Goal: Transaction & Acquisition: Obtain resource

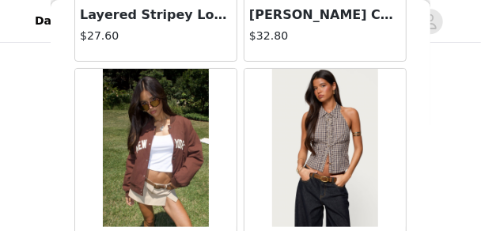
scroll to position [13655, 0]
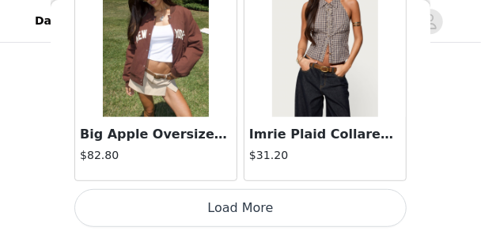
click at [296, 195] on button "Load More" at bounding box center [240, 208] width 332 height 38
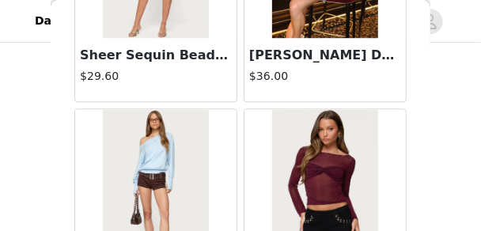
scroll to position [14446, 0]
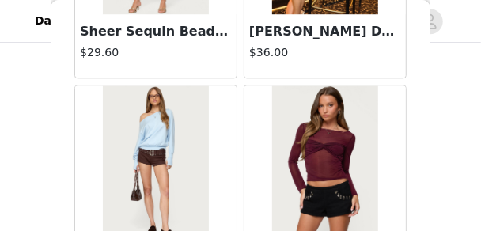
click at [185, 121] on img at bounding box center [155, 164] width 105 height 158
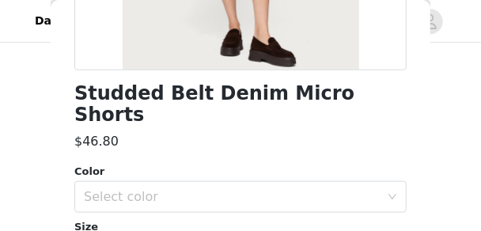
scroll to position [380, 0]
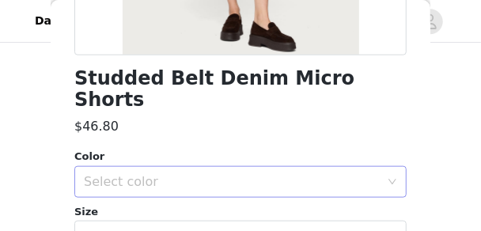
click at [196, 174] on div "Select color" at bounding box center [232, 182] width 296 height 16
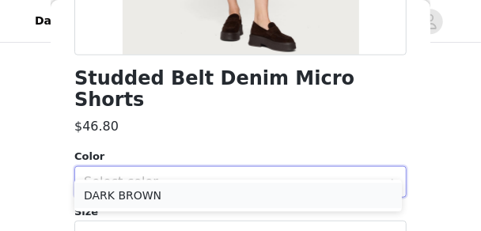
click at [187, 192] on li "DARK BROWN" at bounding box center [237, 195] width 327 height 25
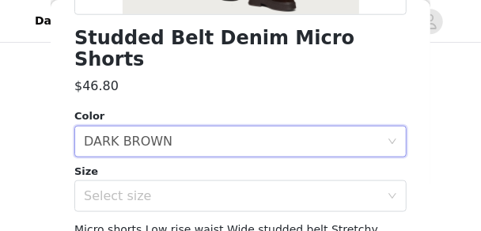
scroll to position [475, 0]
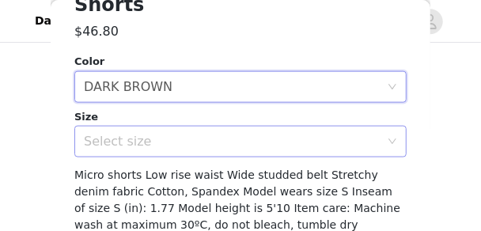
click at [161, 134] on div "Select size" at bounding box center [232, 142] width 296 height 16
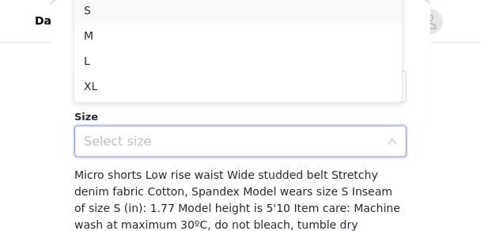
click at [119, 7] on li "S" at bounding box center [237, 10] width 327 height 25
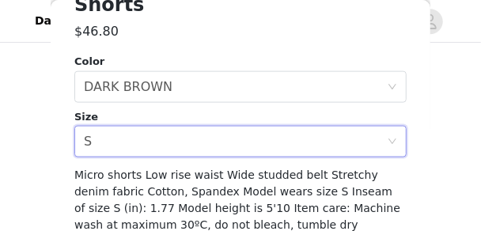
scroll to position [539, 0]
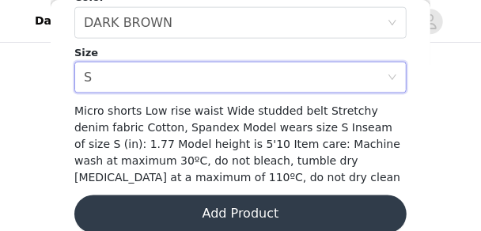
click at [227, 195] on button "Add Product" at bounding box center [240, 214] width 332 height 38
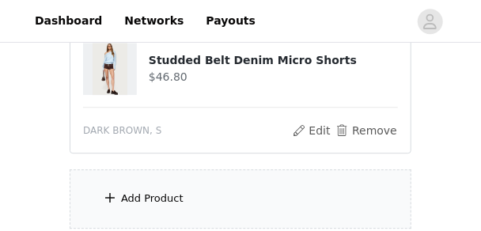
scroll to position [1107, 0]
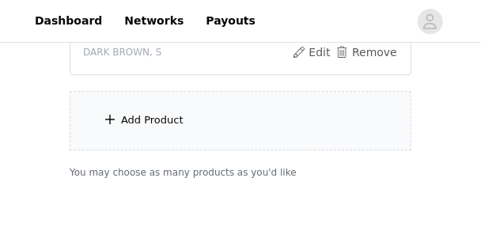
click at [200, 135] on div "Add Product" at bounding box center [241, 120] width 342 height 59
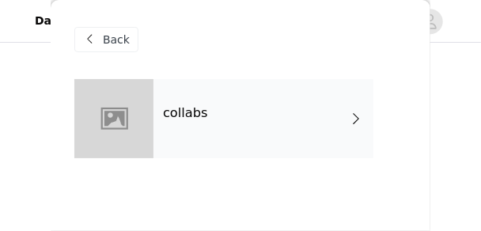
click at [244, 118] on div "collabs" at bounding box center [263, 118] width 220 height 79
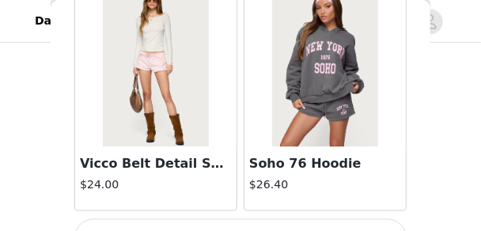
scroll to position [2189, 0]
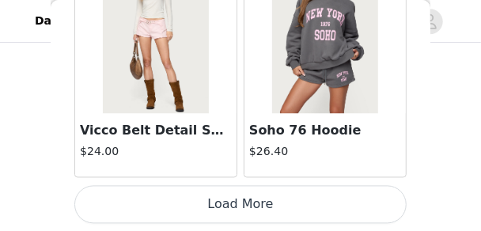
click at [358, 207] on button "Load More" at bounding box center [240, 205] width 332 height 38
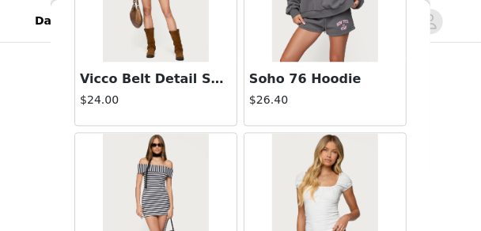
scroll to position [2379, 0]
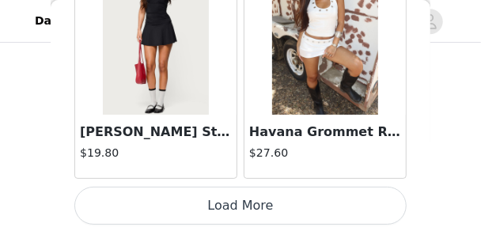
click at [327, 210] on button "Load More" at bounding box center [240, 206] width 332 height 38
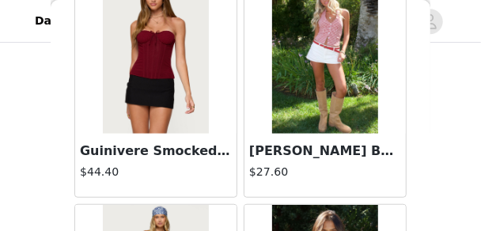
scroll to position [4703, 0]
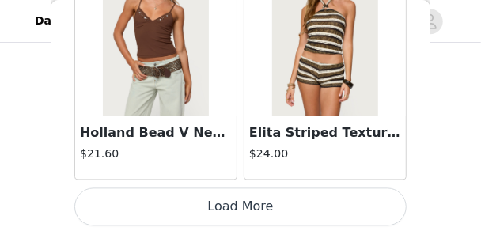
click at [343, 199] on button "Load More" at bounding box center [240, 206] width 332 height 38
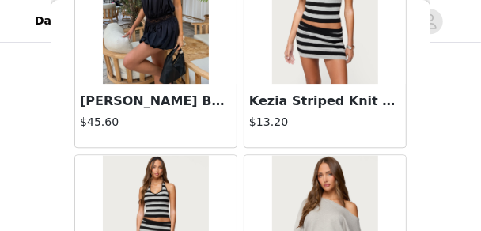
scroll to position [8515, 0]
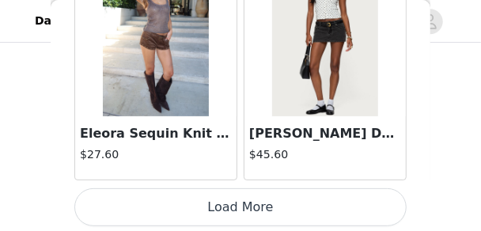
click at [263, 199] on button "Load More" at bounding box center [240, 207] width 332 height 38
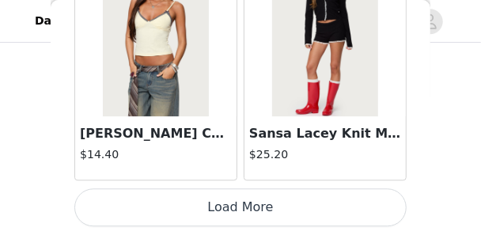
scroll to position [1139, 0]
click at [202, 199] on button "Load More" at bounding box center [240, 207] width 332 height 38
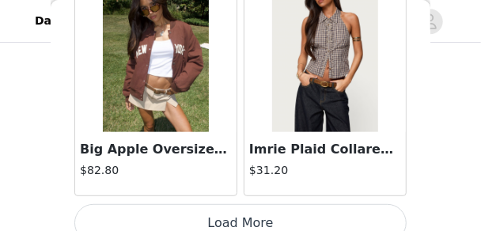
scroll to position [13655, 0]
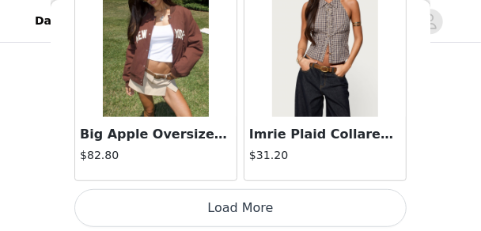
click at [216, 191] on button "Load More" at bounding box center [240, 208] width 332 height 38
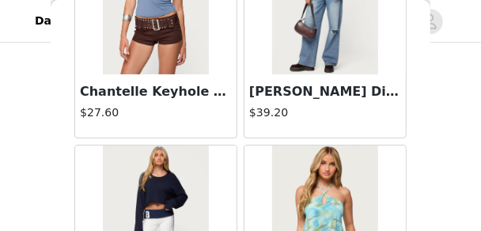
scroll to position [15079, 0]
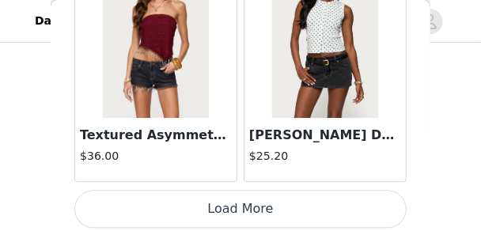
click at [219, 194] on button "Load More" at bounding box center [240, 209] width 332 height 38
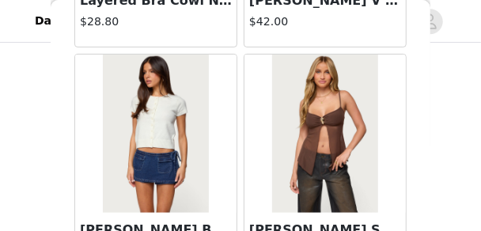
scroll to position [18241, 0]
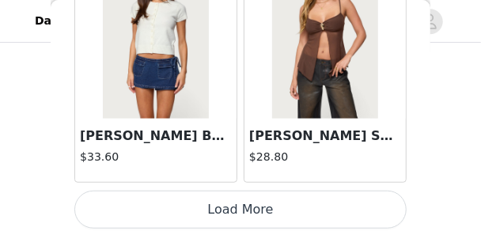
click at [255, 195] on button "Load More" at bounding box center [240, 210] width 332 height 38
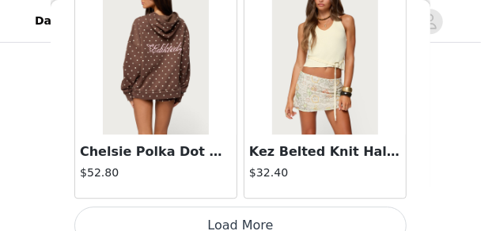
scroll to position [20534, 0]
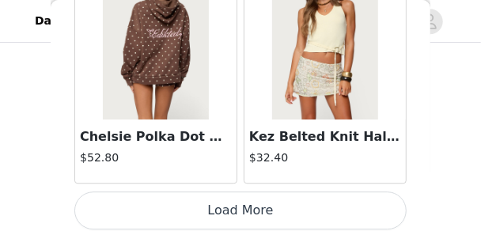
click at [212, 197] on button "Load More" at bounding box center [240, 210] width 332 height 38
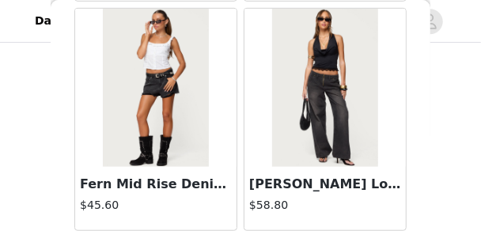
scroll to position [22812, 0]
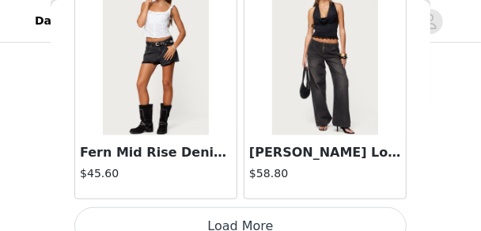
click at [231, 207] on button "Load More" at bounding box center [240, 226] width 332 height 38
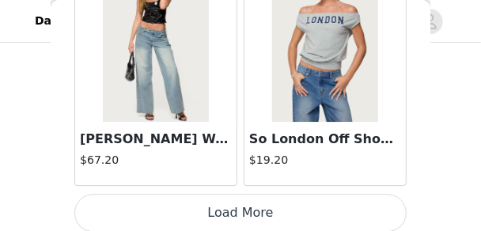
scroll to position [25121, 0]
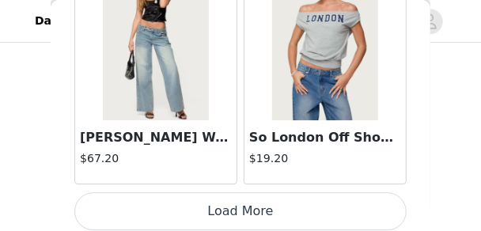
click at [202, 211] on button "Load More" at bounding box center [240, 211] width 332 height 38
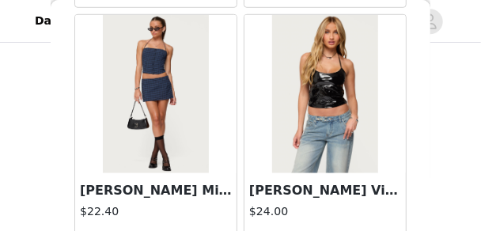
scroll to position [27414, 0]
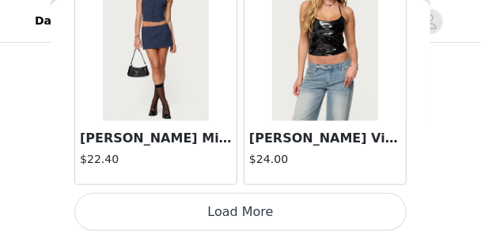
drag, startPoint x: 236, startPoint y: 196, endPoint x: 248, endPoint y: 180, distance: 20.9
click at [236, 196] on button "Load More" at bounding box center [240, 212] width 332 height 38
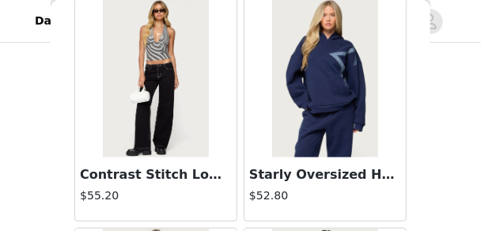
scroll to position [28743, 0]
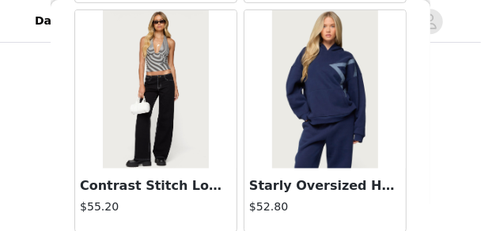
click at [293, 97] on img at bounding box center [324, 89] width 105 height 158
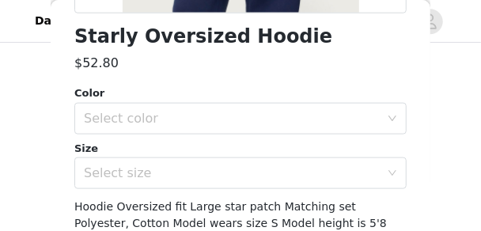
scroll to position [475, 0]
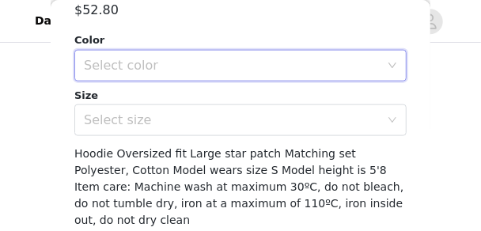
click at [194, 77] on div "Select color" at bounding box center [235, 66] width 303 height 30
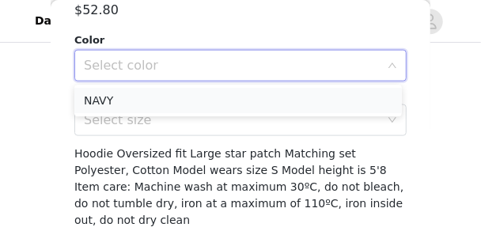
click at [193, 100] on li "NAVY" at bounding box center [237, 100] width 327 height 25
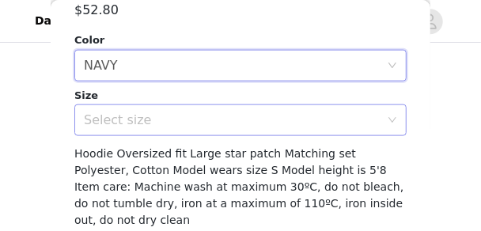
click at [195, 122] on div "Select size" at bounding box center [232, 120] width 296 height 16
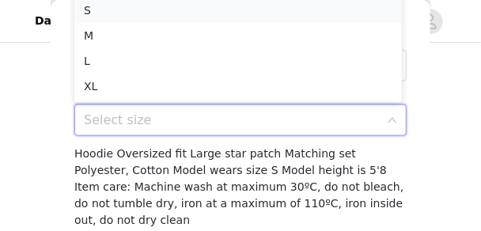
click at [146, 13] on li "S" at bounding box center [237, 10] width 327 height 25
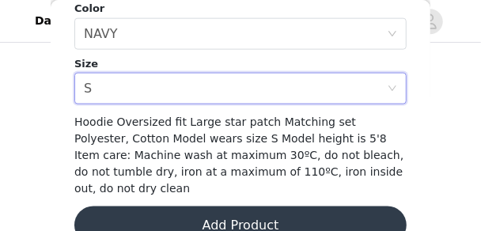
scroll to position [522, 0]
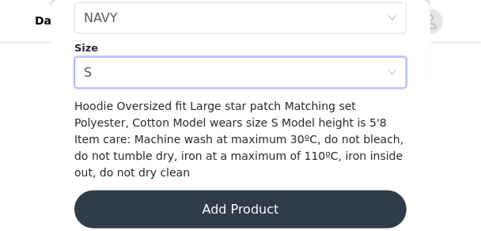
click at [218, 192] on button "Add Product" at bounding box center [240, 210] width 332 height 38
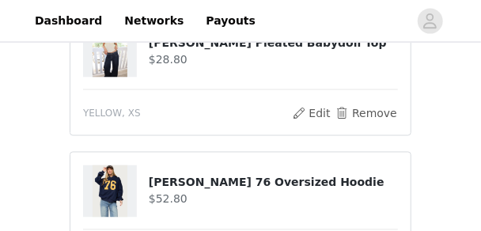
scroll to position [727, 0]
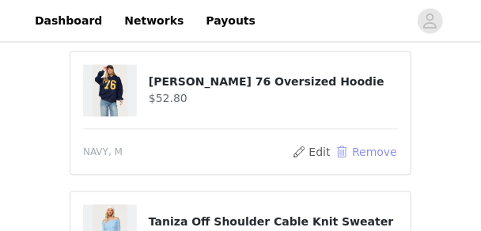
click at [350, 155] on button "Remove" at bounding box center [366, 152] width 63 height 19
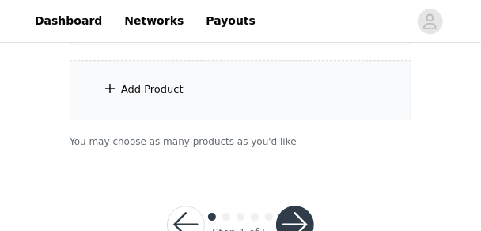
scroll to position [1139, 0]
click at [207, 110] on div "Add Product" at bounding box center [241, 88] width 342 height 59
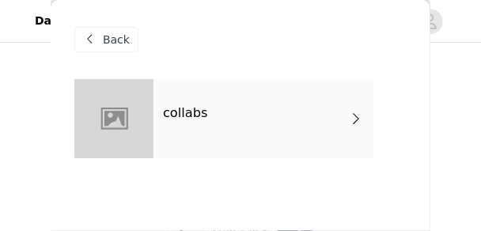
click at [255, 119] on div "collabs" at bounding box center [263, 118] width 220 height 79
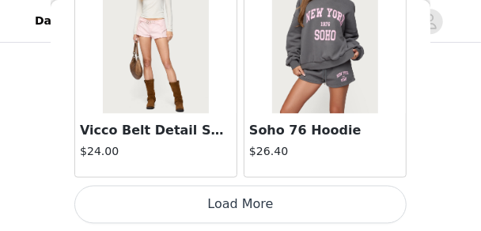
click at [339, 187] on button "Load More" at bounding box center [240, 205] width 332 height 38
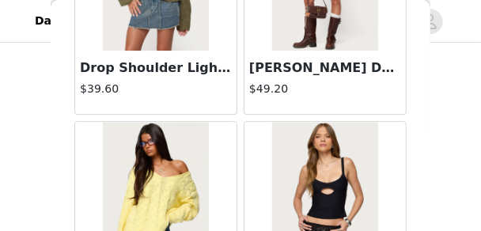
scroll to position [4245, 0]
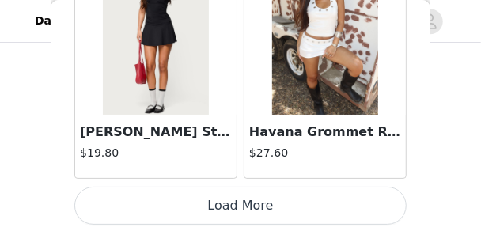
click at [225, 195] on button "Load More" at bounding box center [240, 206] width 332 height 38
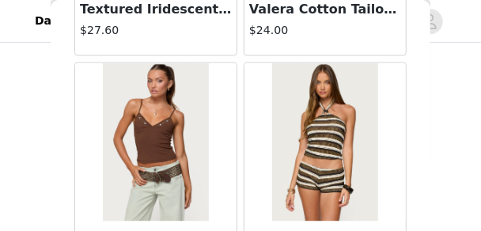
scroll to position [6775, 0]
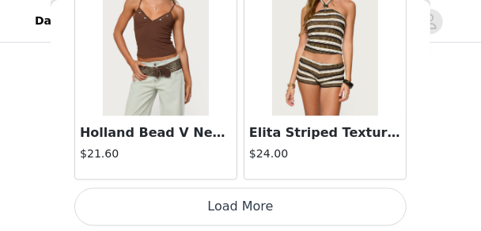
click at [220, 212] on button "Load More" at bounding box center [240, 206] width 332 height 38
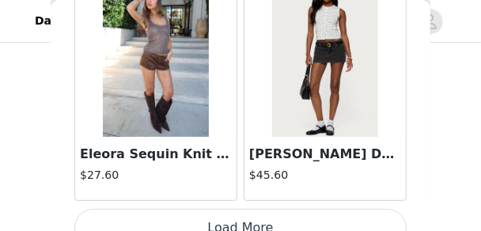
scroll to position [9058, 0]
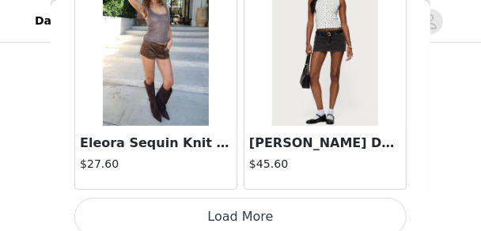
click at [326, 202] on button "Load More" at bounding box center [240, 217] width 332 height 38
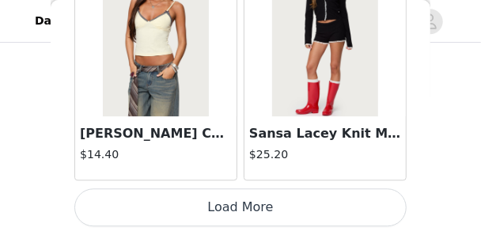
click at [350, 201] on button "Load More" at bounding box center [240, 207] width 332 height 38
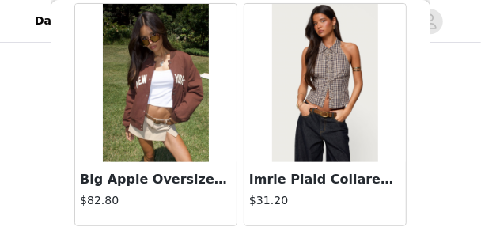
scroll to position [13655, 0]
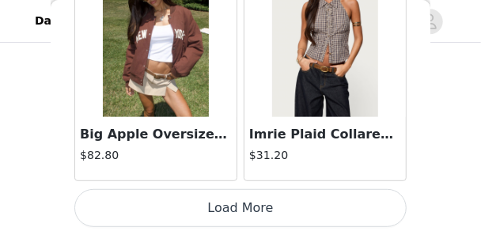
click at [234, 207] on button "Load More" at bounding box center [240, 208] width 332 height 38
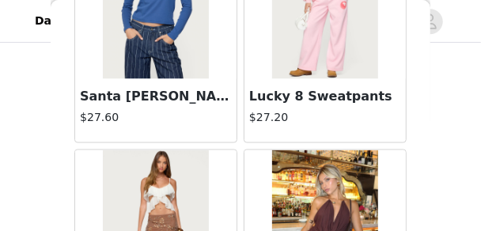
scroll to position [14161, 0]
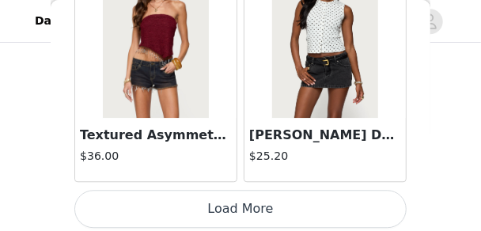
click at [352, 199] on button "Load More" at bounding box center [240, 209] width 332 height 38
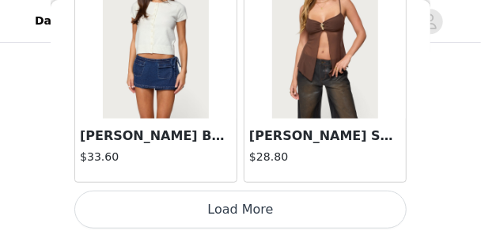
scroll to position [1171, 0]
click at [172, 191] on button "Load More" at bounding box center [240, 210] width 332 height 38
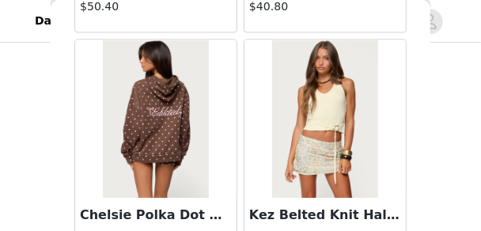
scroll to position [20534, 0]
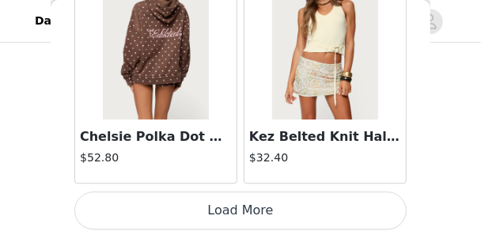
click at [217, 193] on button "Load More" at bounding box center [240, 210] width 332 height 38
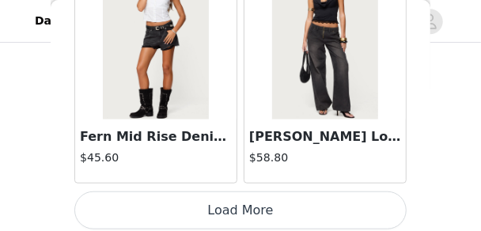
click at [218, 199] on button "Load More" at bounding box center [240, 210] width 332 height 38
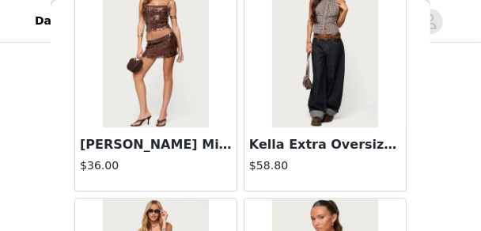
scroll to position [24821, 0]
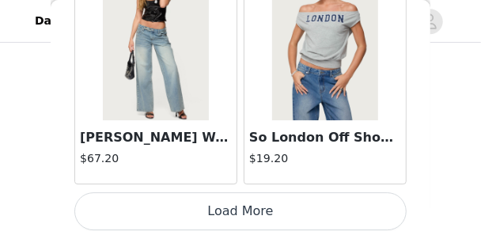
click at [228, 198] on button "Load More" at bounding box center [240, 211] width 332 height 38
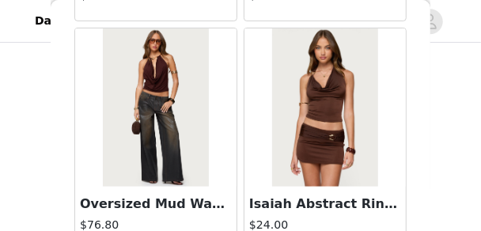
scroll to position [25754, 0]
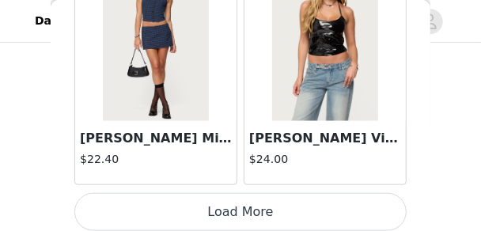
click at [207, 193] on button "Load More" at bounding box center [240, 212] width 332 height 38
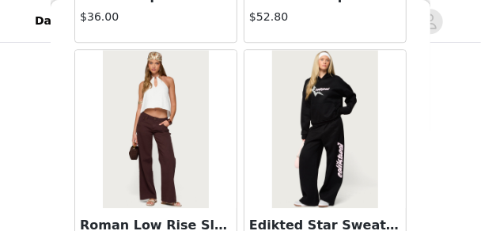
scroll to position [29707, 0]
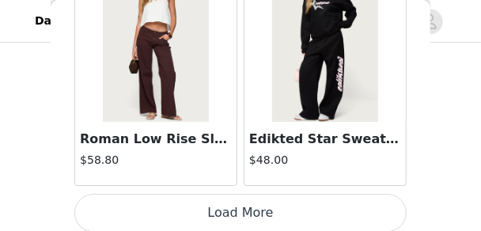
click at [262, 205] on button "Load More" at bounding box center [240, 213] width 332 height 38
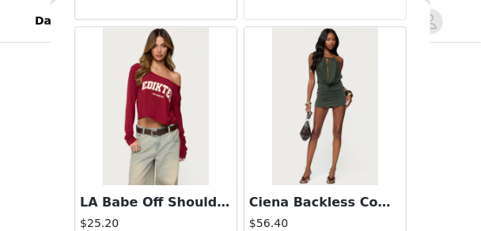
scroll to position [31036, 0]
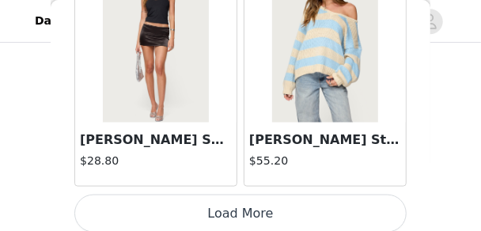
click at [264, 205] on button "Load More" at bounding box center [240, 214] width 332 height 38
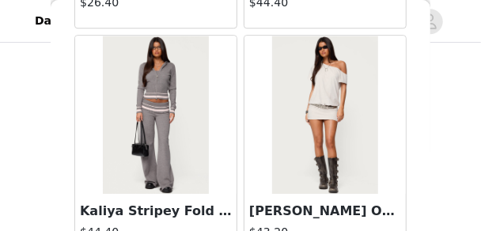
scroll to position [34279, 0]
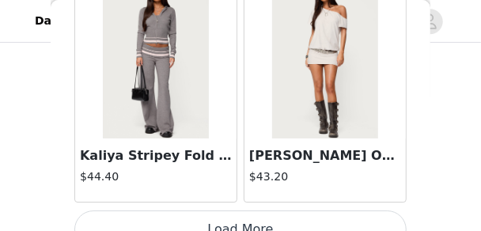
click at [266, 210] on button "Load More" at bounding box center [240, 229] width 332 height 38
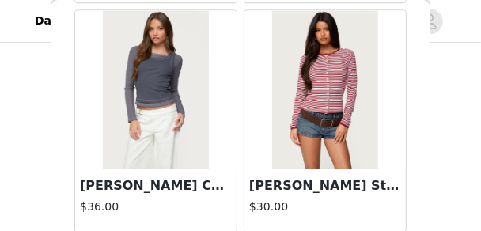
scroll to position [35639, 0]
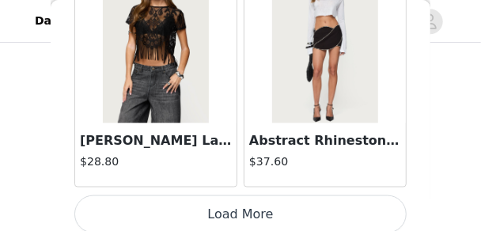
click at [213, 195] on button "Load More" at bounding box center [240, 214] width 332 height 38
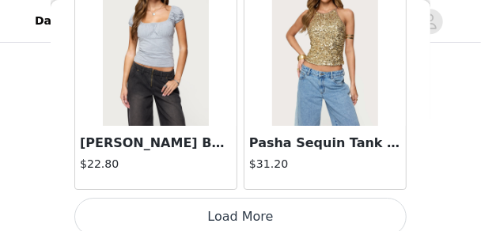
scroll to position [38881, 0]
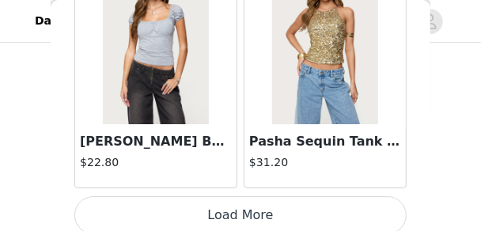
click at [267, 200] on button "Load More" at bounding box center [240, 215] width 332 height 38
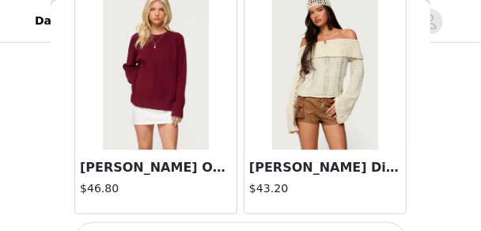
scroll to position [41174, 0]
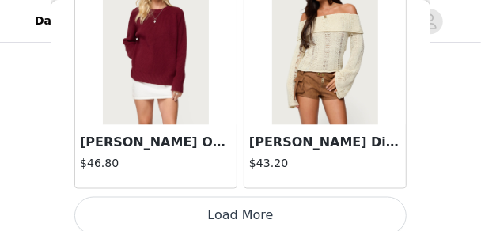
click at [251, 198] on button "Load More" at bounding box center [240, 216] width 332 height 38
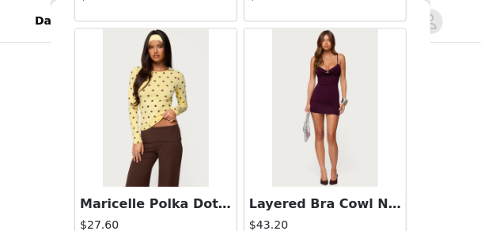
scroll to position [41617, 0]
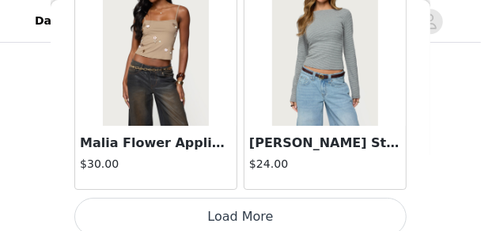
click at [239, 202] on button "Load More" at bounding box center [240, 217] width 332 height 38
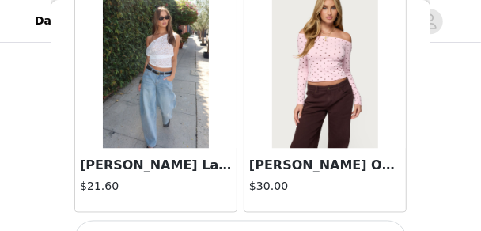
scroll to position [45745, 0]
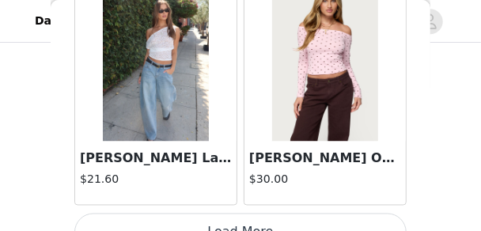
click at [236, 214] on button "Load More" at bounding box center [240, 233] width 332 height 38
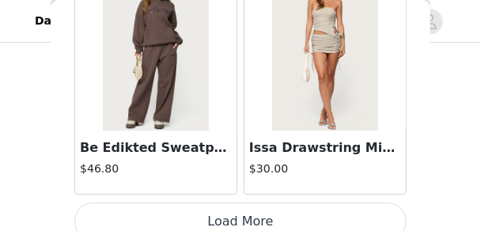
scroll to position [48054, 0]
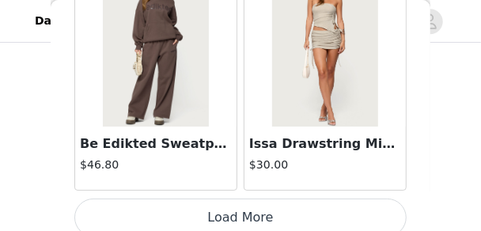
click at [294, 199] on button "Load More" at bounding box center [240, 218] width 332 height 38
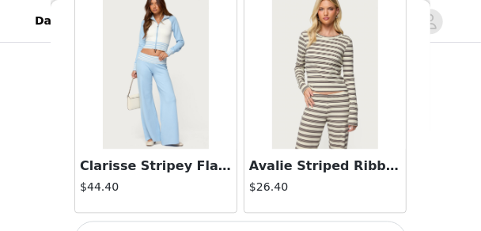
scroll to position [50347, 0]
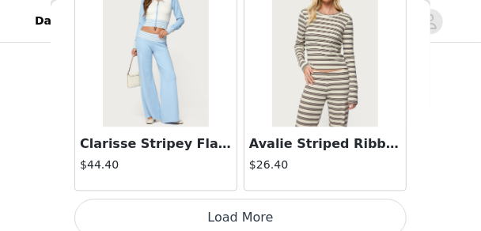
click at [204, 200] on button "Load More" at bounding box center [240, 218] width 332 height 38
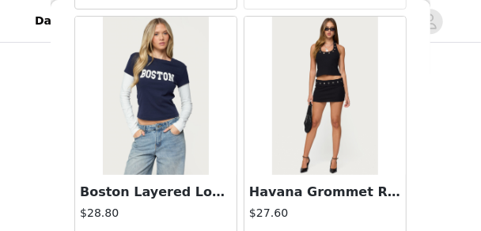
scroll to position [52640, 0]
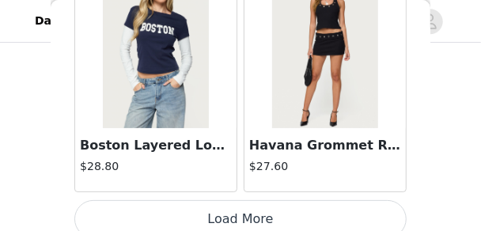
click at [259, 207] on button "Load More" at bounding box center [240, 219] width 332 height 38
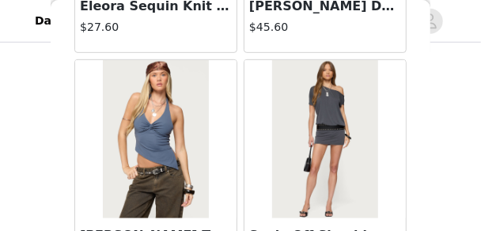
scroll to position [0, 0]
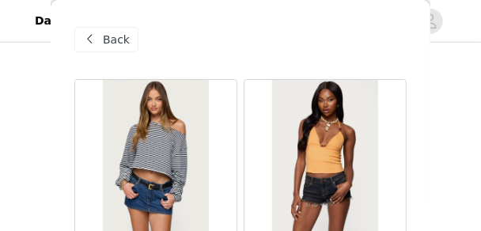
click at [127, 30] on div "Back" at bounding box center [106, 39] width 64 height 25
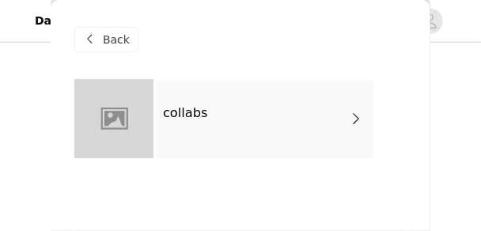
drag, startPoint x: 139, startPoint y: 48, endPoint x: 127, endPoint y: 44, distance: 12.8
click at [136, 47] on div "Back" at bounding box center [240, 39] width 332 height 79
click at [122, 40] on span "Back" at bounding box center [116, 40] width 27 height 17
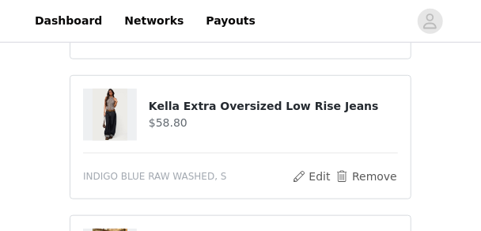
scroll to position [285, 0]
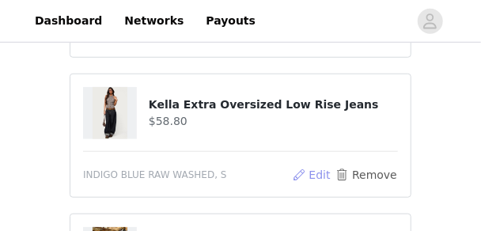
click at [324, 180] on button "Edit" at bounding box center [311, 174] width 40 height 19
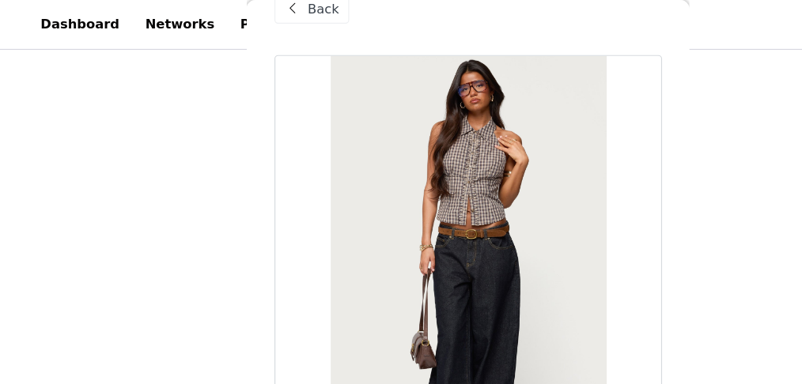
scroll to position [32, 0]
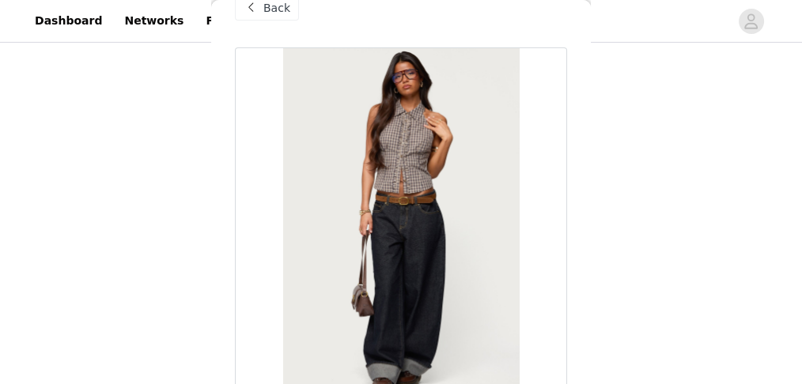
click at [264, 17] on div "Back" at bounding box center [267, 7] width 64 height 25
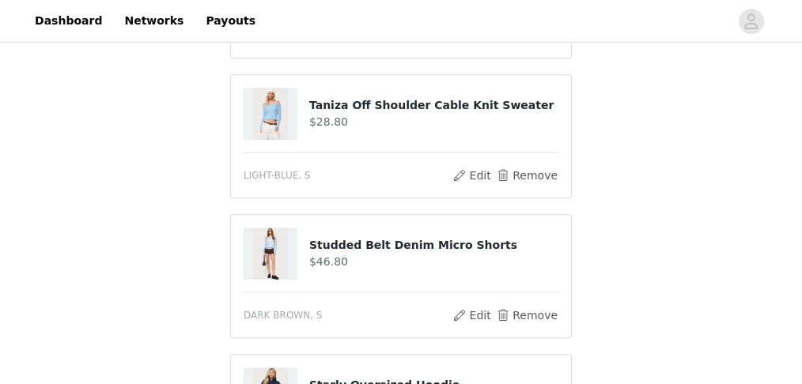
scroll to position [706, 0]
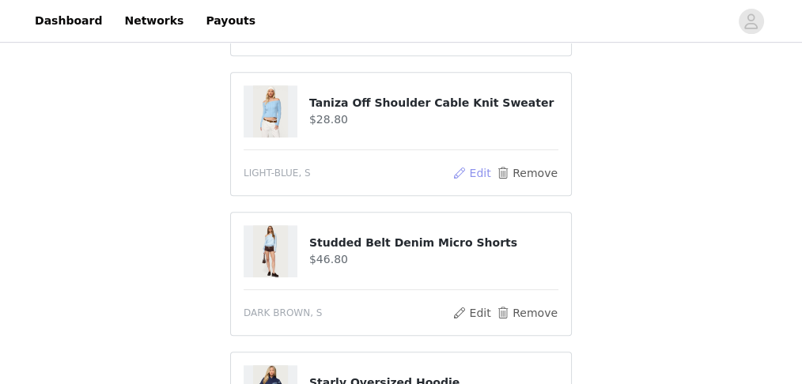
click at [479, 172] on button "Edit" at bounding box center [472, 173] width 40 height 19
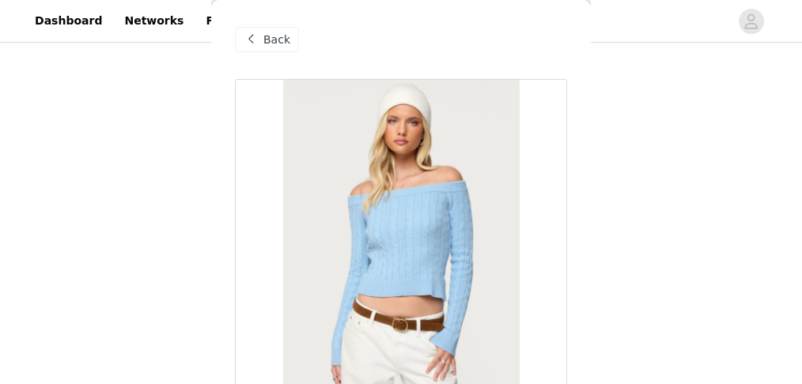
click at [244, 46] on span at bounding box center [250, 39] width 19 height 19
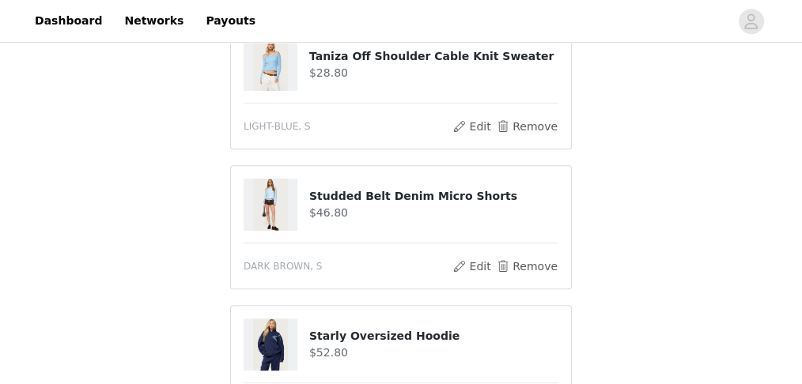
scroll to position [918, 0]
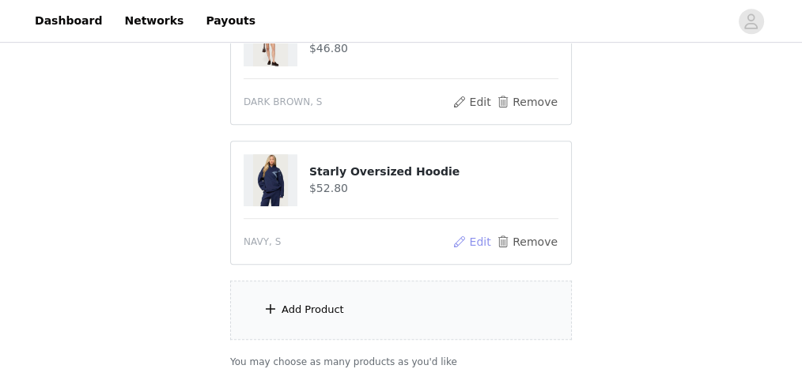
click at [478, 230] on button "Edit" at bounding box center [472, 242] width 40 height 19
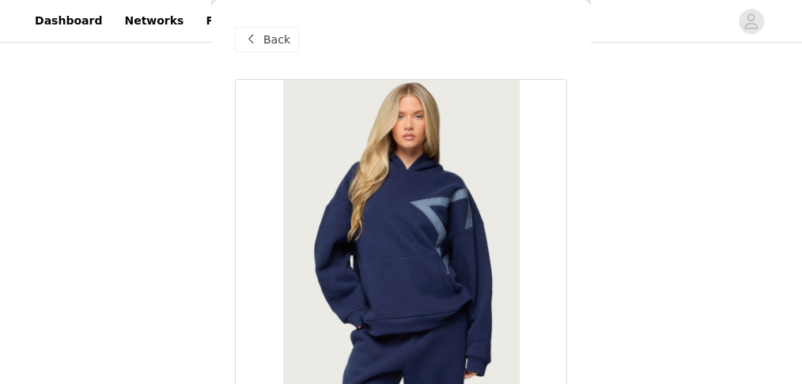
click at [251, 51] on div "Back" at bounding box center [267, 39] width 64 height 25
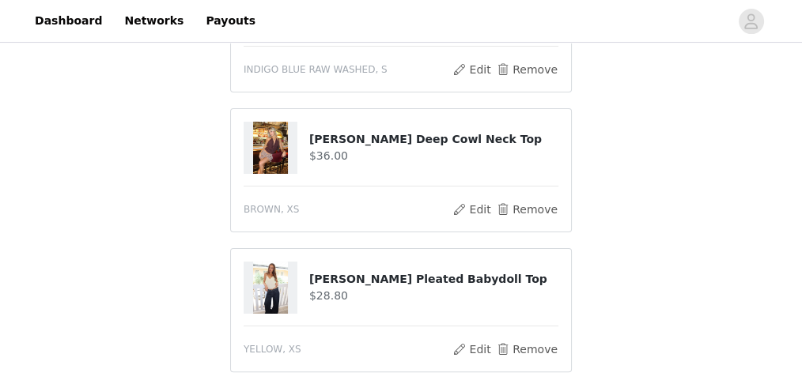
scroll to position [495, 0]
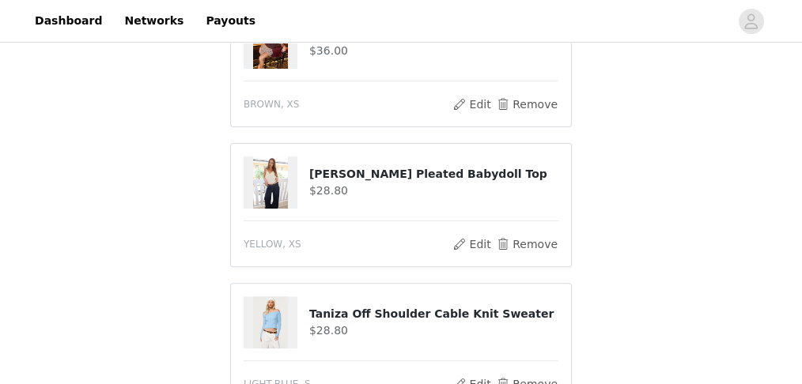
click at [274, 172] on img at bounding box center [270, 183] width 35 height 52
click at [471, 230] on button "Edit" at bounding box center [472, 244] width 40 height 19
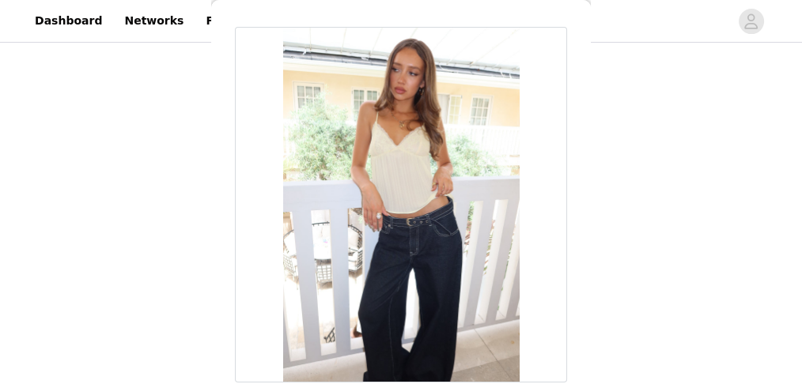
scroll to position [0, 0]
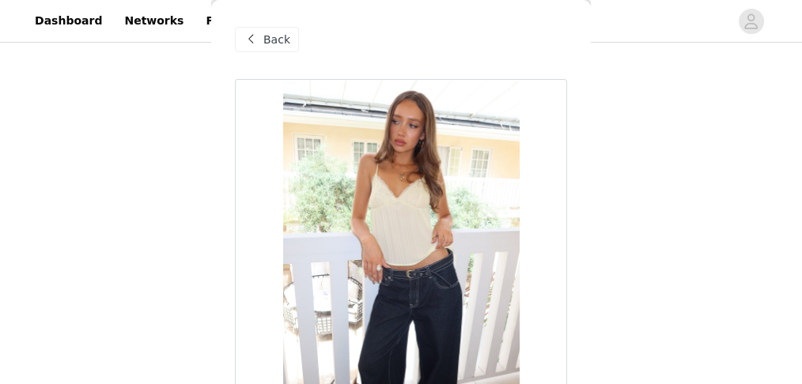
click at [269, 46] on span "Back" at bounding box center [276, 40] width 27 height 17
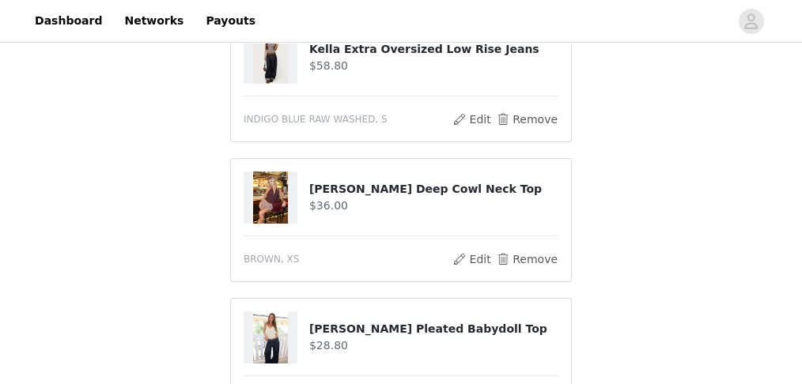
scroll to position [337, 0]
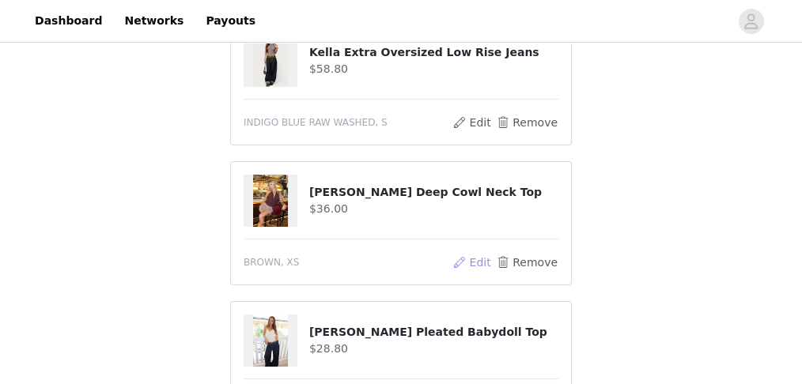
click at [473, 230] on button "Edit" at bounding box center [472, 262] width 40 height 19
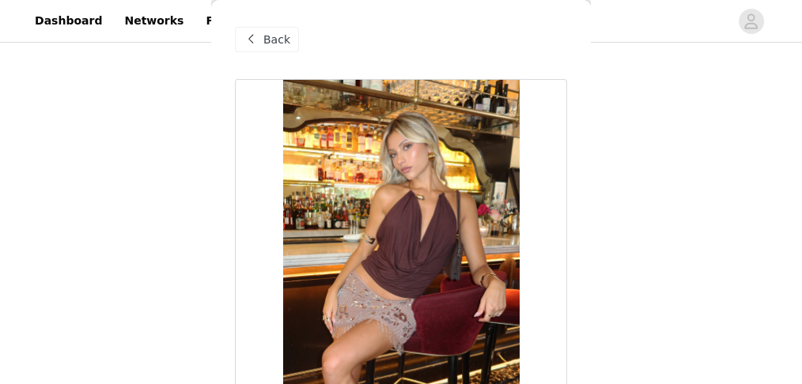
click at [257, 31] on span at bounding box center [250, 39] width 19 height 19
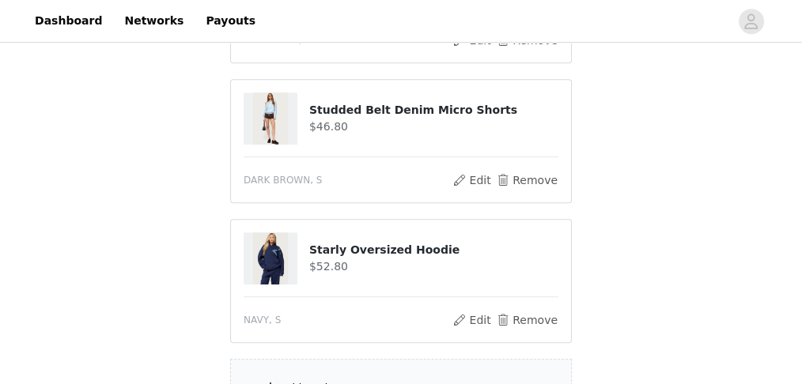
scroll to position [865, 0]
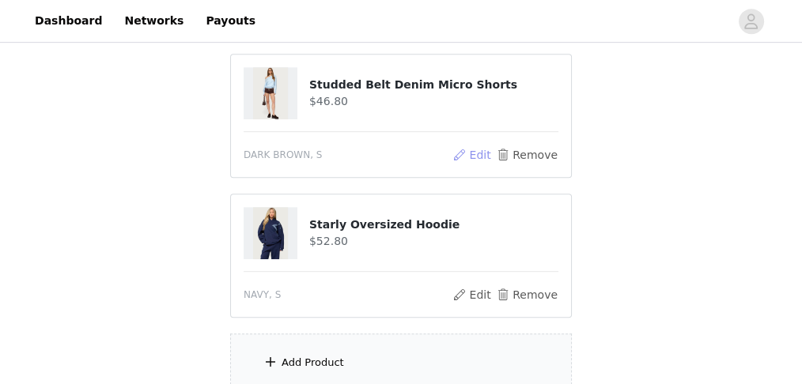
click at [478, 154] on button "Edit" at bounding box center [472, 155] width 40 height 19
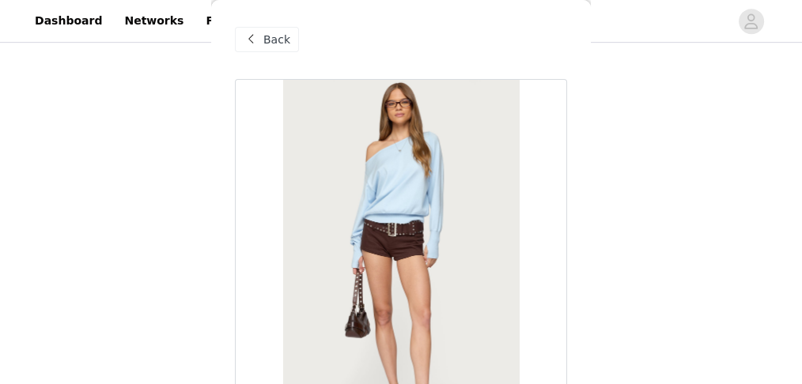
scroll to position [759, 0]
click at [271, 29] on div "Back" at bounding box center [267, 39] width 64 height 25
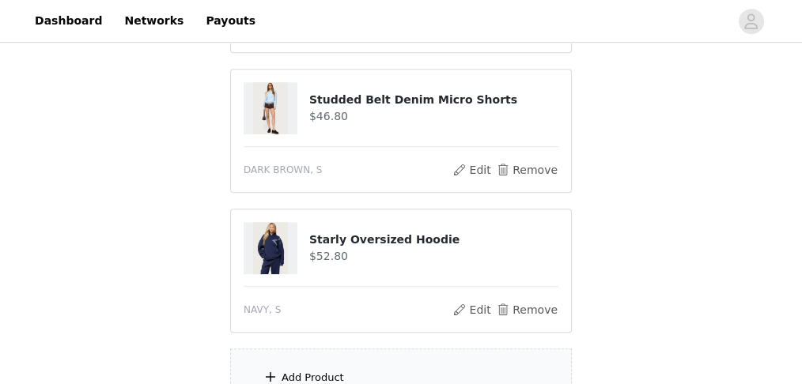
scroll to position [1023, 0]
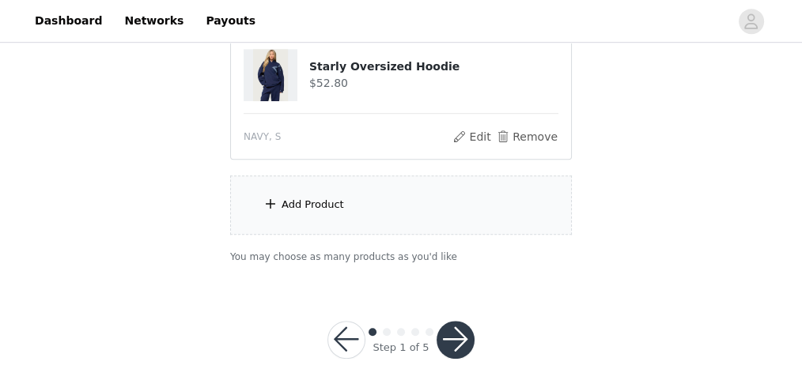
click at [364, 208] on div "Add Product" at bounding box center [401, 205] width 342 height 59
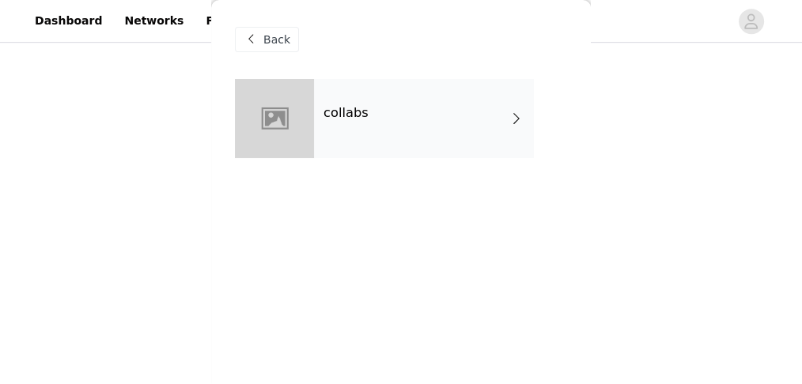
click at [339, 129] on div "collabs" at bounding box center [424, 118] width 220 height 79
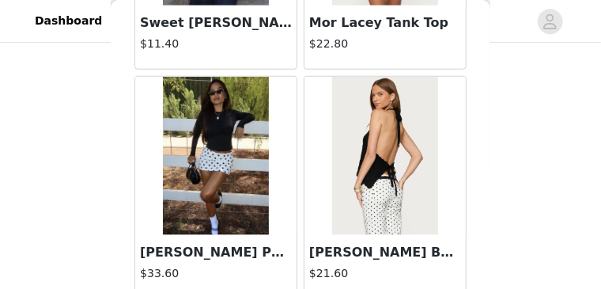
scroll to position [1859, 0]
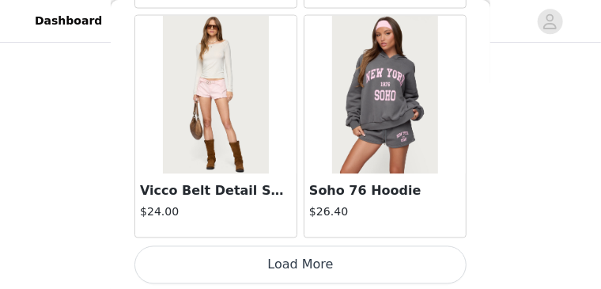
click at [321, 230] on button "Load More" at bounding box center [300, 265] width 332 height 38
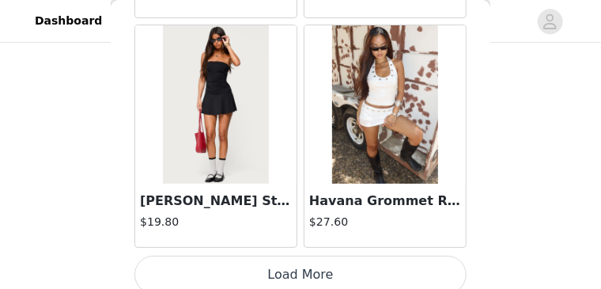
scroll to position [4419, 0]
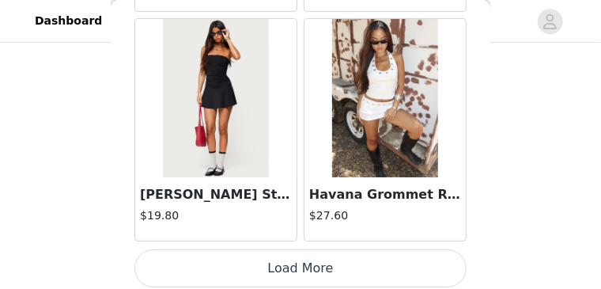
click at [301, 230] on button "Load More" at bounding box center [300, 268] width 332 height 38
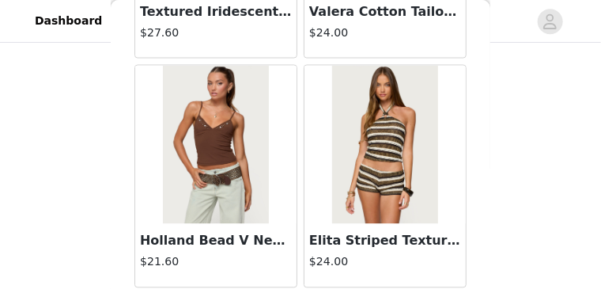
scroll to position [6710, 0]
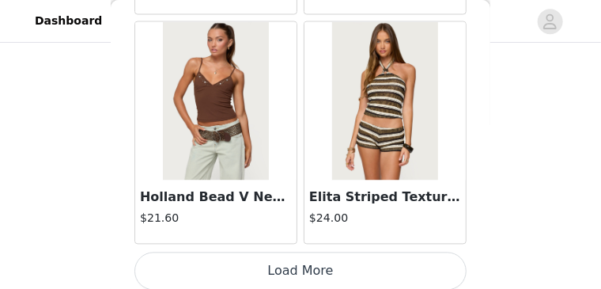
click at [349, 230] on button "Load More" at bounding box center [300, 271] width 332 height 38
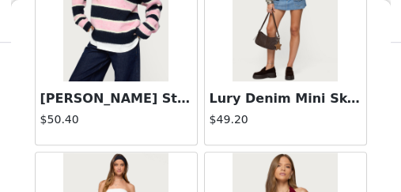
scroll to position [6973, 0]
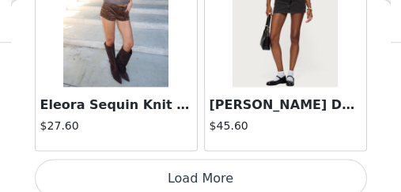
click at [215, 160] on button "Load More" at bounding box center [201, 179] width 332 height 38
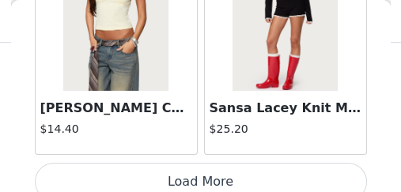
scroll to position [1102, 0]
click at [202, 175] on button "Load More" at bounding box center [201, 182] width 332 height 38
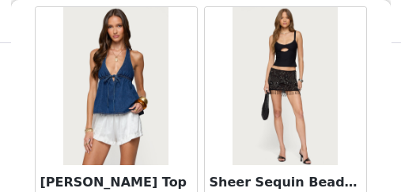
scroll to position [12231, 0]
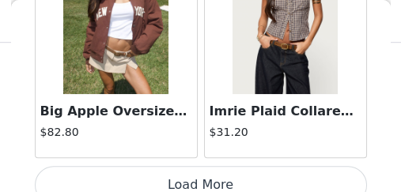
click at [184, 166] on button "Load More" at bounding box center [201, 185] width 332 height 38
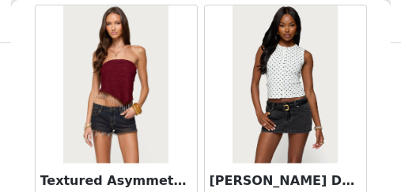
scroll to position [15969, 0]
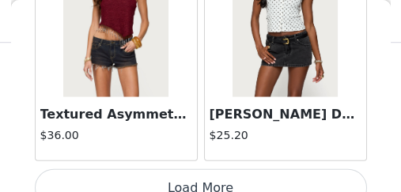
click at [196, 169] on button "Load More" at bounding box center [201, 188] width 332 height 38
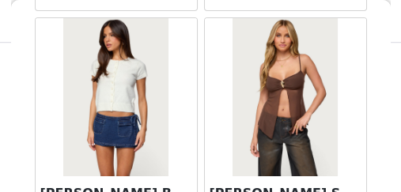
scroll to position [18259, 0]
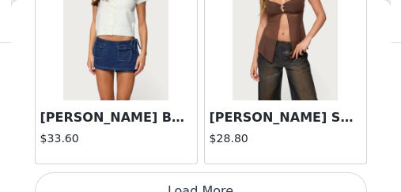
click at [219, 172] on button "Load More" at bounding box center [201, 191] width 332 height 38
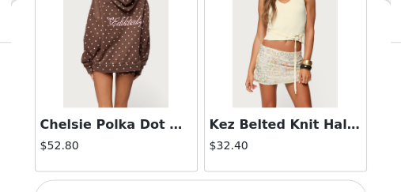
scroll to position [20550, 0]
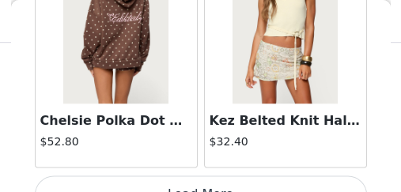
click at [195, 176] on button "Load More" at bounding box center [201, 195] width 332 height 38
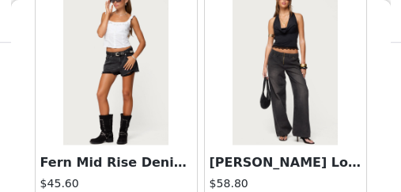
scroll to position [22841, 0]
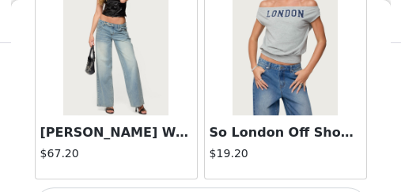
scroll to position [25131, 0]
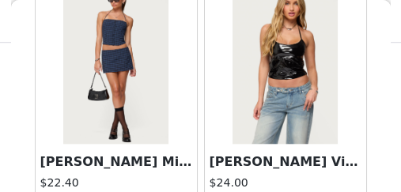
scroll to position [27422, 0]
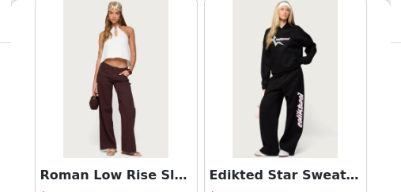
scroll to position [29713, 0]
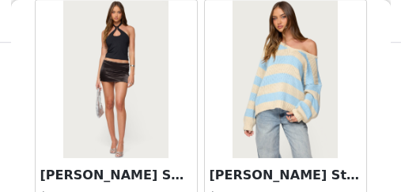
scroll to position [32004, 0]
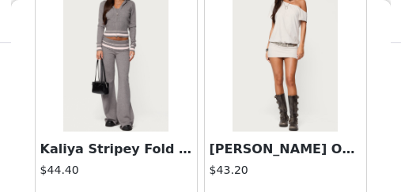
scroll to position [34294, 0]
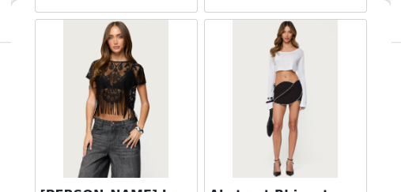
scroll to position [36585, 0]
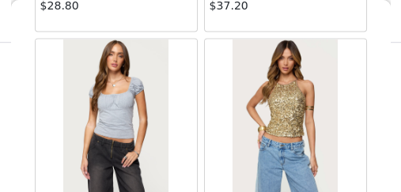
scroll to position [38876, 0]
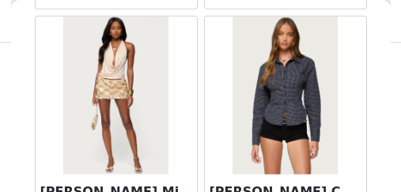
scroll to position [40379, 0]
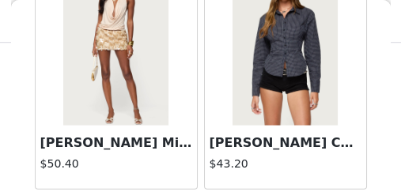
click at [113, 134] on h3 "[PERSON_NAME] Mini Skort" at bounding box center [116, 143] width 152 height 19
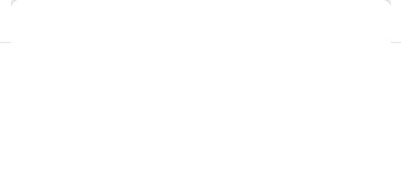
scroll to position [543, 0]
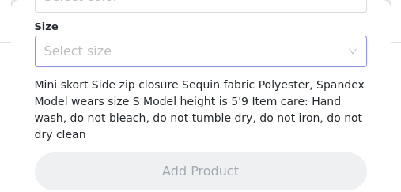
click at [118, 40] on div "Select size" at bounding box center [195, 51] width 303 height 30
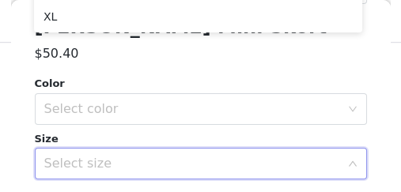
scroll to position [464, 0]
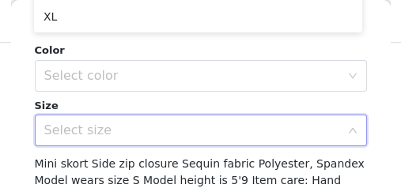
click at [86, 127] on div "Select size" at bounding box center [192, 131] width 296 height 16
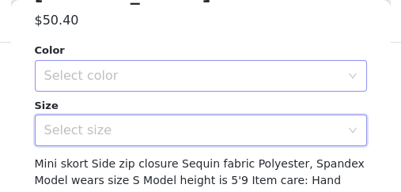
click at [89, 86] on div "Select color" at bounding box center [195, 76] width 303 height 30
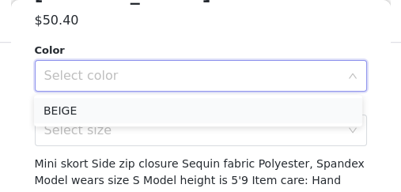
click at [85, 104] on li "BEIGE" at bounding box center [198, 110] width 328 height 25
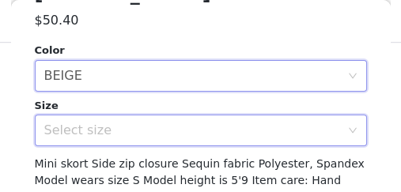
click at [92, 117] on div "Select size" at bounding box center [195, 130] width 303 height 30
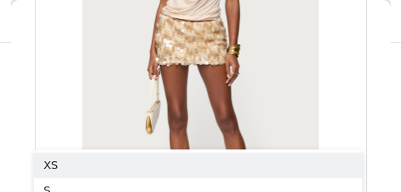
scroll to position [254, 0]
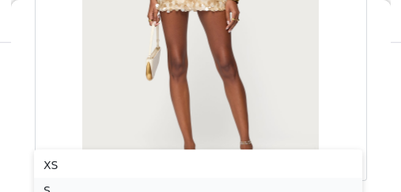
click at [118, 180] on li "S" at bounding box center [198, 190] width 328 height 25
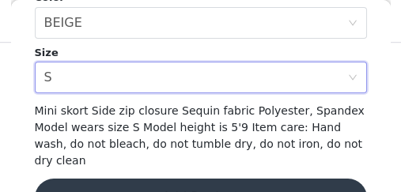
scroll to position [543, 0]
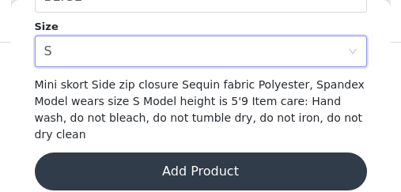
click at [132, 153] on button "Add Product" at bounding box center [201, 172] width 332 height 38
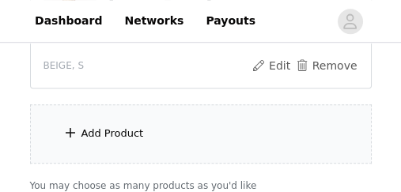
scroll to position [1239, 0]
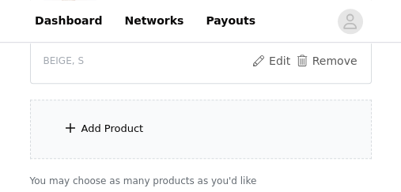
click at [171, 120] on div "Add Product" at bounding box center [201, 129] width 342 height 59
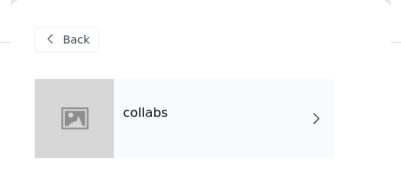
click at [174, 118] on div "collabs" at bounding box center [224, 118] width 220 height 79
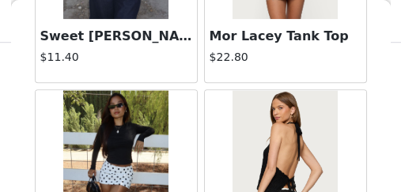
scroll to position [0, 0]
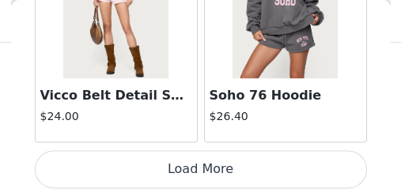
click at [274, 154] on button "Load More" at bounding box center [201, 169] width 332 height 38
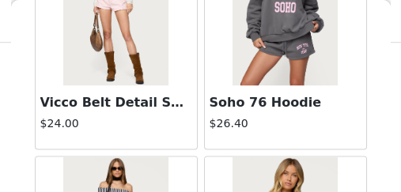
scroll to position [2224, 0]
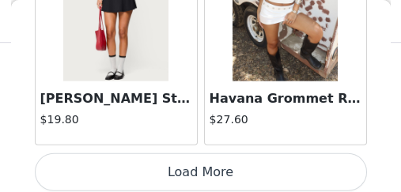
click at [308, 168] on button "Load More" at bounding box center [201, 172] width 332 height 38
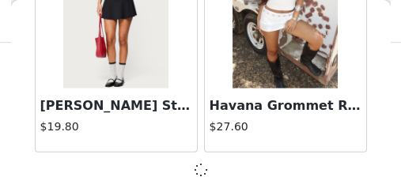
scroll to position [4515, 0]
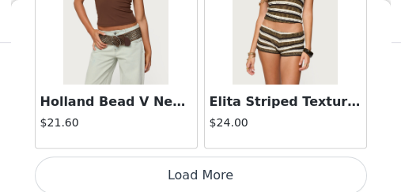
click at [282, 161] on button "Load More" at bounding box center [201, 176] width 332 height 38
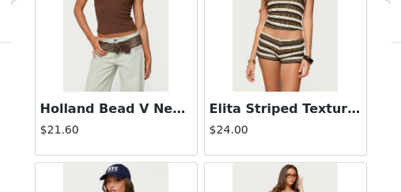
scroll to position [6806, 0]
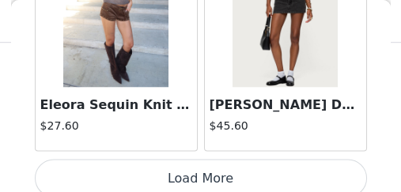
click at [322, 181] on button "Load More" at bounding box center [201, 179] width 332 height 38
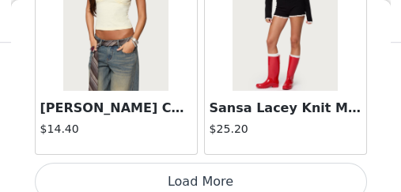
click at [275, 166] on button "Load More" at bounding box center [201, 182] width 332 height 38
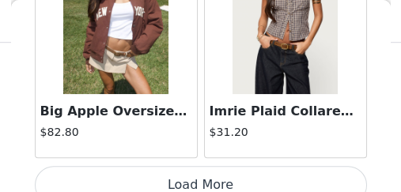
scroll to position [13678, 0]
click at [320, 166] on button "Load More" at bounding box center [201, 185] width 332 height 38
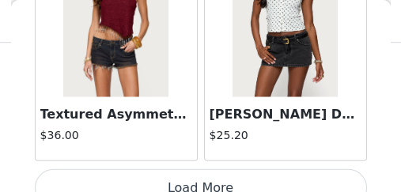
scroll to position [1345, 0]
click at [169, 169] on button "Load More" at bounding box center [201, 188] width 332 height 38
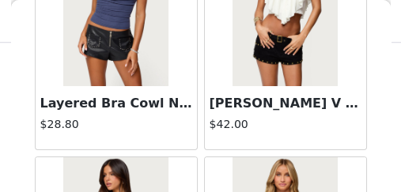
scroll to position [18131, 0]
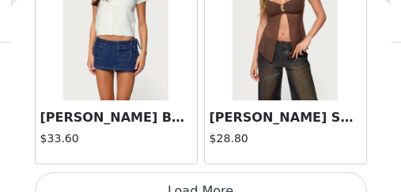
click at [216, 172] on button "Load More" at bounding box center [201, 191] width 332 height 38
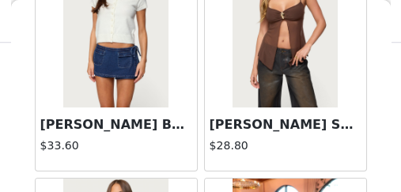
scroll to position [18259, 0]
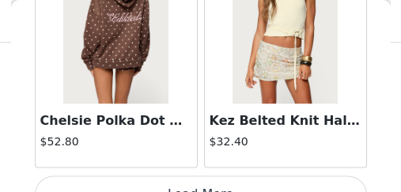
click at [182, 176] on button "Load More" at bounding box center [201, 195] width 332 height 38
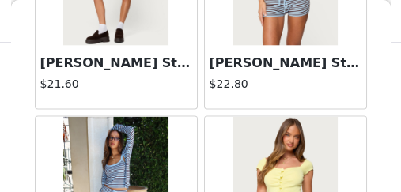
scroll to position [21578, 0]
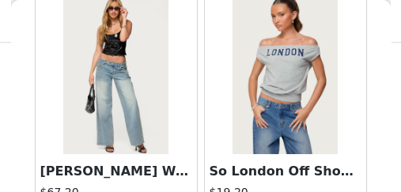
scroll to position [25026, 0]
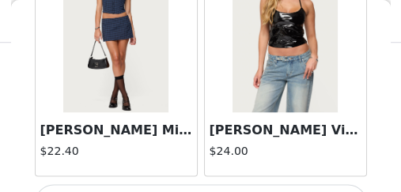
scroll to position [1364, 0]
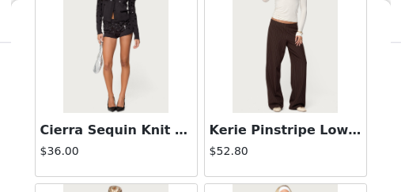
scroll to position [29532, 0]
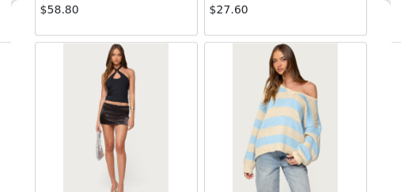
scroll to position [31981, 0]
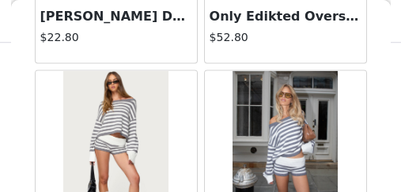
scroll to position [32584, 0]
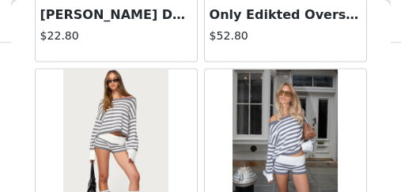
drag, startPoint x: 294, startPoint y: 78, endPoint x: 303, endPoint y: 89, distance: 14.1
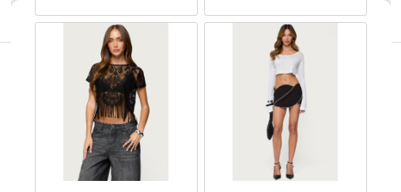
scroll to position [36585, 0]
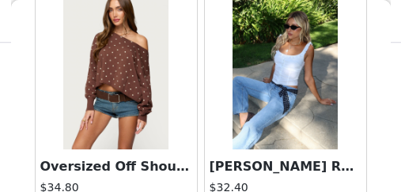
scroll to position [38167, 0]
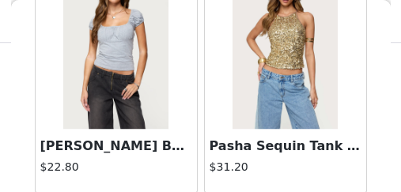
drag, startPoint x: 150, startPoint y: 160, endPoint x: 134, endPoint y: 173, distance: 21.4
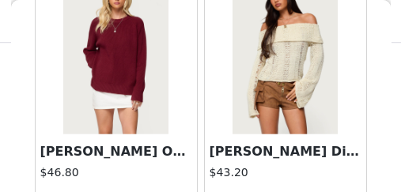
scroll to position [41167, 0]
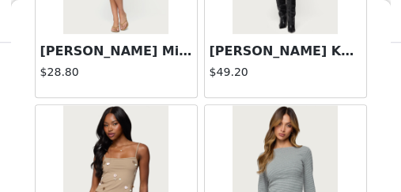
scroll to position [43457, 0]
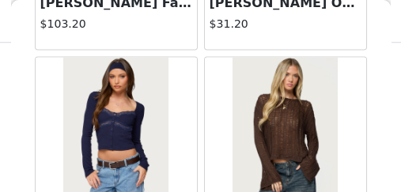
scroll to position [44987, 0]
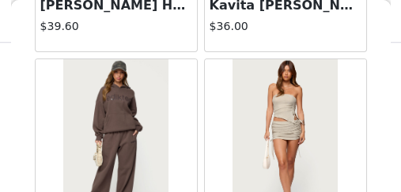
scroll to position [48039, 0]
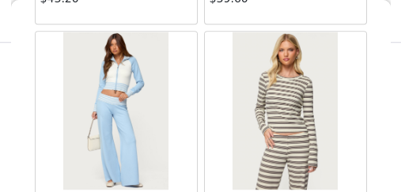
scroll to position [50329, 0]
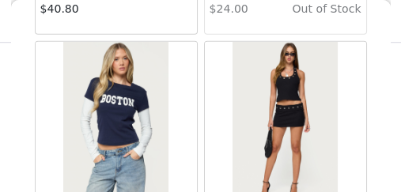
scroll to position [52620, 0]
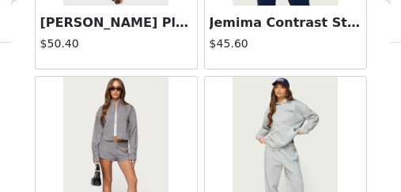
scroll to position [54625, 0]
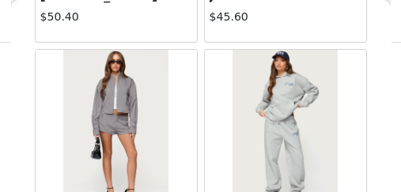
click at [125, 53] on img at bounding box center [115, 129] width 105 height 158
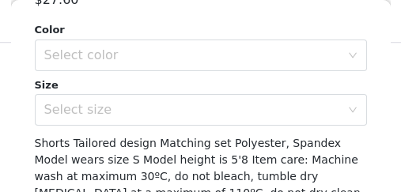
scroll to position [554, 0]
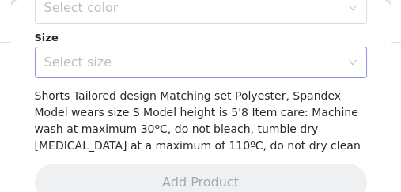
click at [139, 55] on div "Select size" at bounding box center [192, 63] width 296 height 16
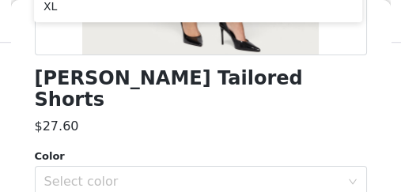
scroll to position [369, 0]
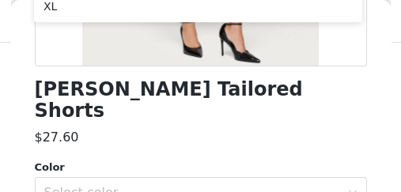
click at [119, 128] on div "$27.60" at bounding box center [201, 137] width 332 height 19
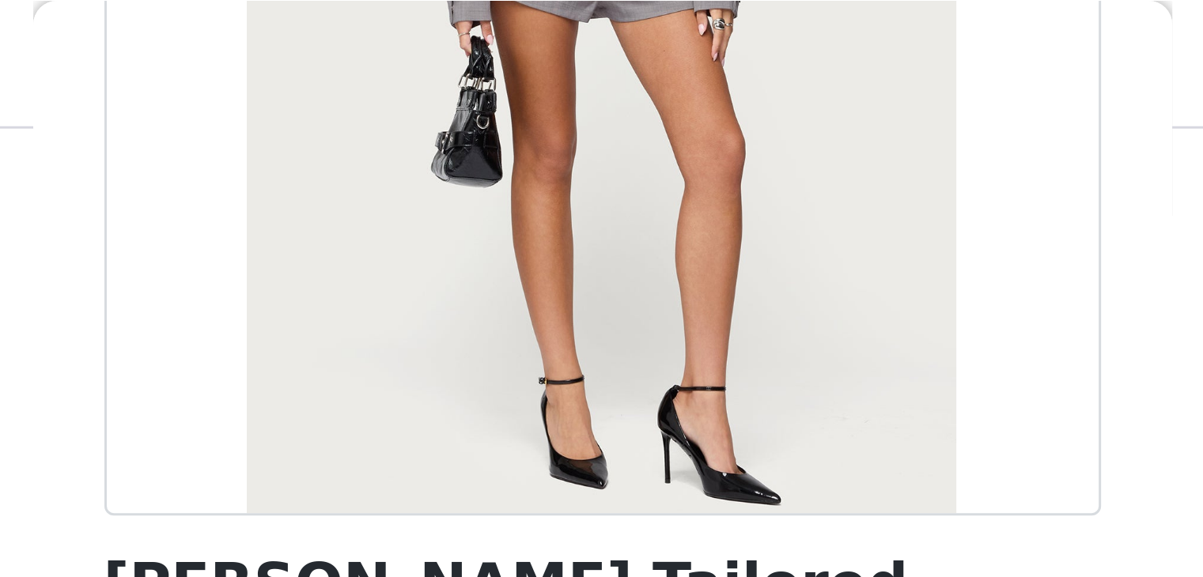
scroll to position [176, 0]
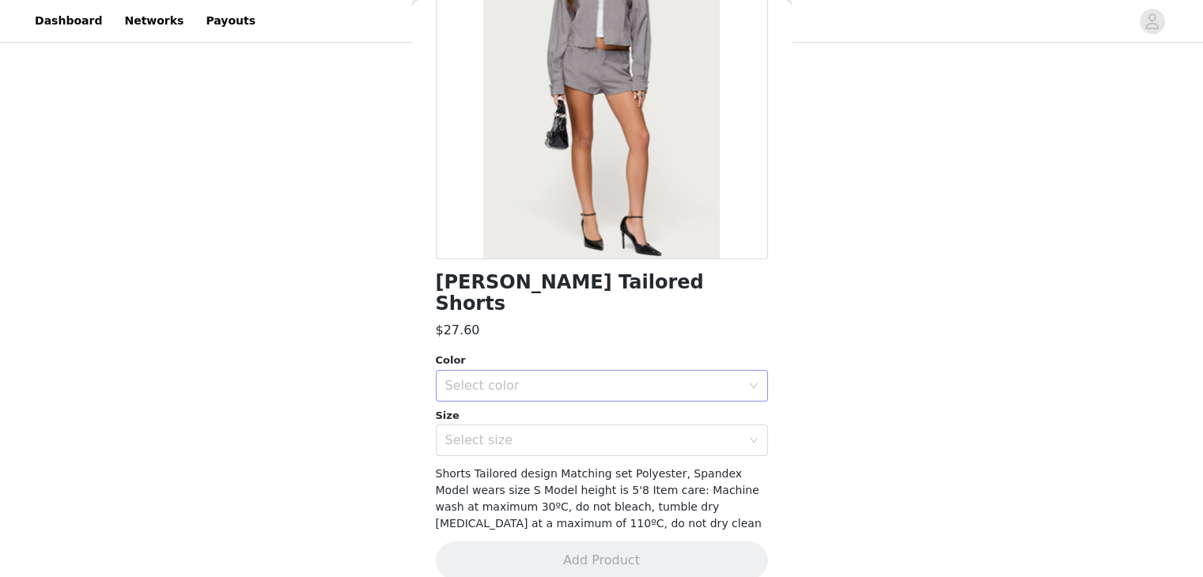
click at [480, 230] on div "Select color" at bounding box center [593, 386] width 296 height 16
click at [480, 230] on li "LIGHT-GRAY" at bounding box center [595, 398] width 320 height 25
click at [480, 230] on div "Select size" at bounding box center [596, 441] width 303 height 30
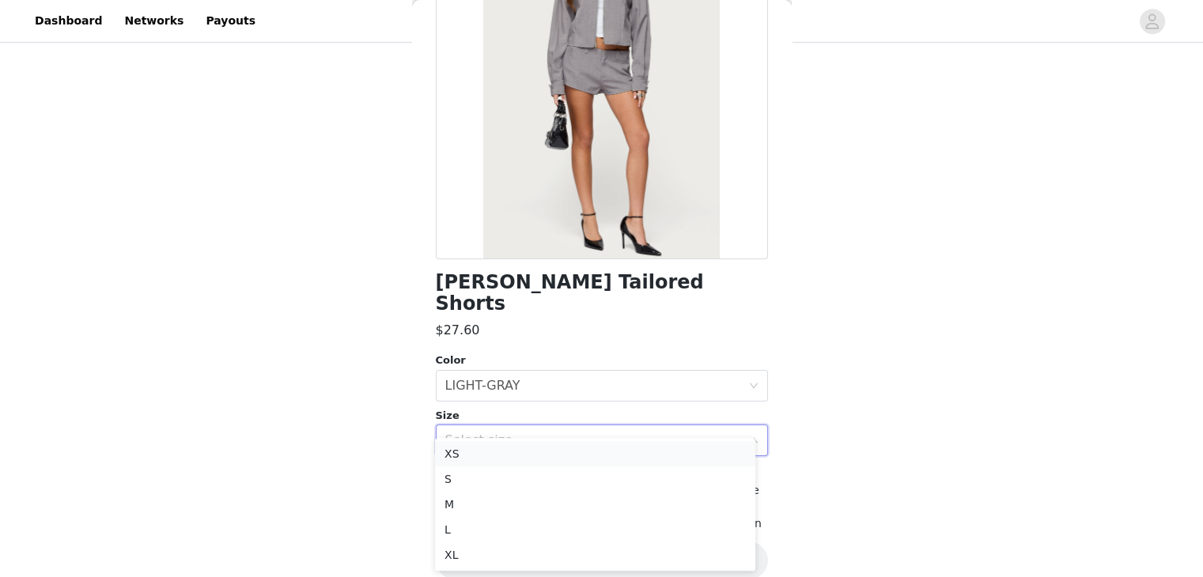
click at [480, 230] on li "XS" at bounding box center [595, 453] width 320 height 25
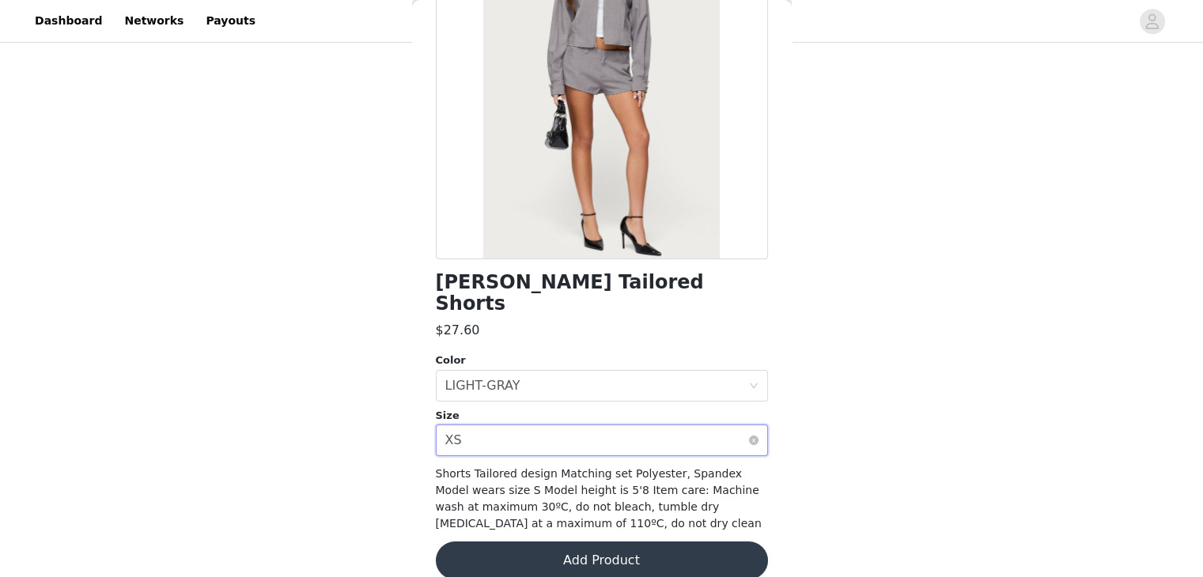
click at [480, 230] on div "Select size XS" at bounding box center [596, 441] width 303 height 30
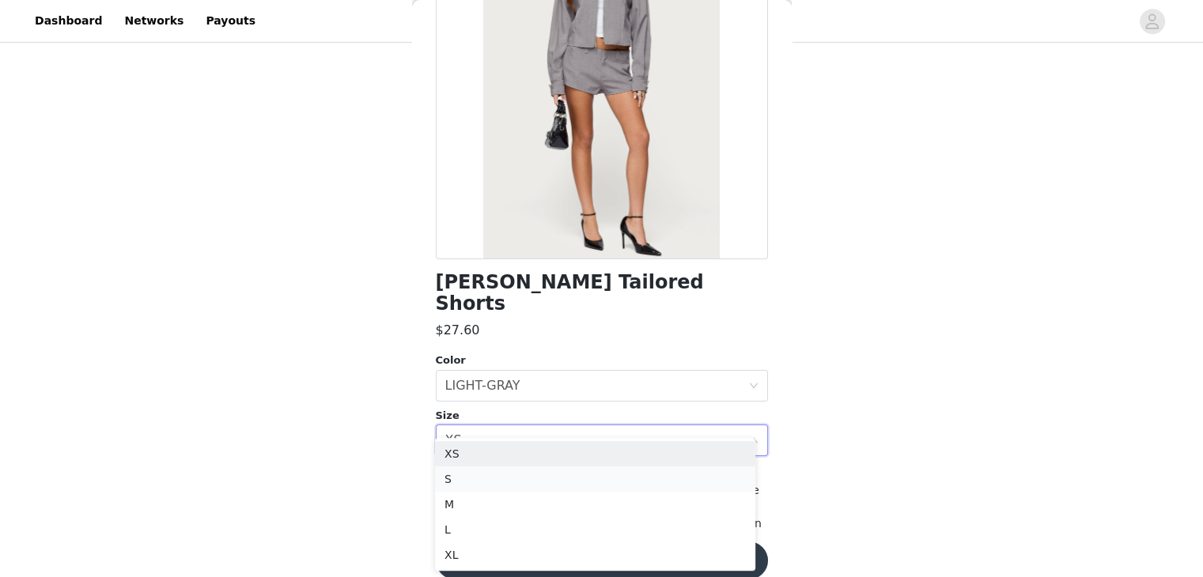
click at [480, 230] on li "S" at bounding box center [595, 479] width 320 height 25
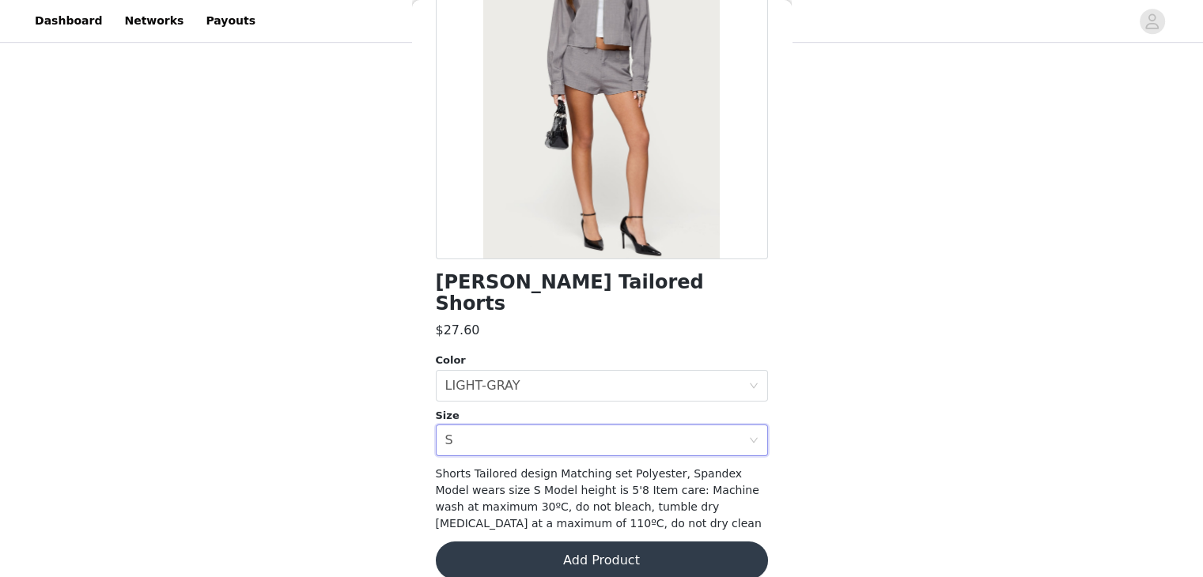
click at [480, 230] on button "Add Product" at bounding box center [602, 561] width 332 height 38
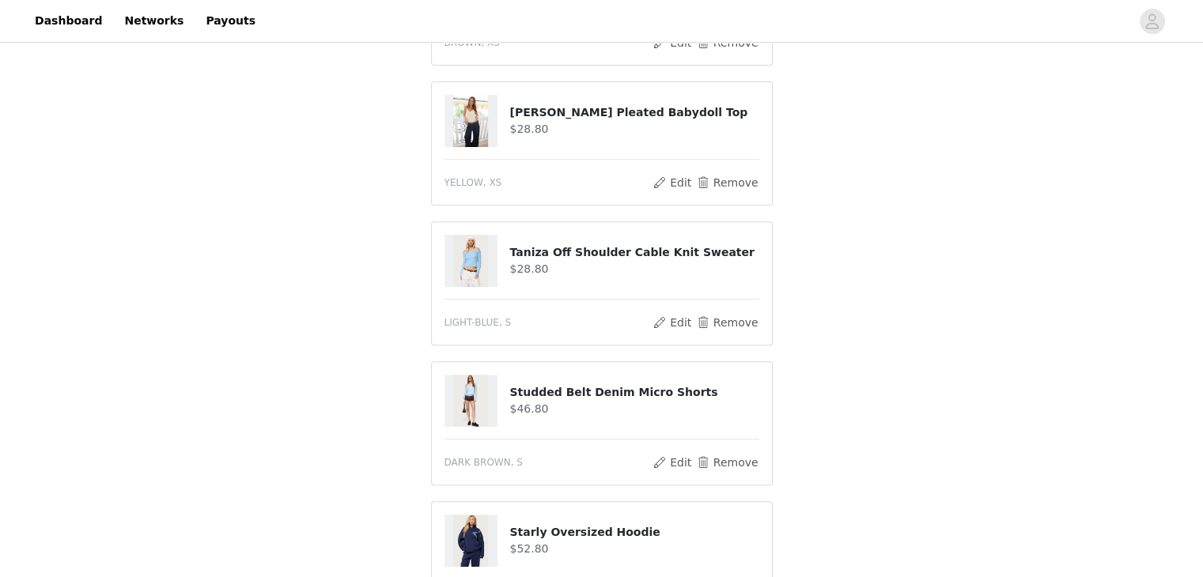
scroll to position [505, 0]
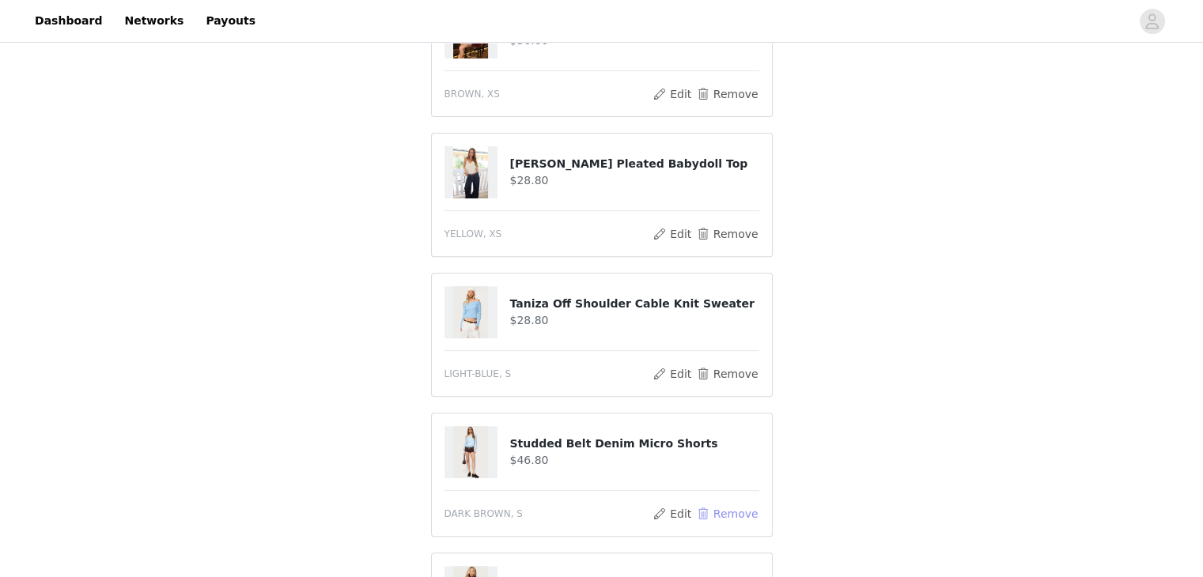
click at [480, 230] on button "Remove" at bounding box center [726, 514] width 63 height 19
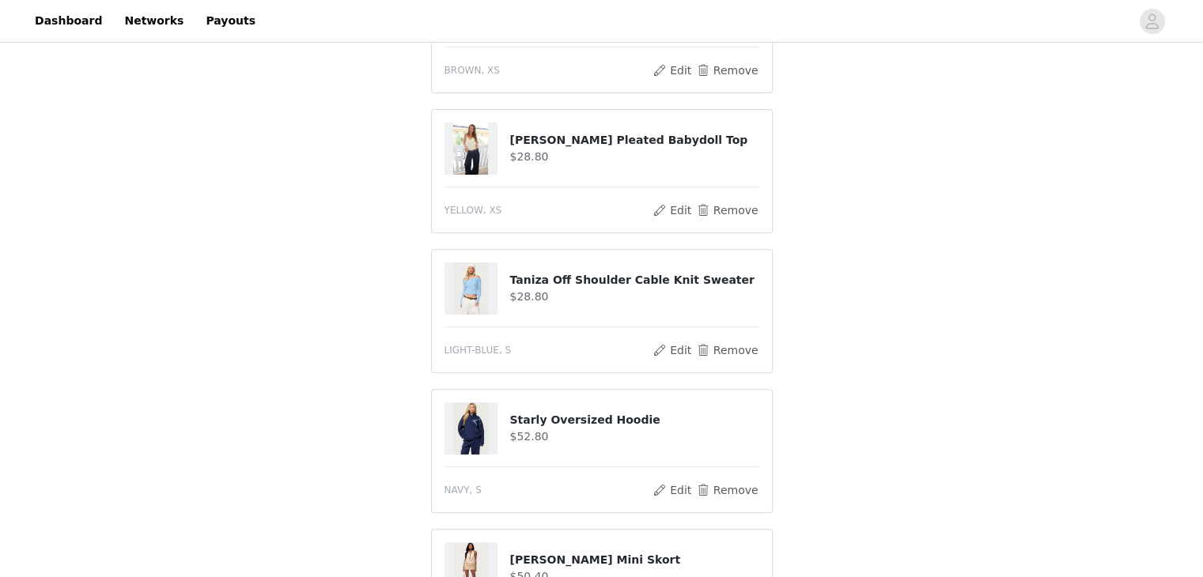
scroll to position [822, 0]
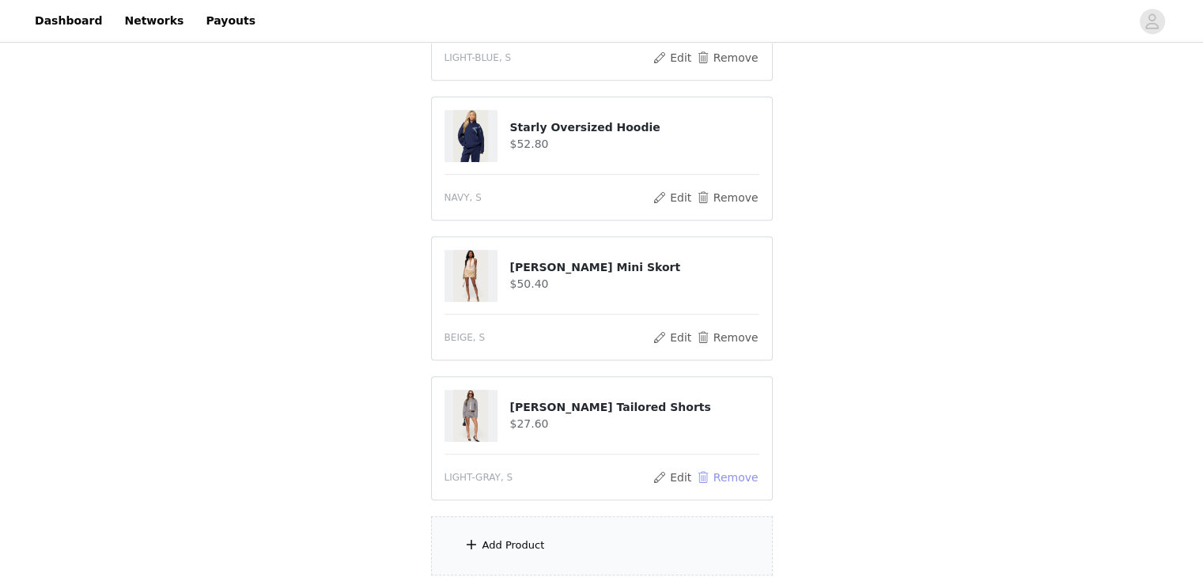
click at [480, 230] on button "Remove" at bounding box center [726, 477] width 63 height 19
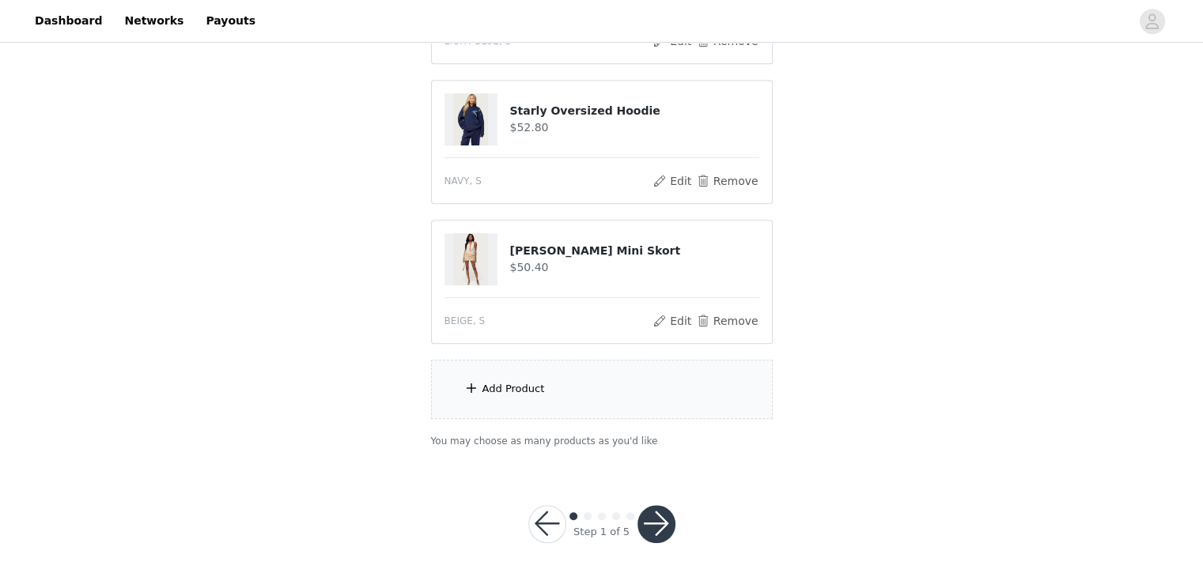
scroll to position [840, 0]
click at [480, 230] on div "Add Product" at bounding box center [602, 387] width 342 height 59
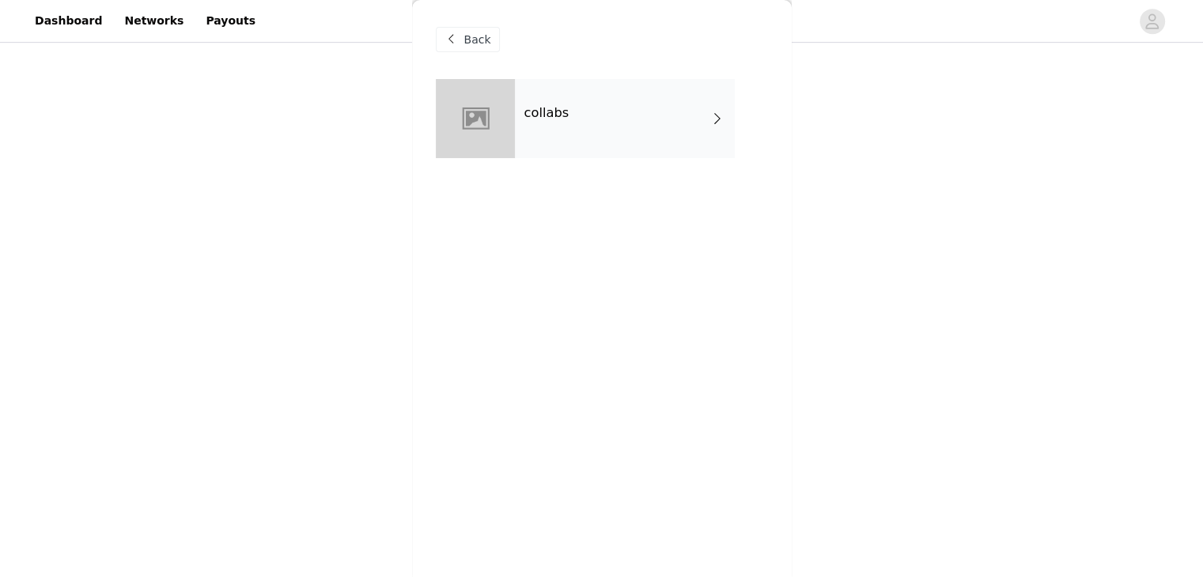
click at [480, 146] on div "collabs" at bounding box center [625, 118] width 220 height 79
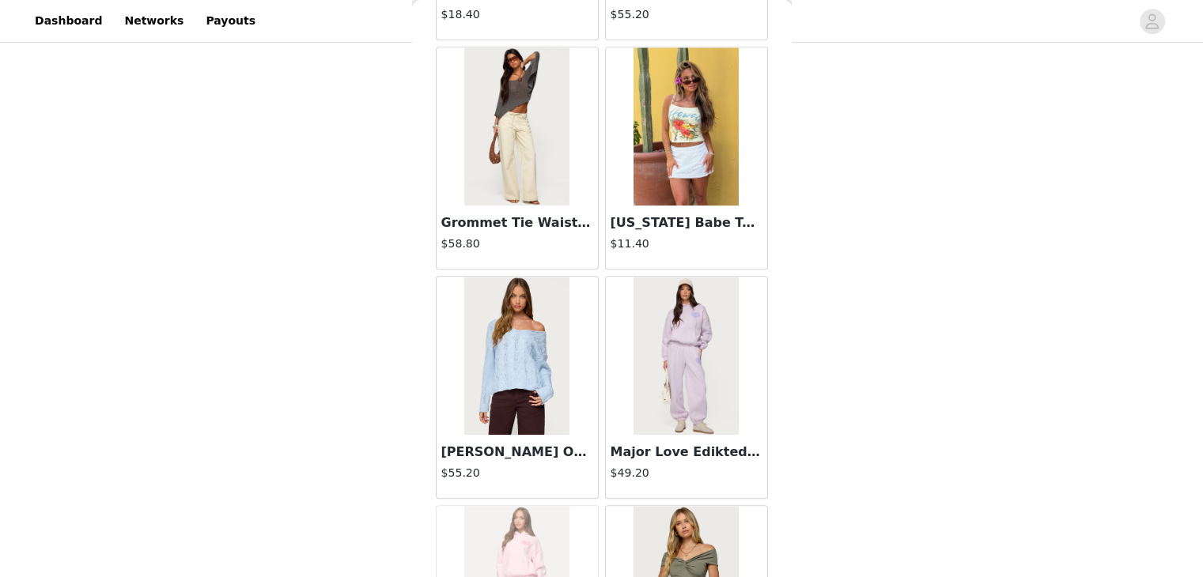
scroll to position [791, 0]
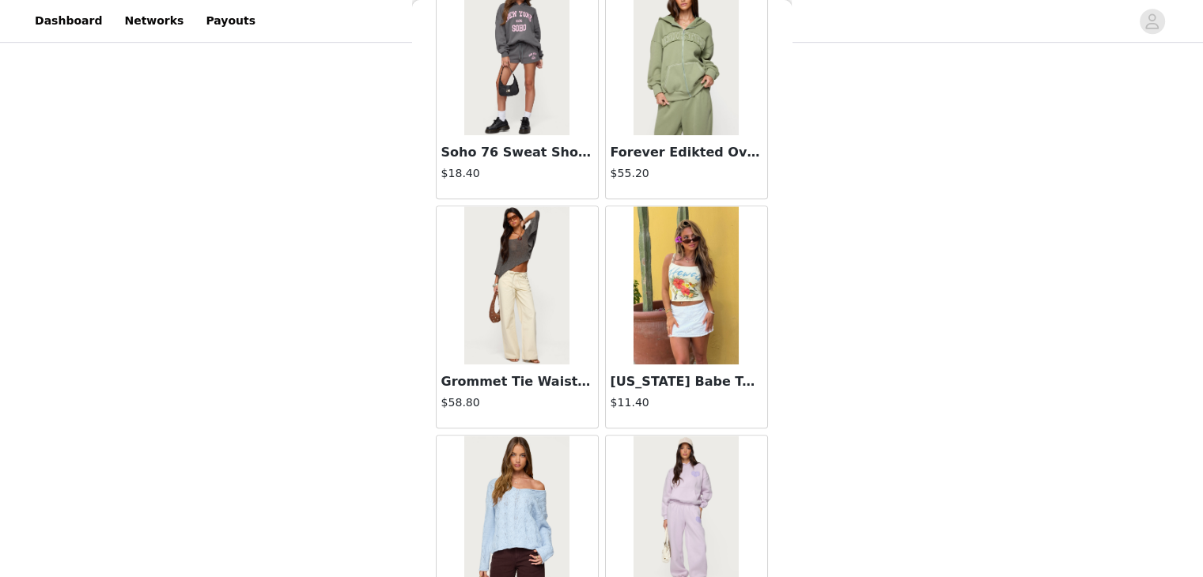
click at [480, 230] on img at bounding box center [686, 285] width 105 height 158
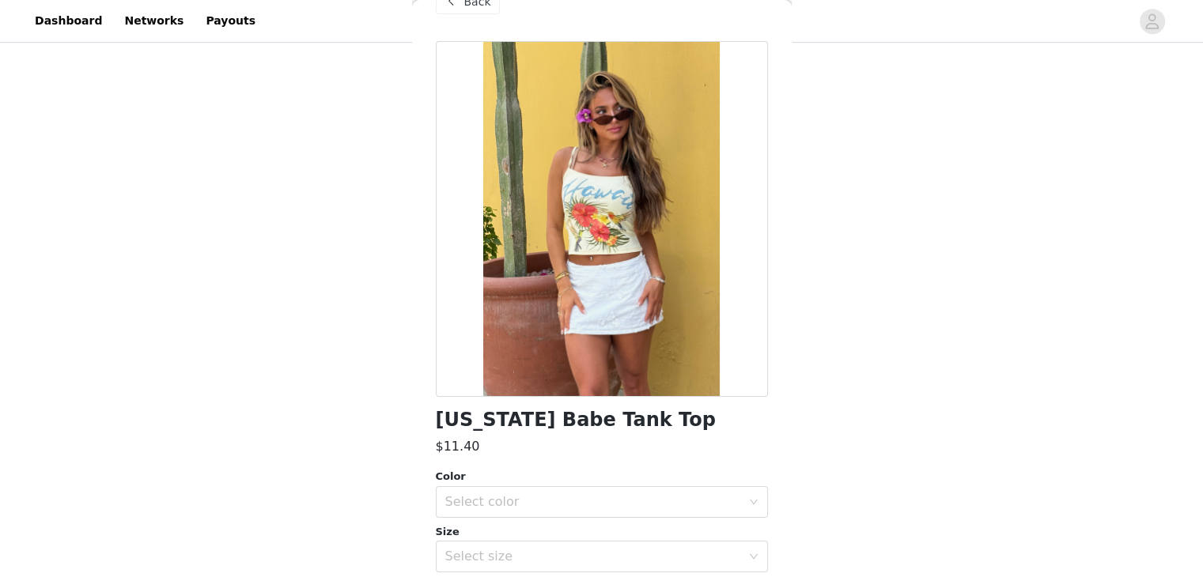
scroll to position [0, 0]
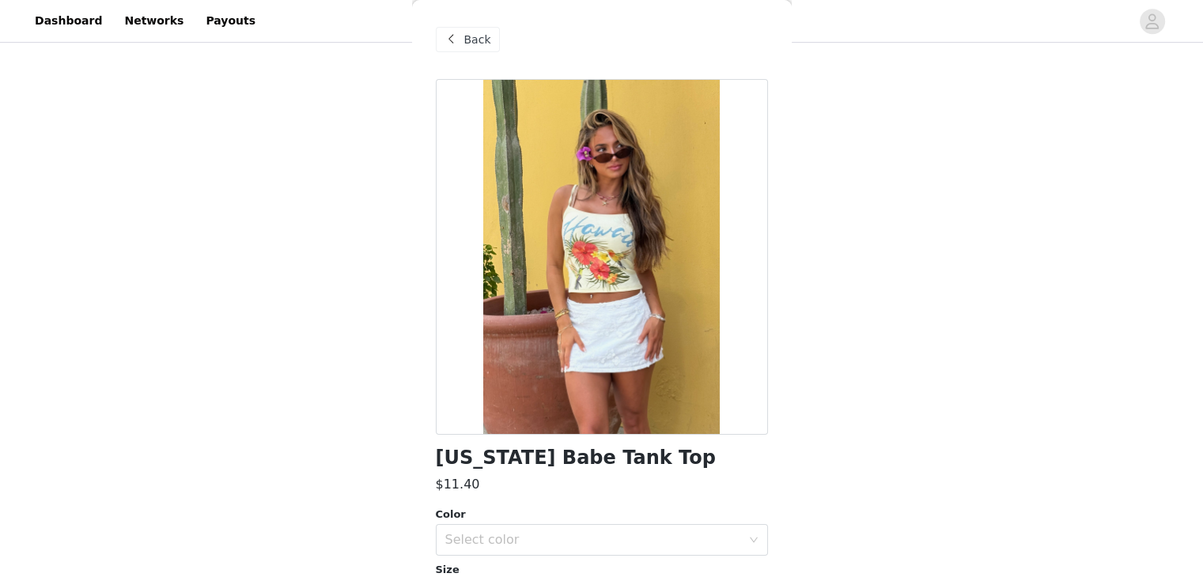
click at [465, 32] on span "Back" at bounding box center [477, 40] width 27 height 17
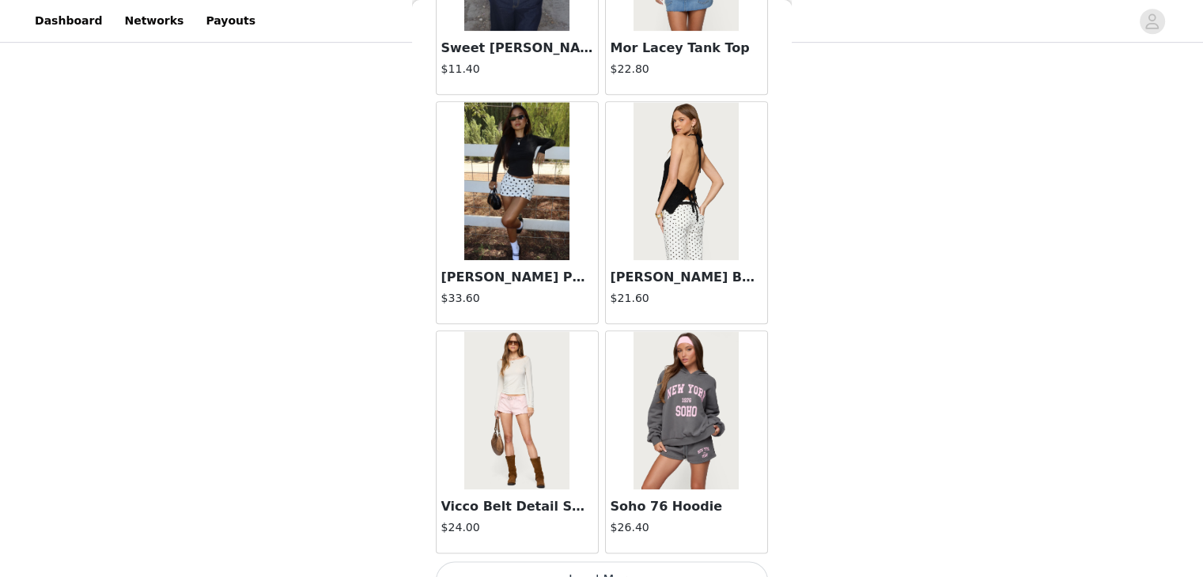
scroll to position [1840, 0]
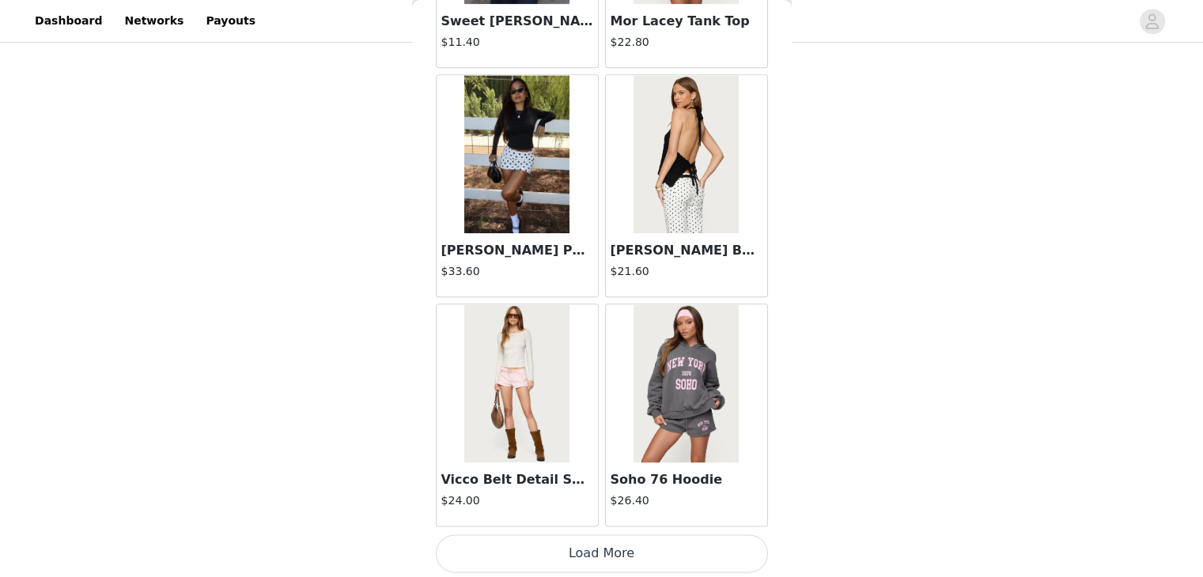
click at [480, 230] on button "Load More" at bounding box center [602, 554] width 332 height 38
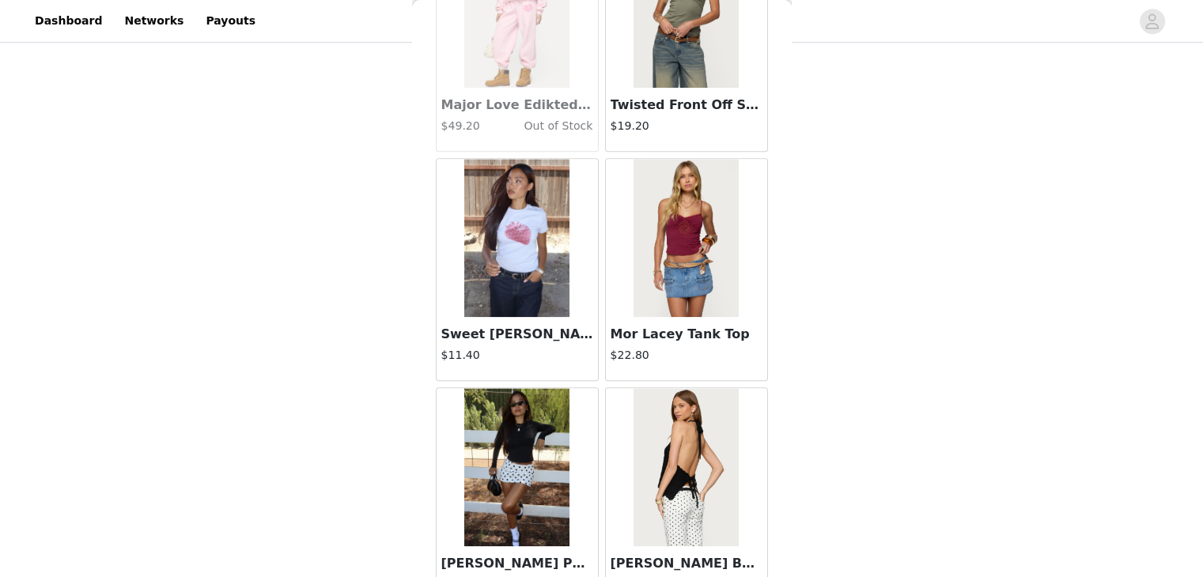
scroll to position [1523, 0]
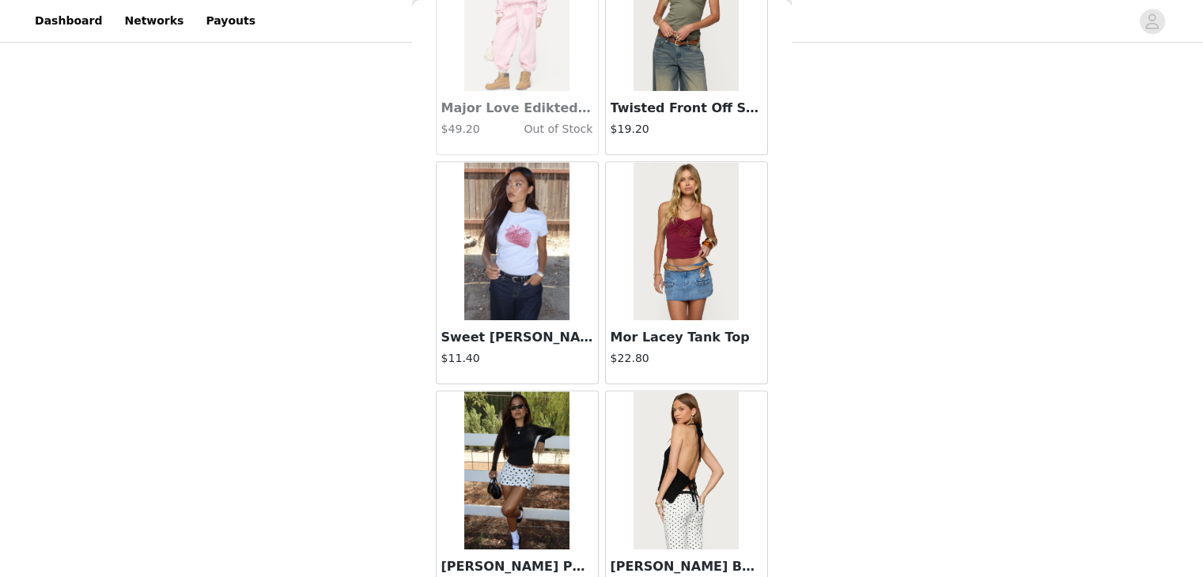
click at [480, 230] on img at bounding box center [516, 241] width 105 height 158
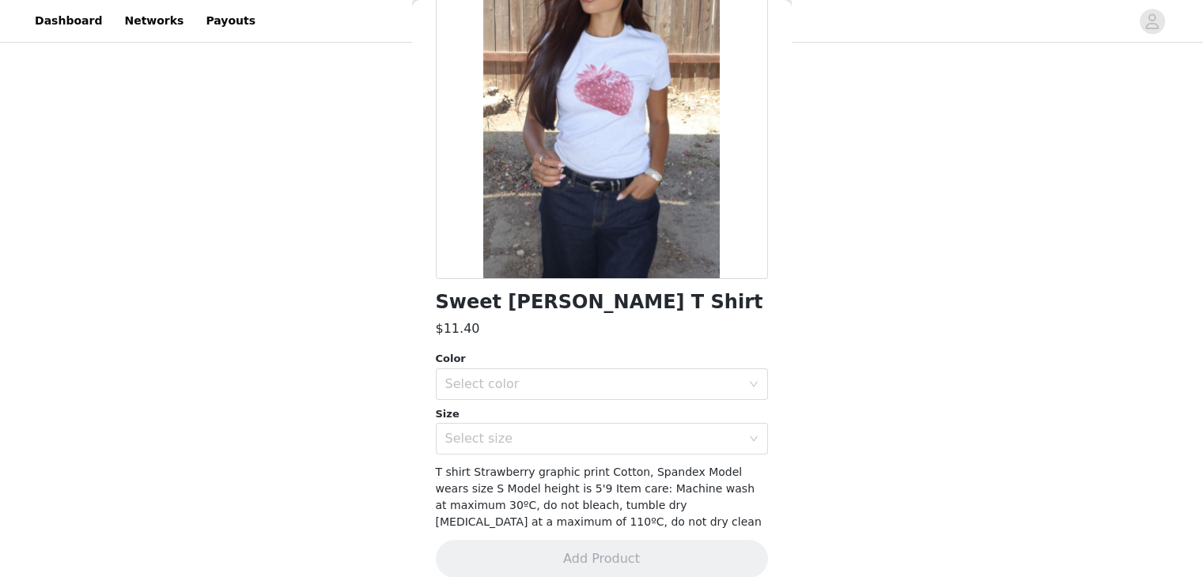
scroll to position [176, 0]
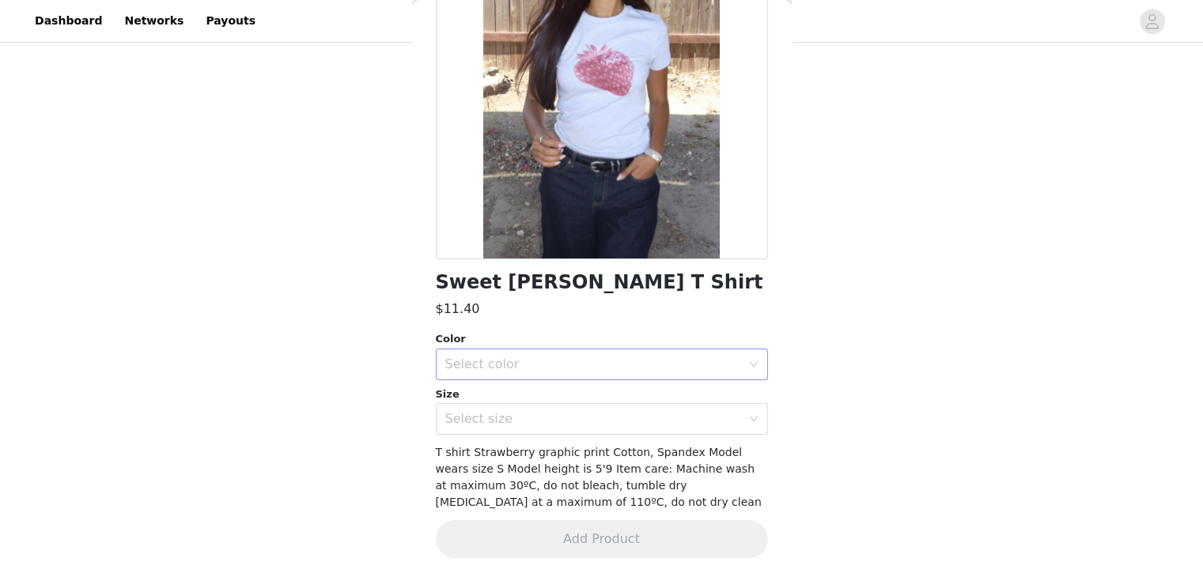
click at [480, 230] on div "Select color" at bounding box center [596, 365] width 303 height 30
drag, startPoint x: 545, startPoint y: 380, endPoint x: 543, endPoint y: 390, distance: 9.8
click at [480, 230] on div "Color Select color Size Select size" at bounding box center [602, 383] width 332 height 104
click at [480, 230] on div "Select color" at bounding box center [596, 365] width 303 height 30
click at [480, 230] on li "GRAY MELANGE" at bounding box center [595, 399] width 320 height 25
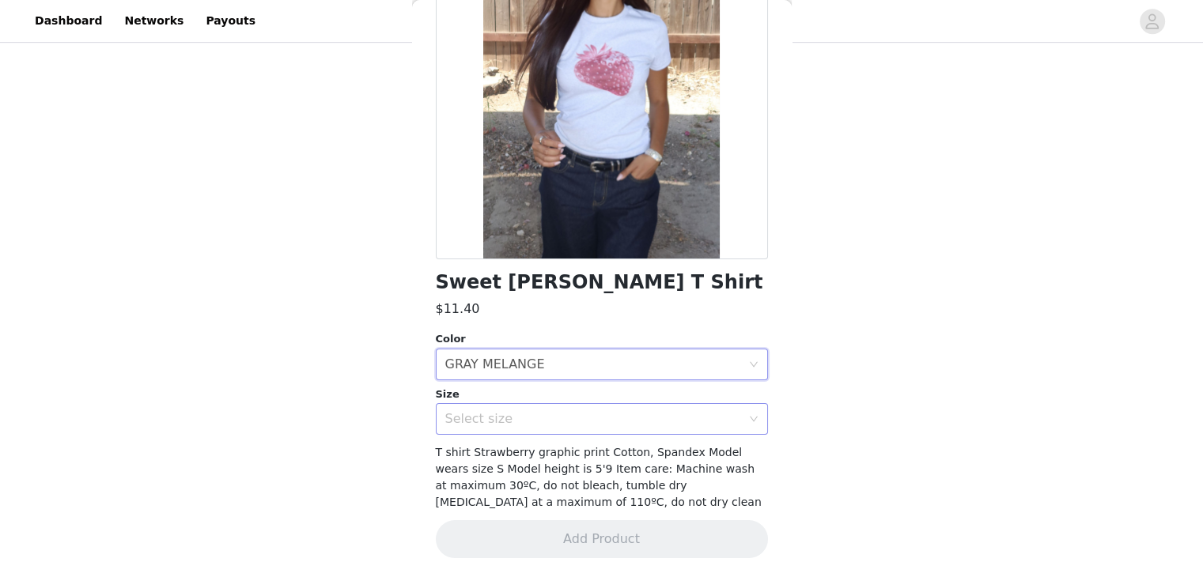
click at [480, 230] on div "Select size" at bounding box center [593, 419] width 296 height 16
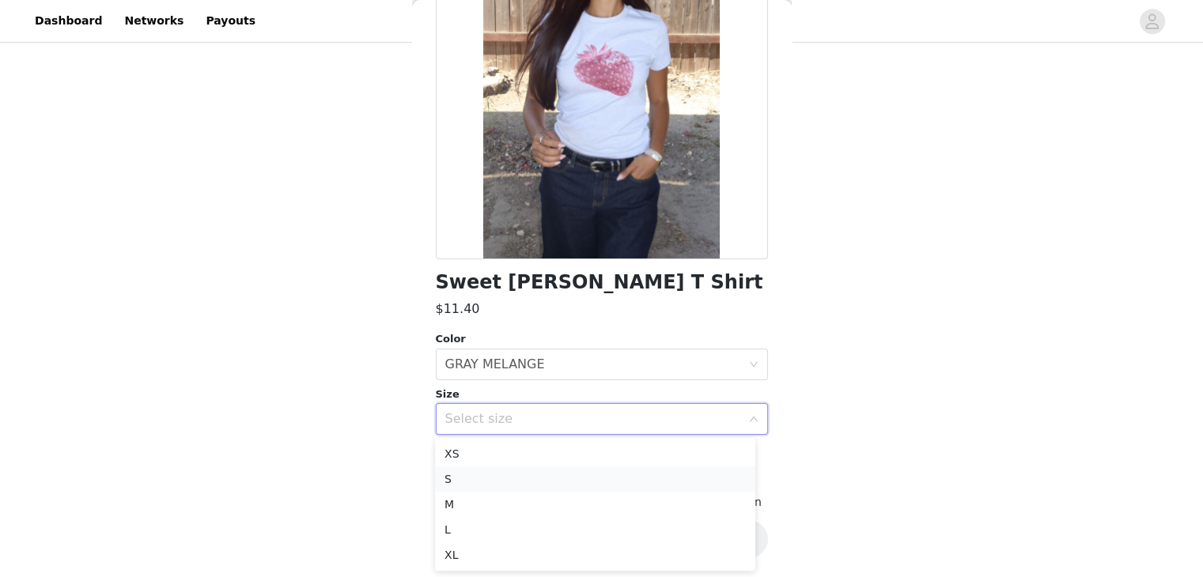
click at [480, 230] on li "S" at bounding box center [595, 479] width 320 height 25
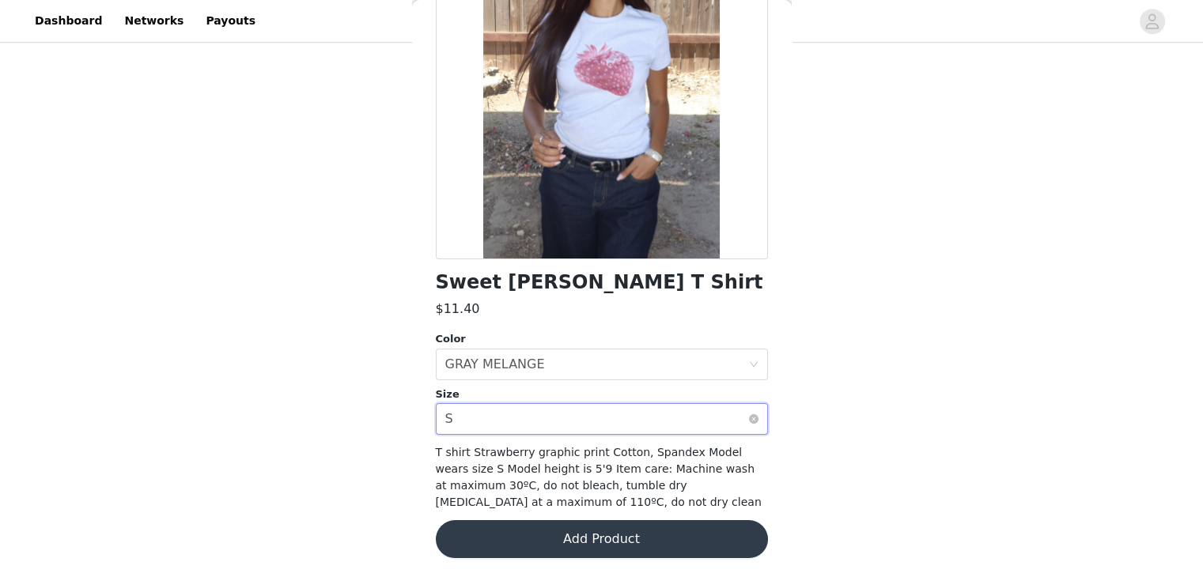
click at [480, 230] on div "Select size S" at bounding box center [596, 419] width 303 height 30
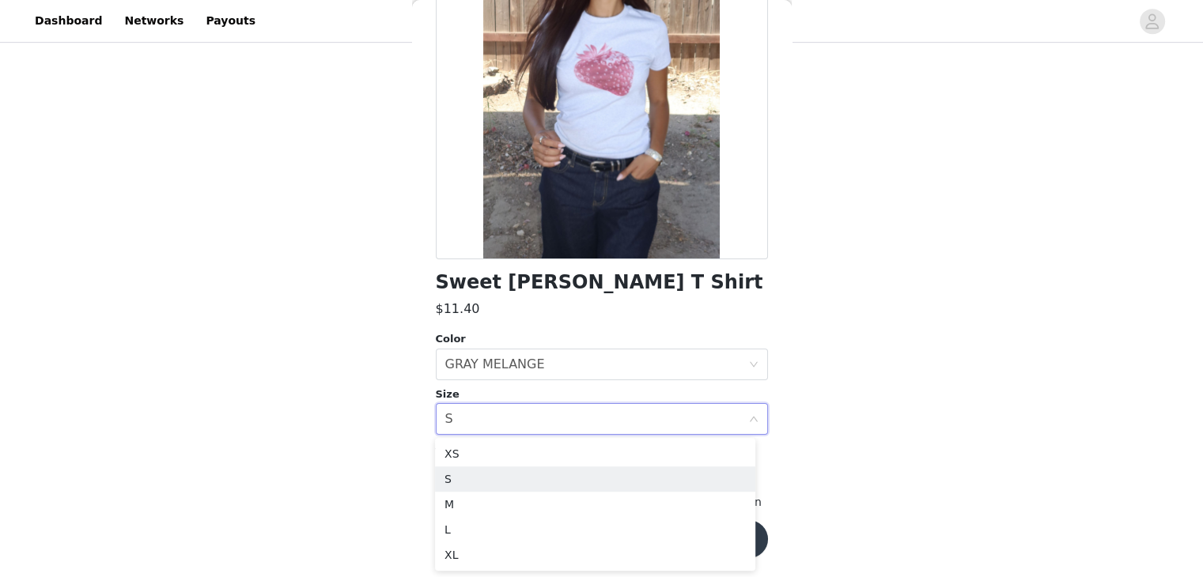
click at [480, 230] on h1 "Sweet [PERSON_NAME] T Shirt" at bounding box center [599, 282] width 327 height 21
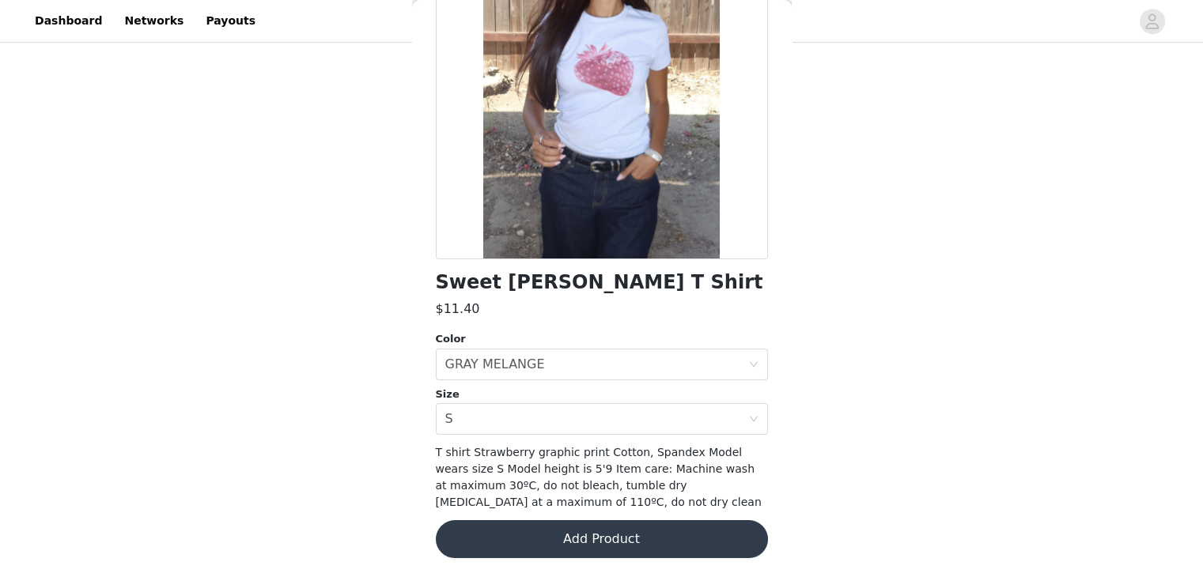
click at [480, 230] on button "Add Product" at bounding box center [602, 539] width 332 height 38
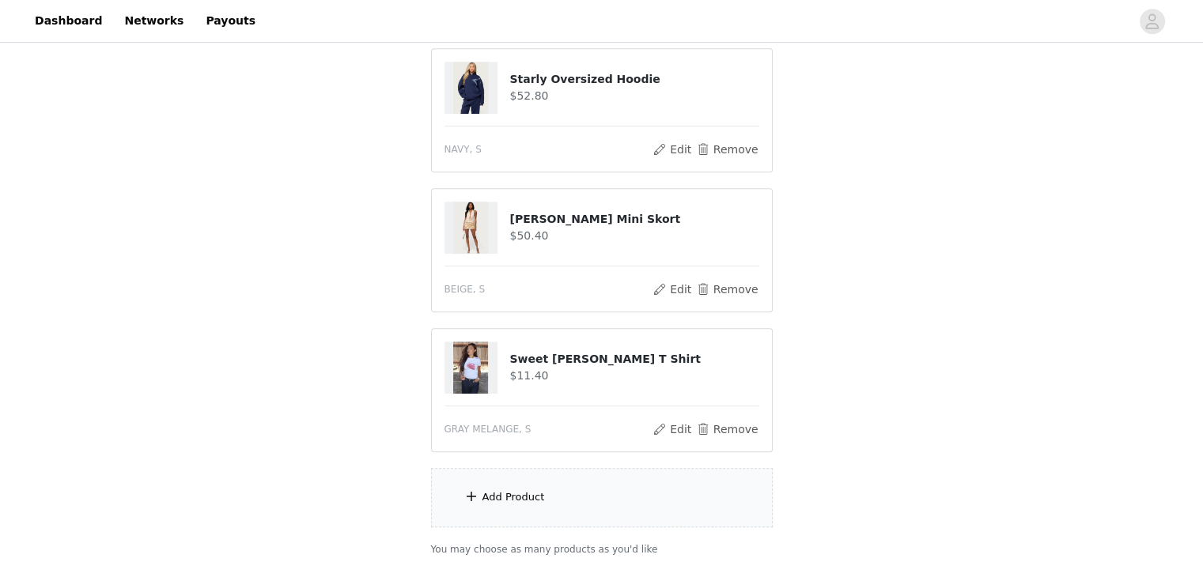
scroll to position [980, 0]
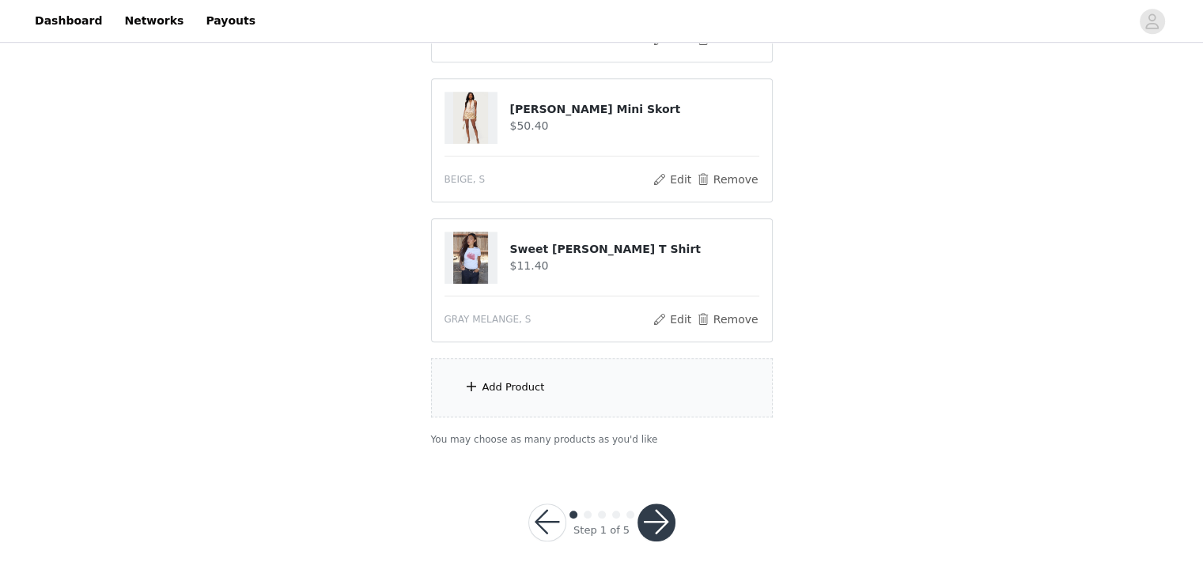
click at [480, 230] on div "Add Product" at bounding box center [602, 387] width 342 height 59
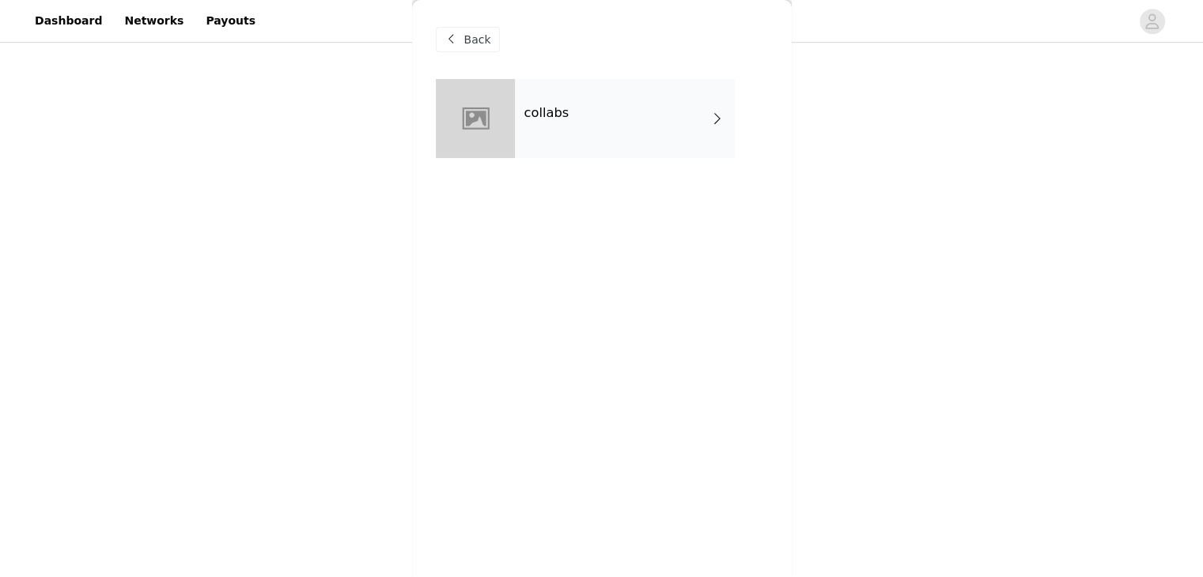
click at [480, 124] on div "collabs" at bounding box center [625, 118] width 220 height 79
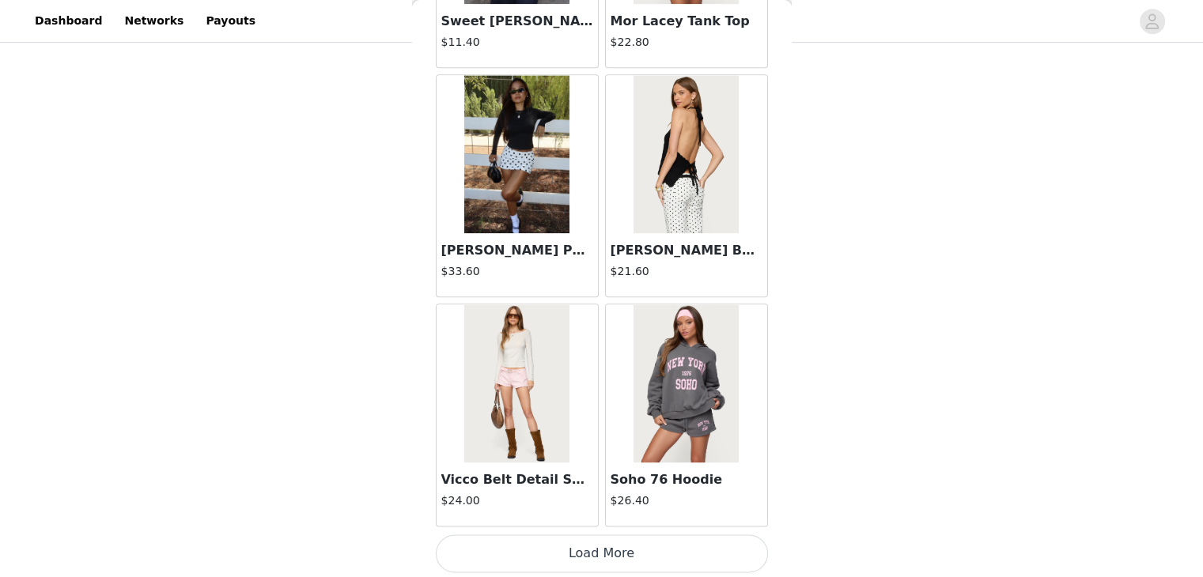
click at [480, 230] on button "Load More" at bounding box center [602, 554] width 332 height 38
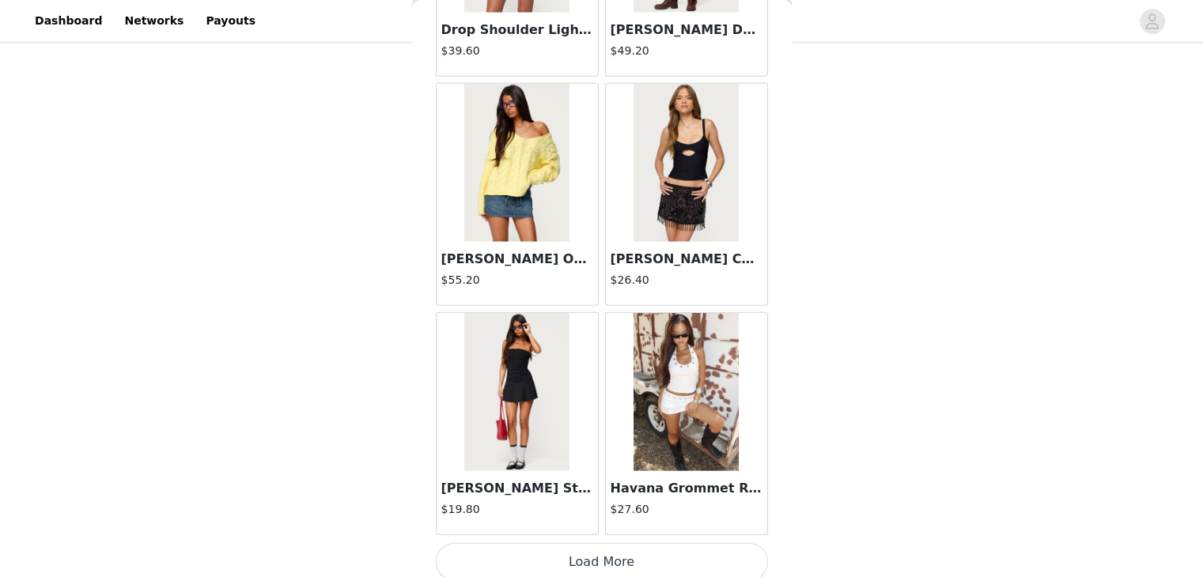
scroll to position [4131, 0]
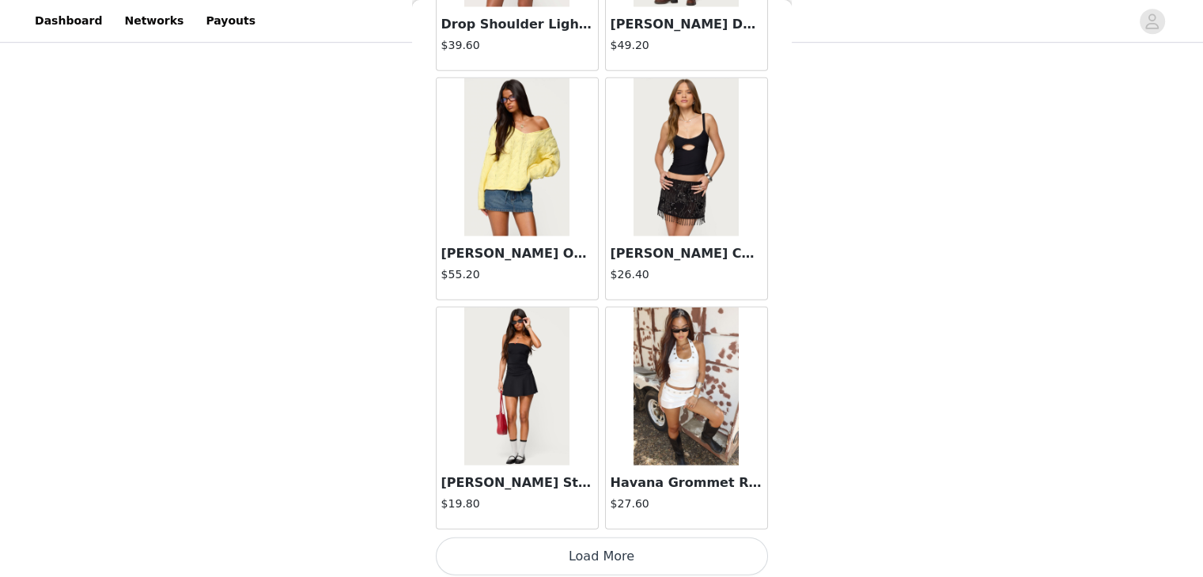
click at [480, 230] on button "Load More" at bounding box center [602, 557] width 332 height 38
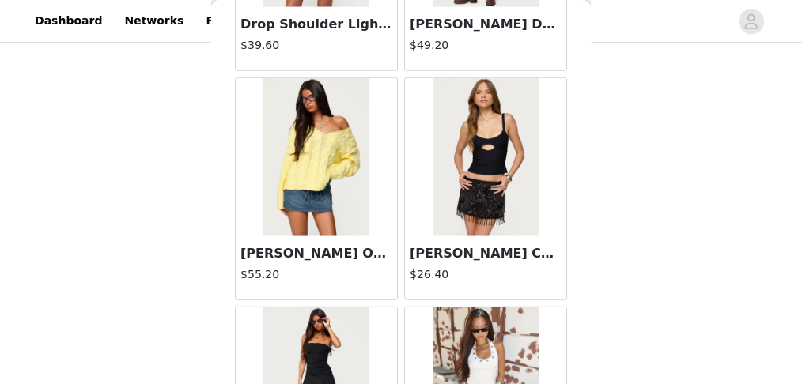
drag, startPoint x: 1133, startPoint y: 8, endPoint x: 577, endPoint y: 149, distance: 573.6
click at [480, 149] on div "Back Aveline Off Shoulder Light Sweatshirt $37.20 Atlas Scrunch Bead Halter Top…" at bounding box center [401, 192] width 380 height 384
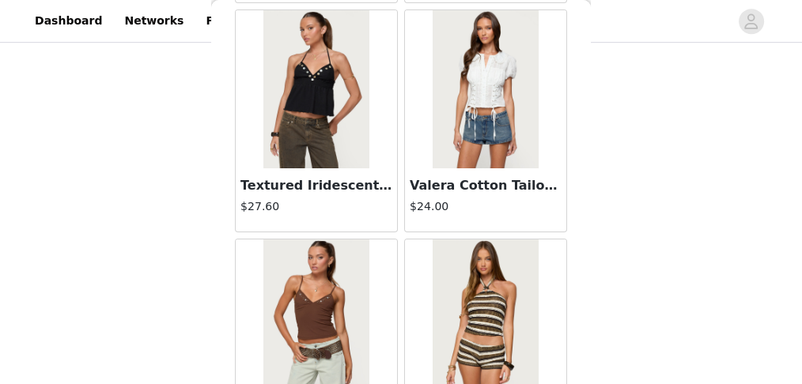
scroll to position [6601, 0]
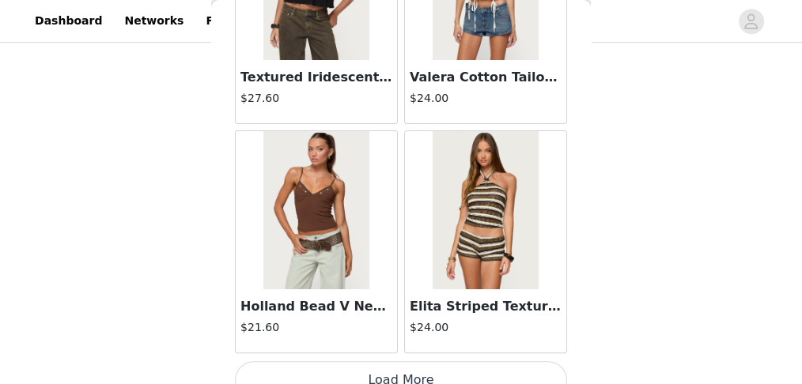
click at [429, 230] on button "Load More" at bounding box center [401, 380] width 332 height 38
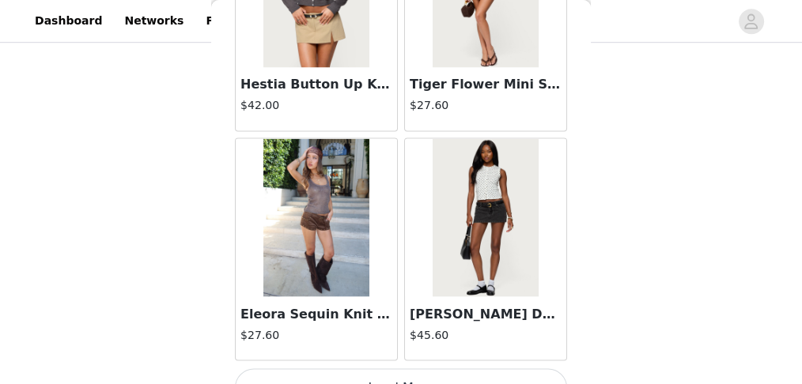
scroll to position [1137, 0]
click at [439, 230] on button "Load More" at bounding box center [401, 388] width 332 height 38
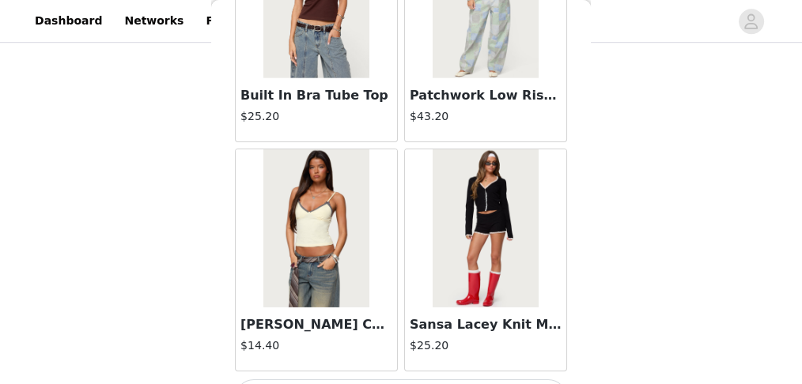
scroll to position [11174, 0]
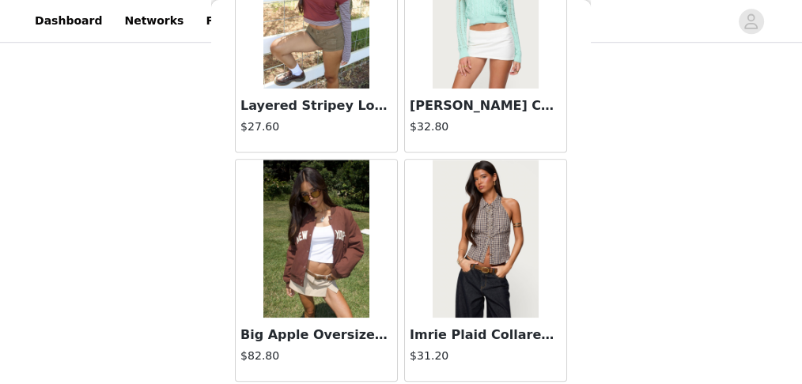
scroll to position [13460, 0]
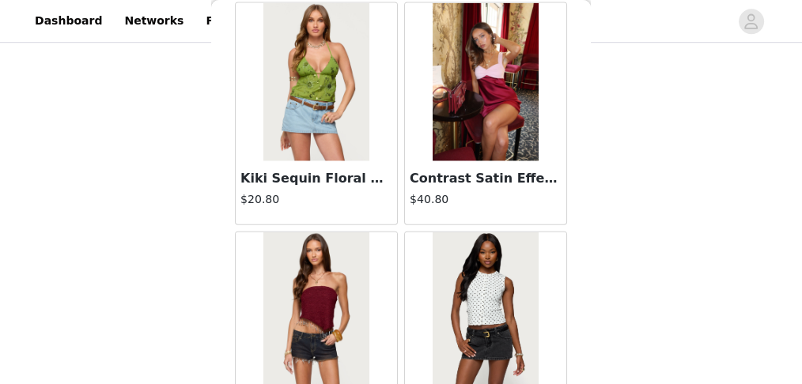
scroll to position [15747, 0]
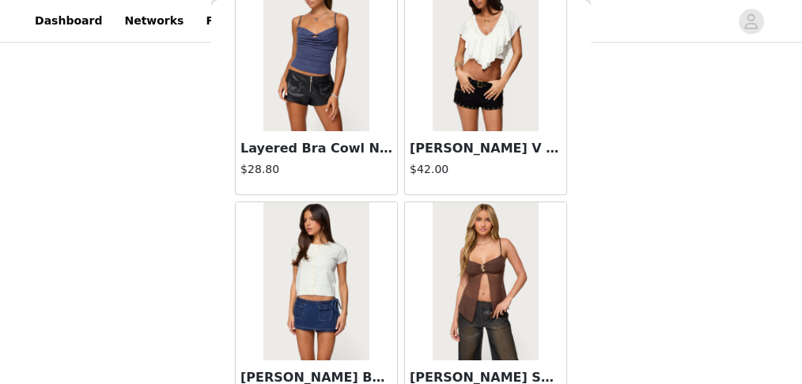
scroll to position [18033, 0]
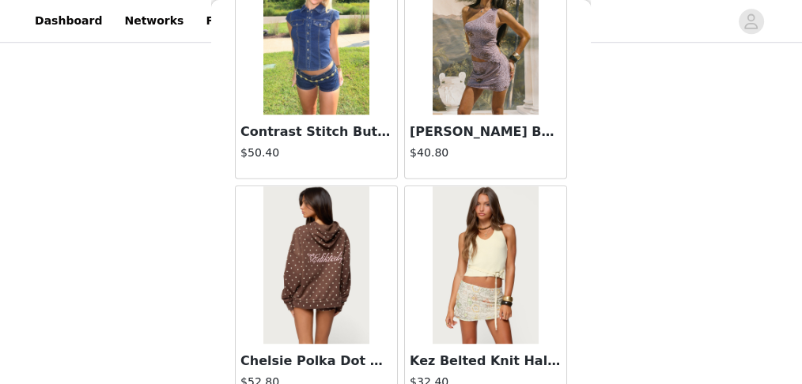
scroll to position [20320, 0]
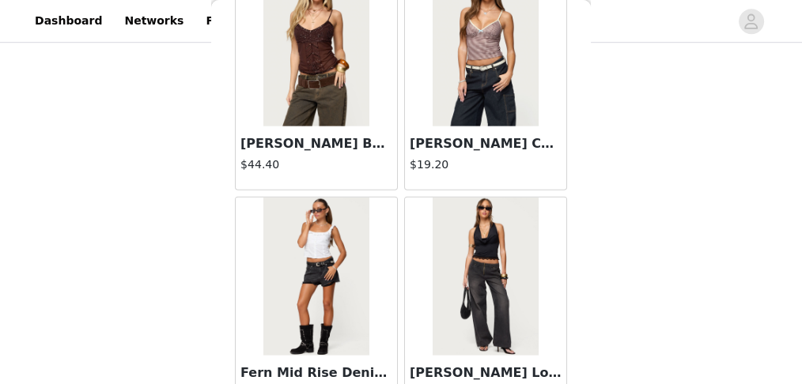
scroll to position [22607, 0]
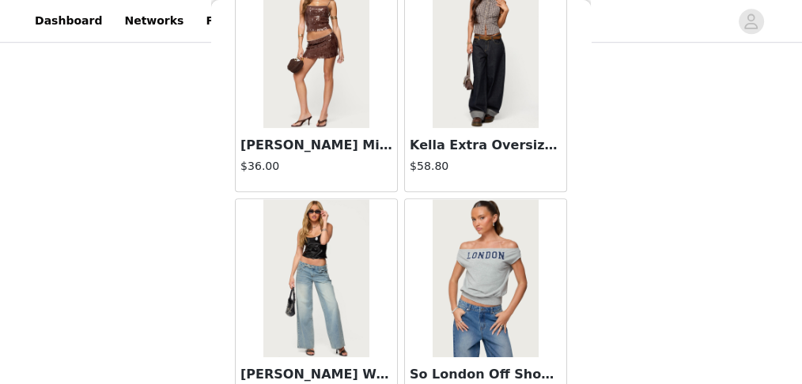
scroll to position [24893, 0]
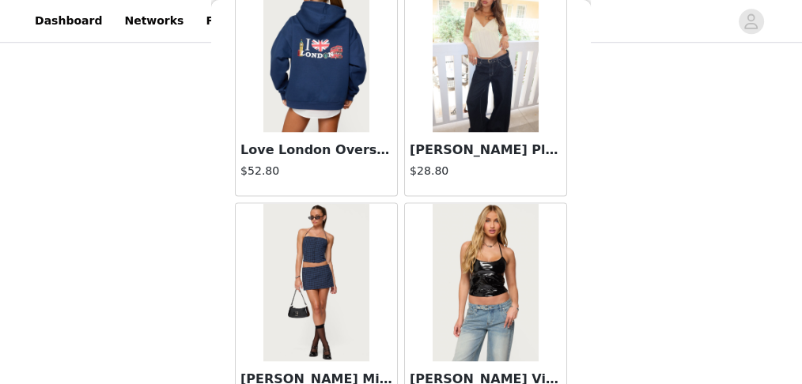
scroll to position [27179, 0]
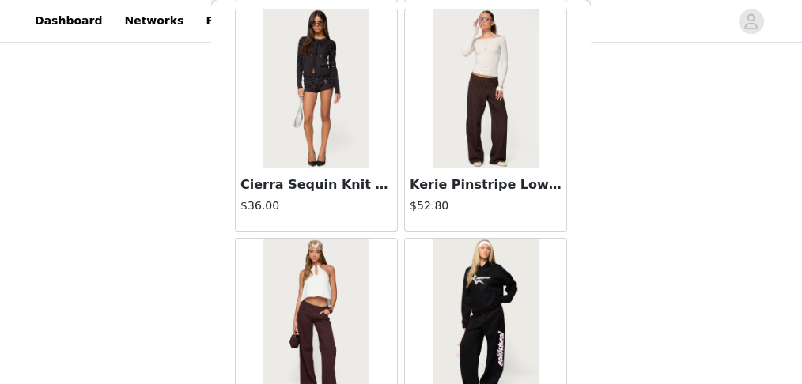
scroll to position [29466, 0]
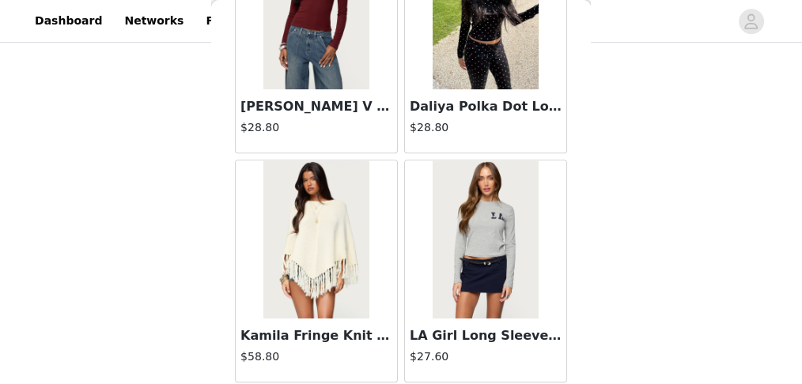
scroll to position [31752, 0]
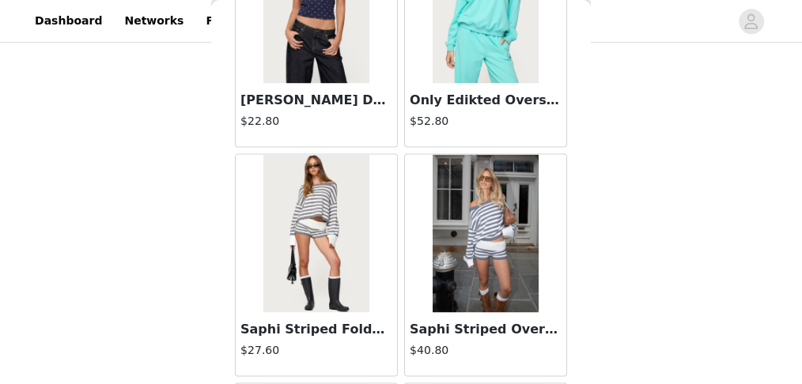
scroll to position [32596, 0]
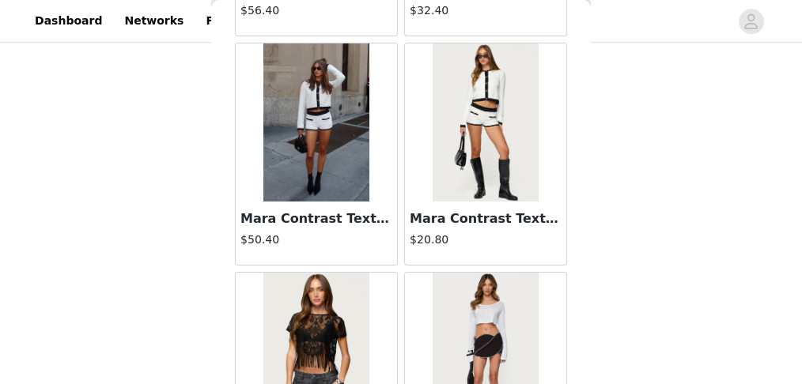
scroll to position [36326, 0]
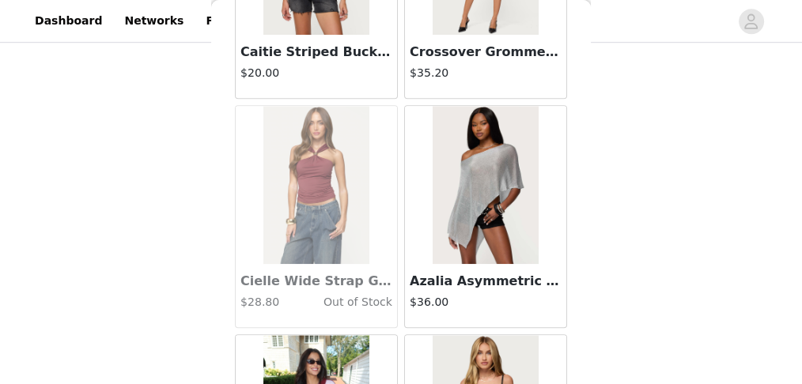
scroll to position [37064, 0]
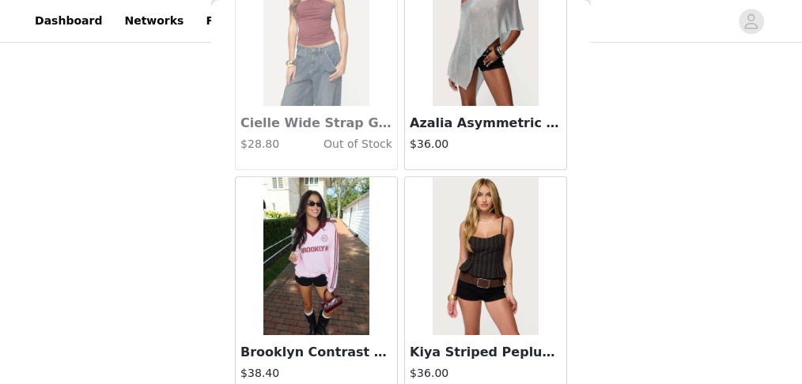
click at [350, 208] on img at bounding box center [315, 256] width 105 height 158
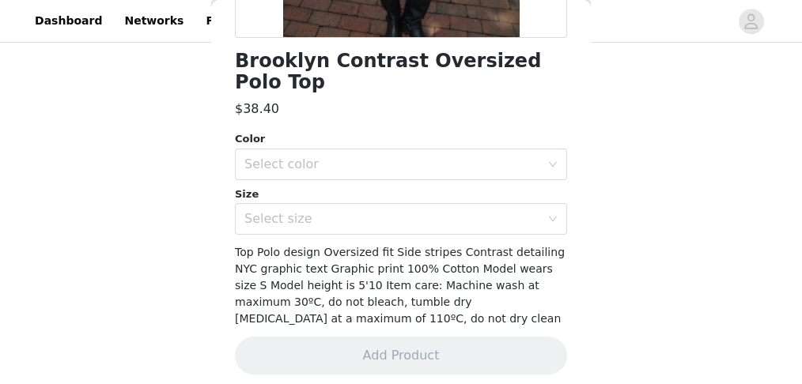
scroll to position [406, 0]
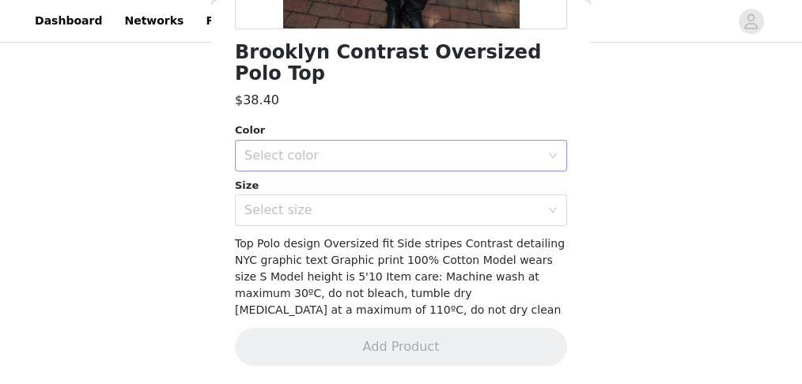
click at [395, 153] on div "Select color" at bounding box center [392, 156] width 296 height 16
click at [385, 191] on li "LIGHT-PINK" at bounding box center [397, 190] width 324 height 25
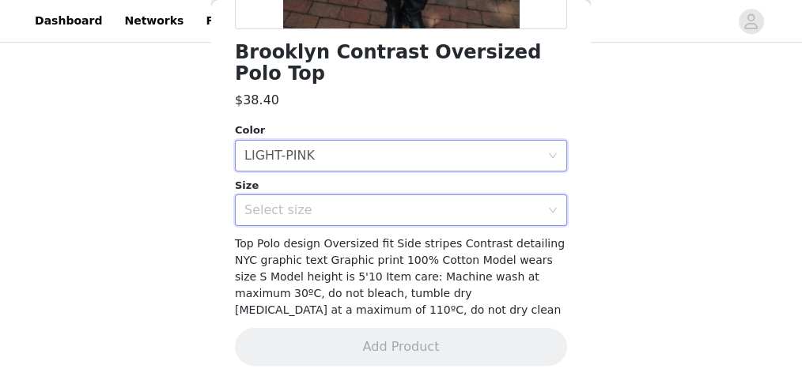
click at [382, 221] on div "Select size" at bounding box center [395, 210] width 303 height 30
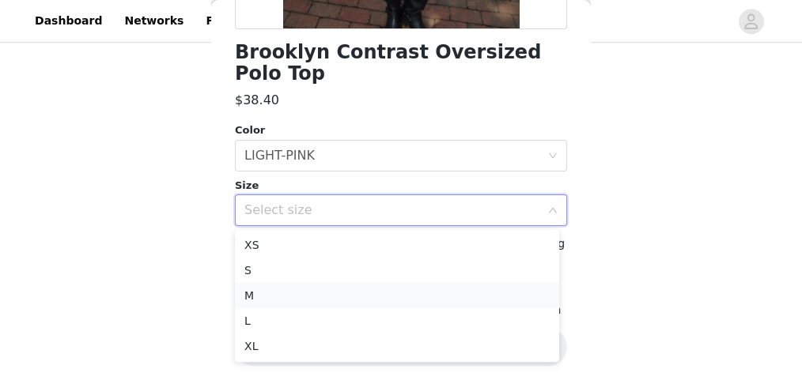
click at [347, 230] on li "M" at bounding box center [397, 295] width 324 height 25
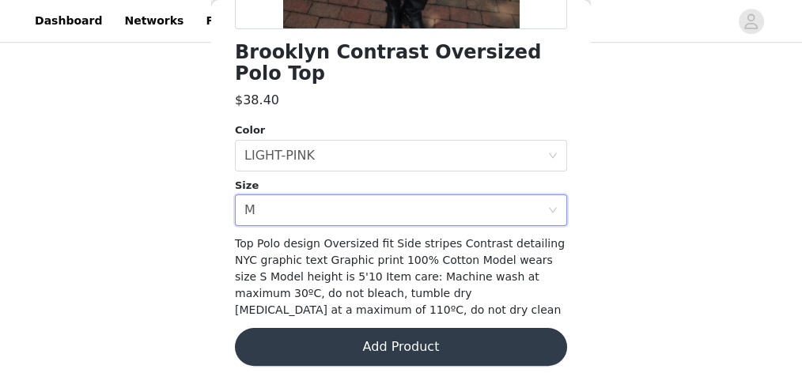
click at [381, 230] on button "Add Product" at bounding box center [401, 347] width 332 height 38
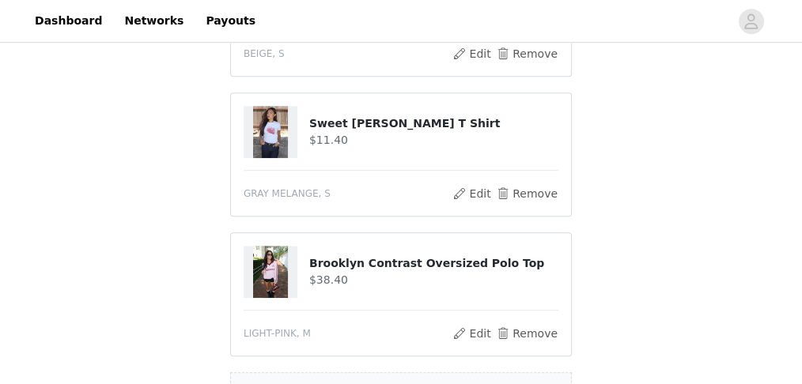
scroll to position [1116, 0]
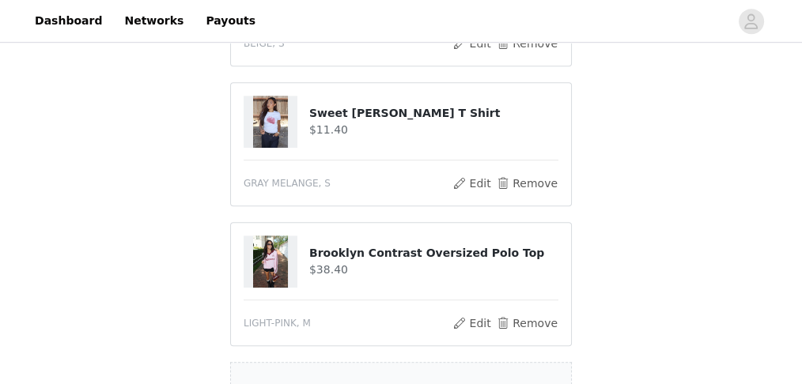
click at [480, 157] on article "Sweet [PERSON_NAME] T Shirt $11.40 GRAY MELANGE, S Edit Remove" at bounding box center [401, 144] width 342 height 124
click at [480, 182] on button "Remove" at bounding box center [526, 183] width 63 height 19
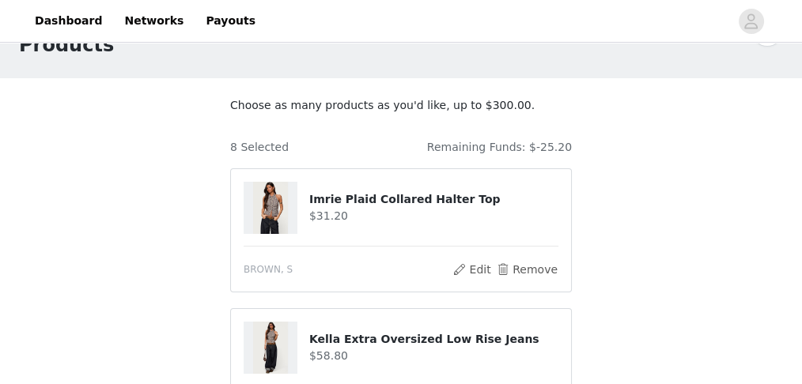
scroll to position [0, 0]
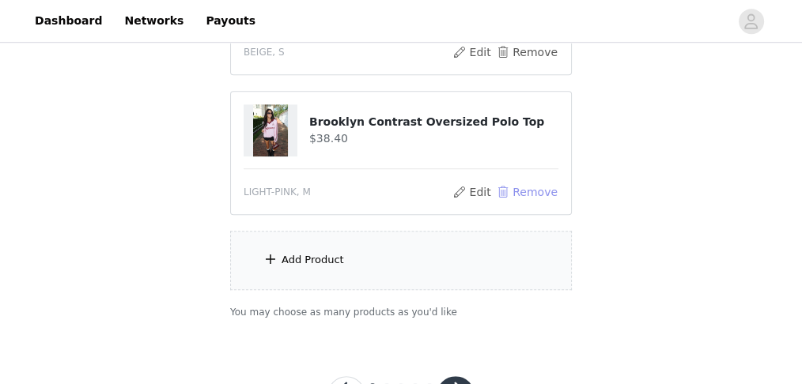
click at [480, 185] on button "Remove" at bounding box center [526, 192] width 63 height 19
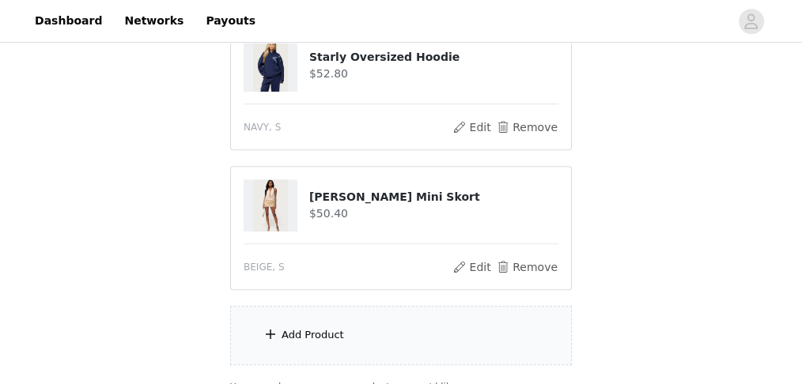
scroll to position [1029, 0]
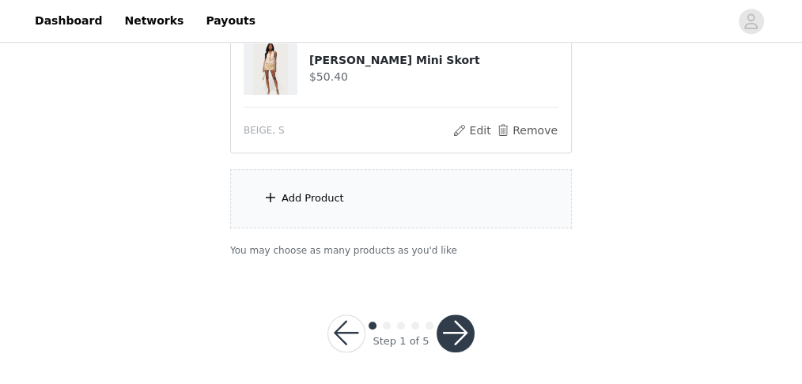
click at [420, 195] on div "Add Product" at bounding box center [401, 198] width 342 height 59
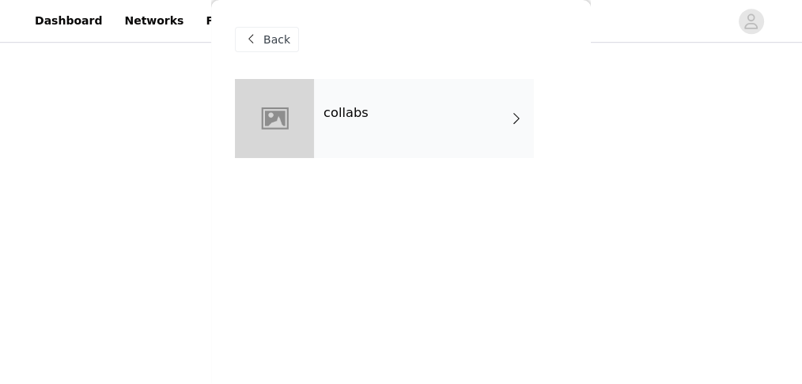
click at [451, 157] on div "collabs" at bounding box center [424, 118] width 220 height 79
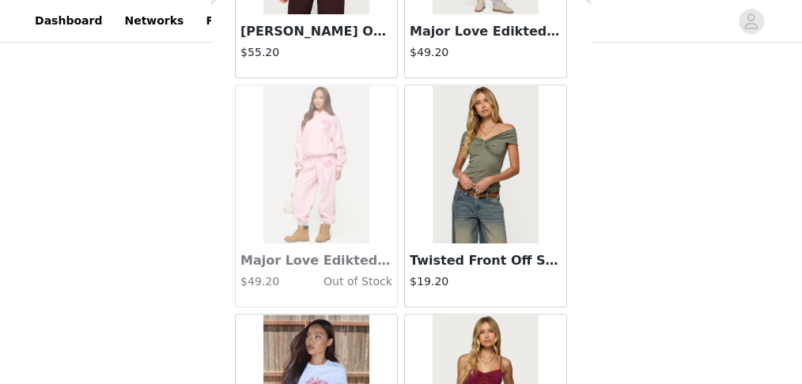
scroll to position [1582, 0]
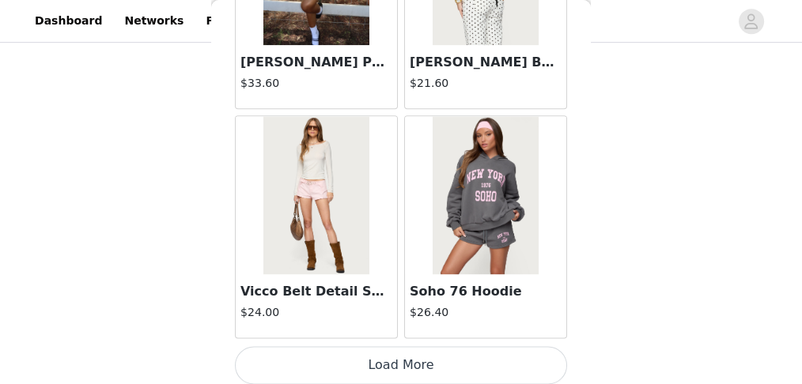
click at [432, 230] on button "Load More" at bounding box center [401, 365] width 332 height 38
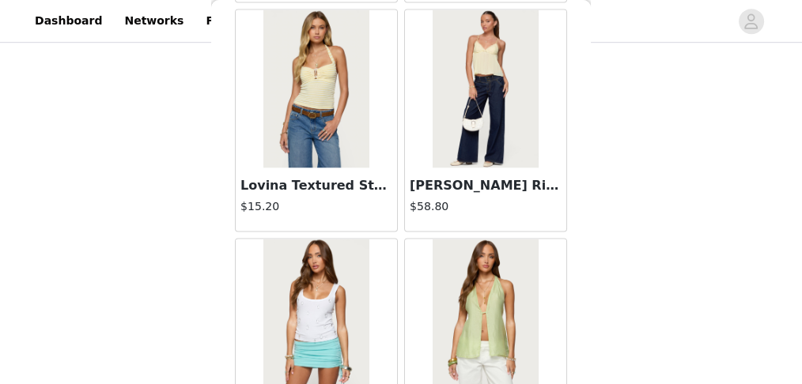
scroll to position [2977, 0]
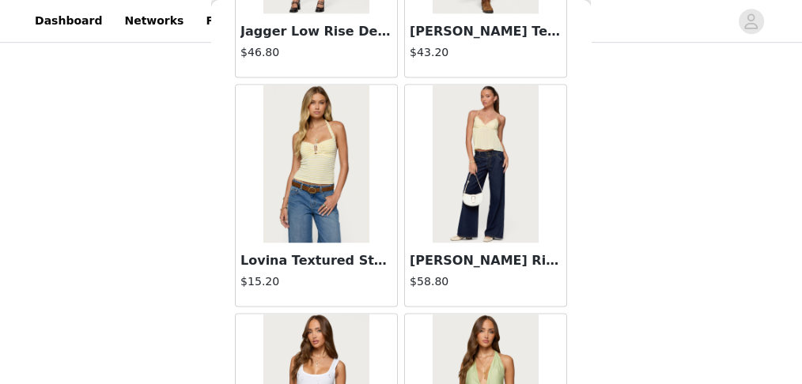
click at [324, 176] on img at bounding box center [315, 164] width 105 height 158
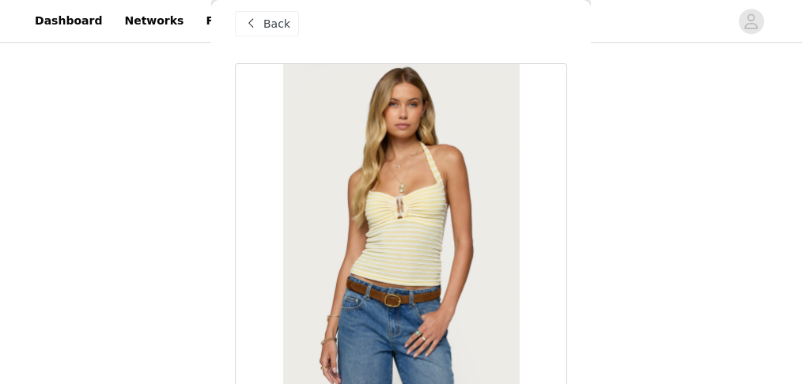
scroll to position [0, 0]
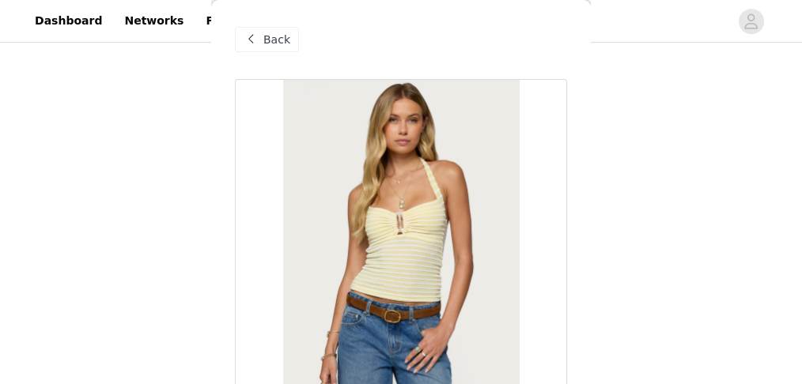
click at [284, 36] on span "Back" at bounding box center [276, 40] width 27 height 17
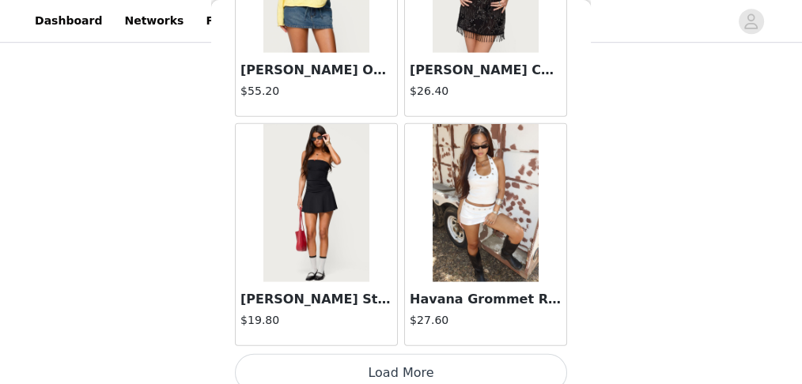
scroll to position [4314, 0]
click at [429, 230] on button "Load More" at bounding box center [401, 373] width 332 height 38
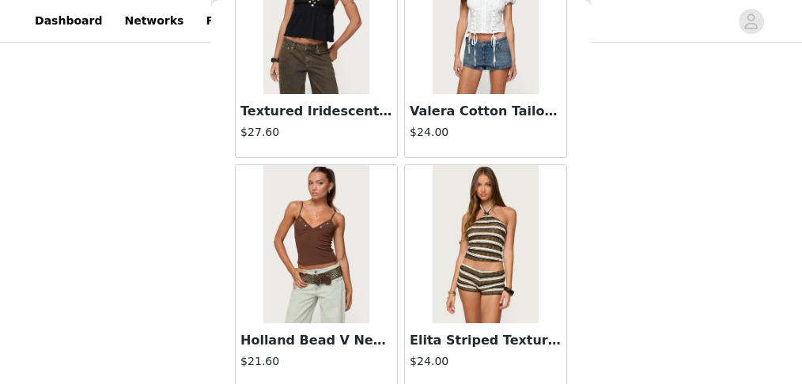
scroll to position [6601, 0]
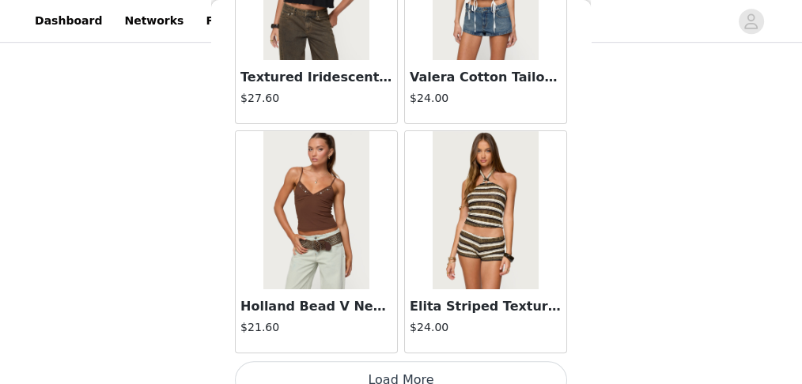
click at [480, 230] on button "Load More" at bounding box center [401, 380] width 332 height 38
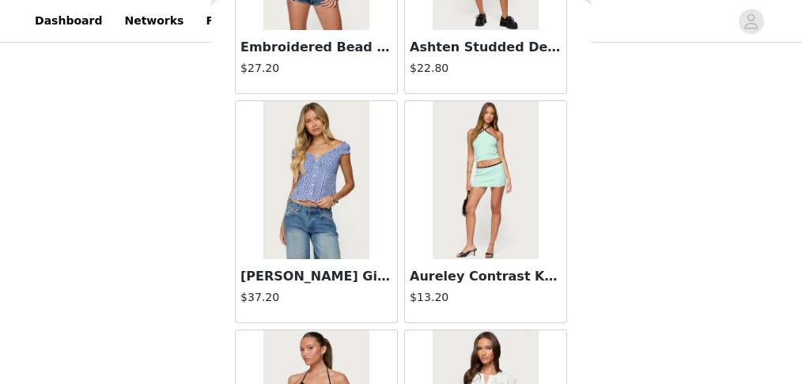
click at [474, 151] on img at bounding box center [485, 180] width 105 height 158
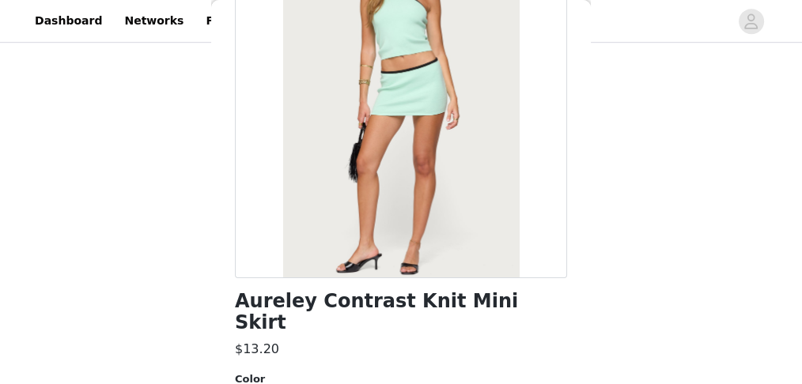
scroll to position [0, 0]
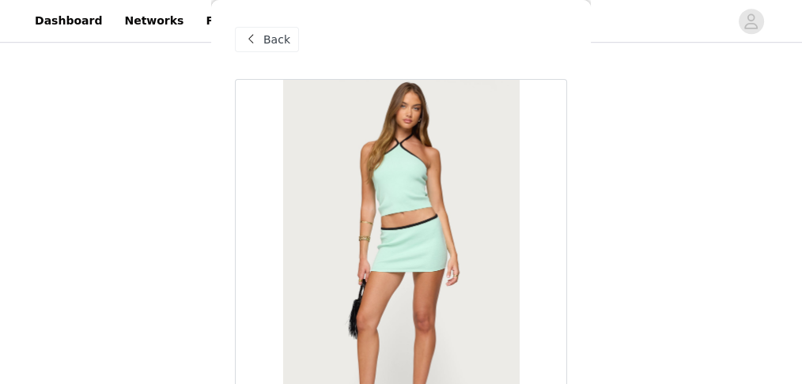
click at [256, 25] on div "Back" at bounding box center [401, 39] width 332 height 79
click at [261, 28] on div "Back" at bounding box center [267, 39] width 64 height 25
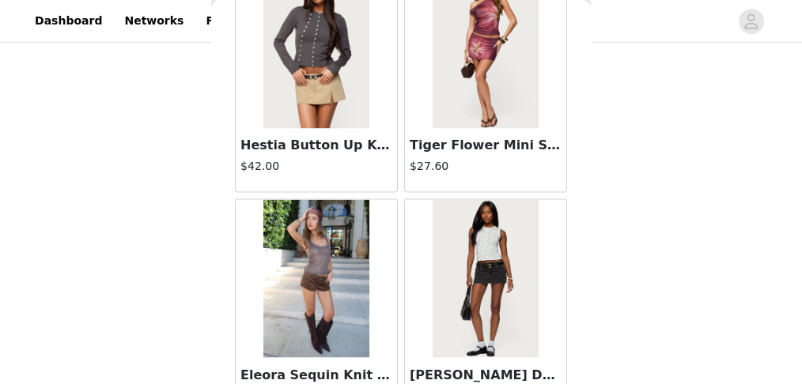
scroll to position [8888, 0]
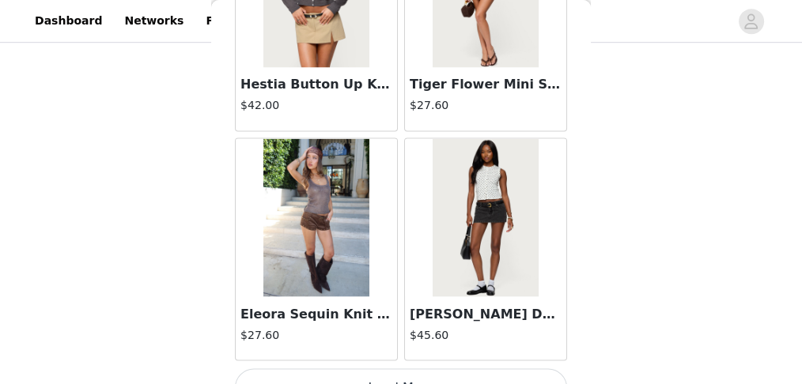
click at [435, 230] on button "Load More" at bounding box center [401, 388] width 332 height 38
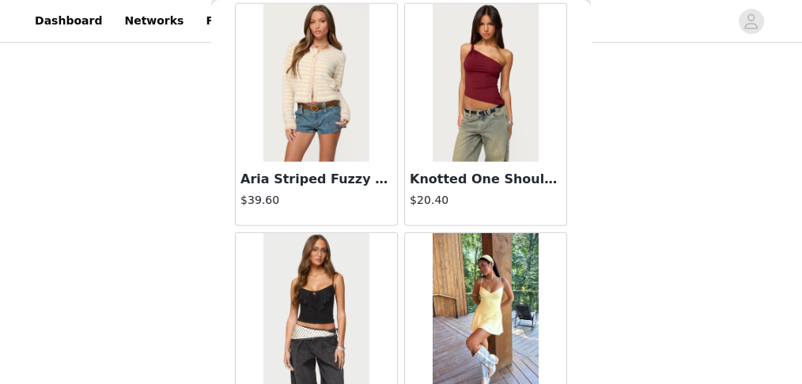
scroll to position [10786, 0]
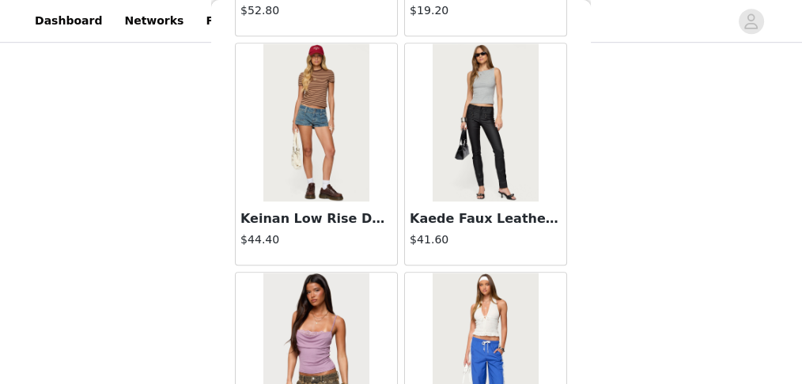
scroll to position [13020, 0]
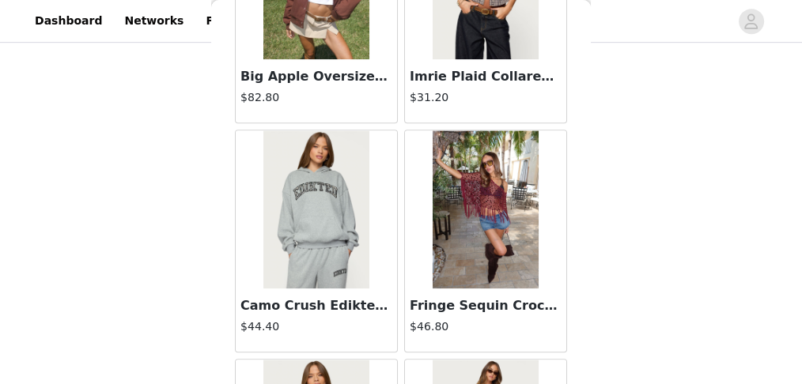
scroll to position [13724, 0]
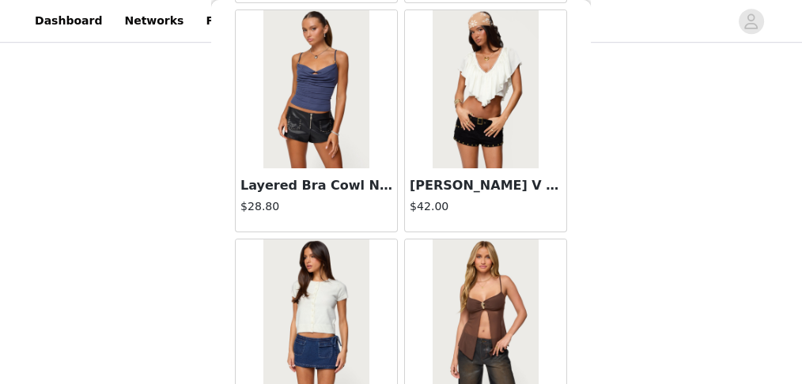
scroll to position [18033, 0]
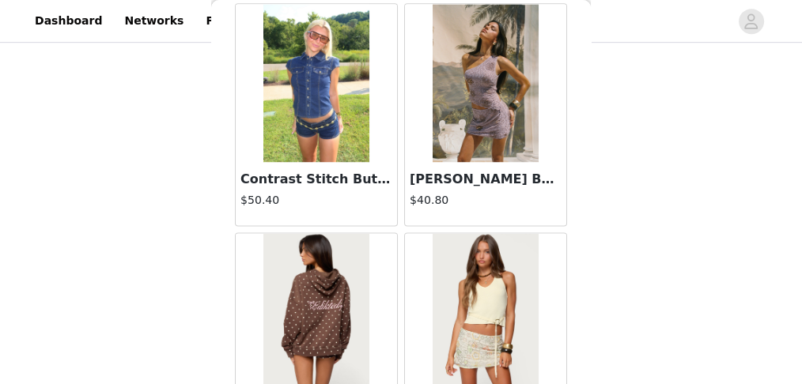
scroll to position [20320, 0]
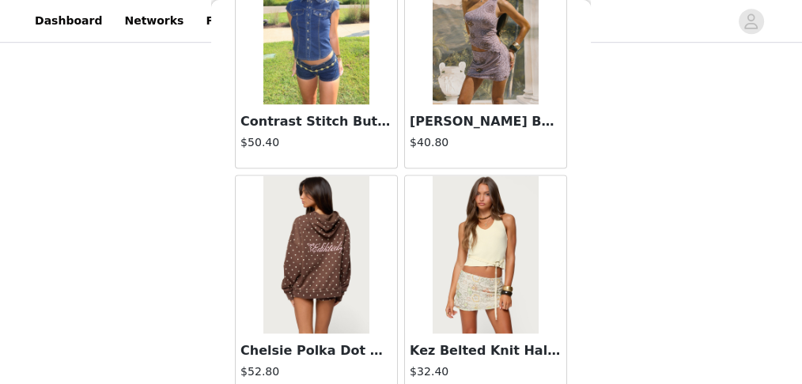
drag, startPoint x: 432, startPoint y: 338, endPoint x: 433, endPoint y: 330, distance: 7.9
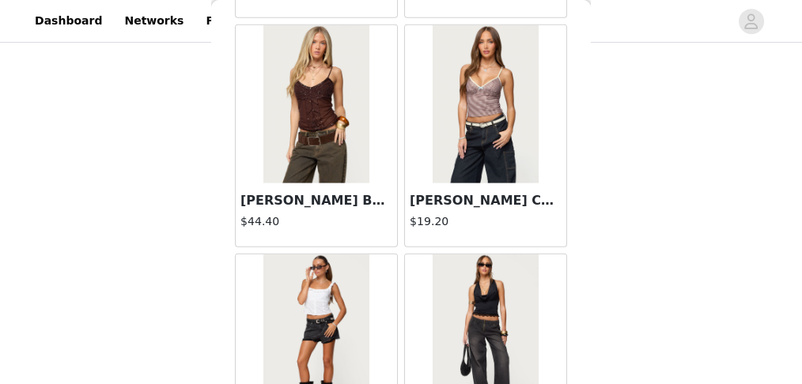
scroll to position [22607, 0]
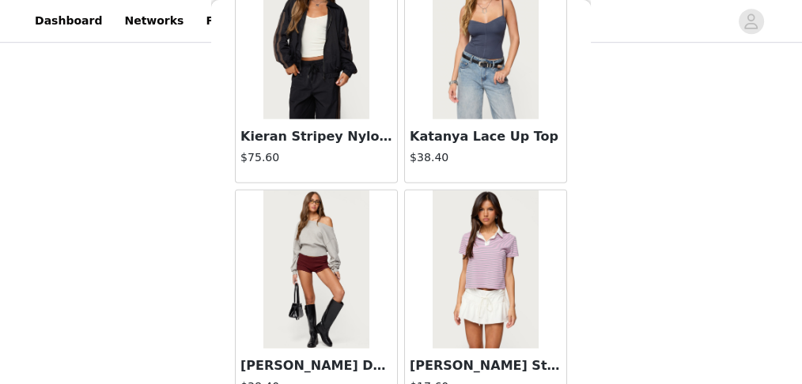
scroll to position [23081, 0]
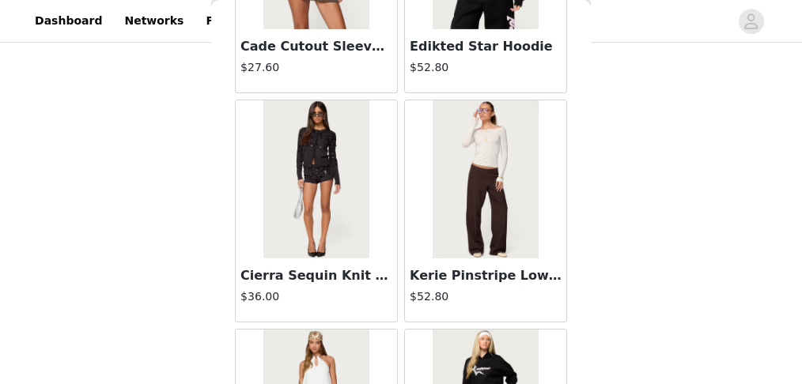
scroll to position [29466, 0]
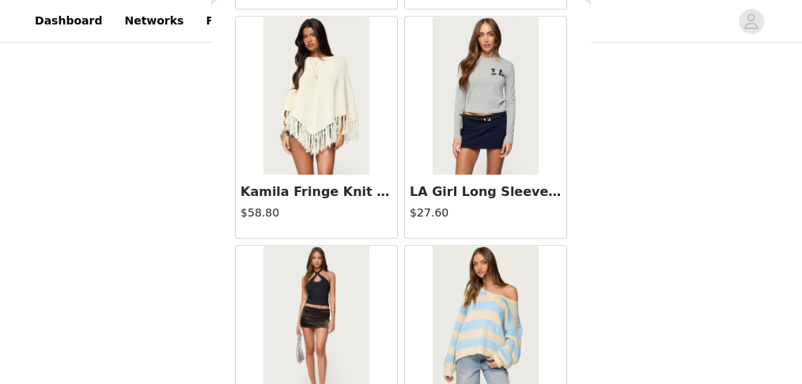
scroll to position [31752, 0]
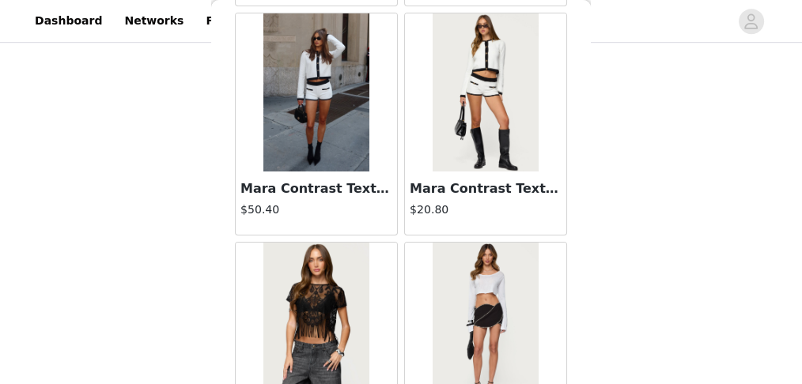
scroll to position [36326, 0]
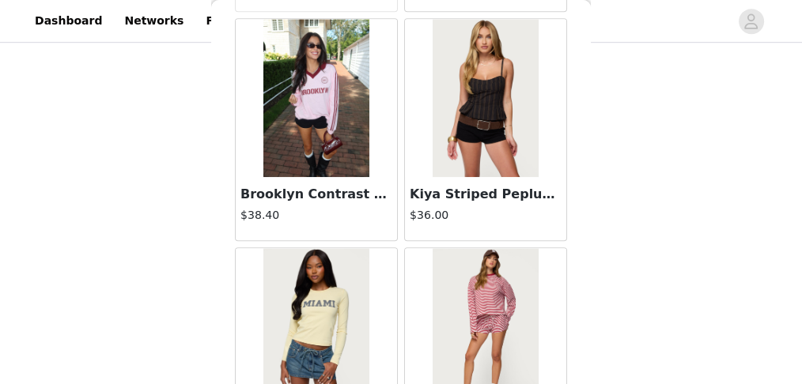
scroll to position [37327, 0]
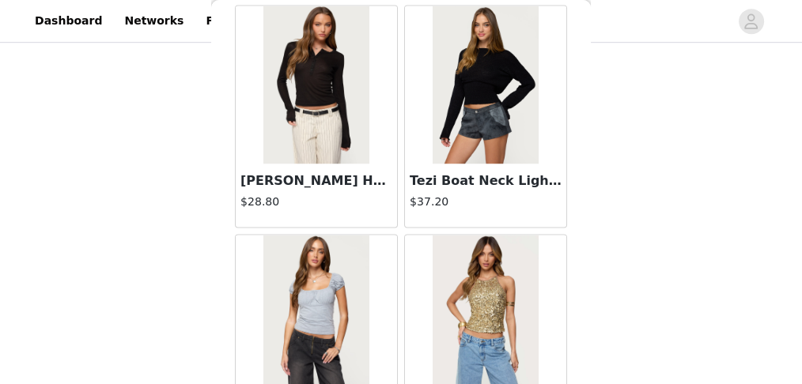
drag, startPoint x: 370, startPoint y: 348, endPoint x: 369, endPoint y: 335, distance: 13.5
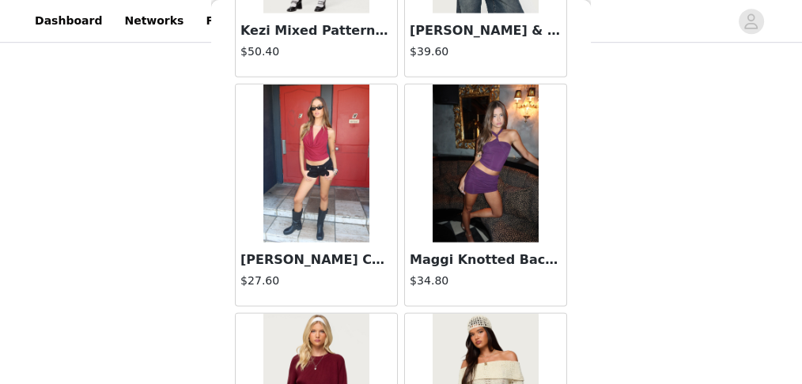
scroll to position [40898, 0]
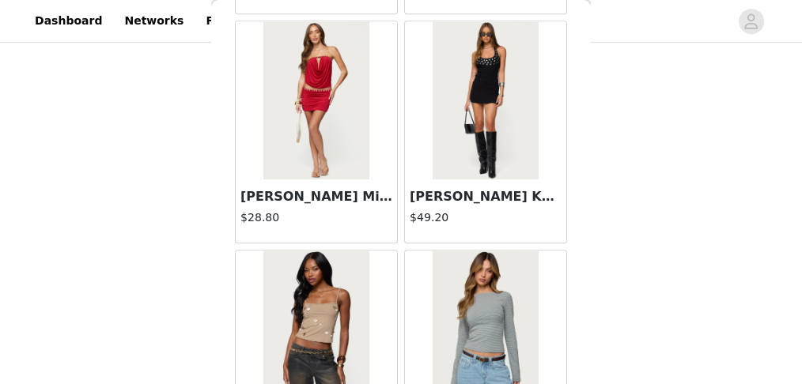
scroll to position [43185, 0]
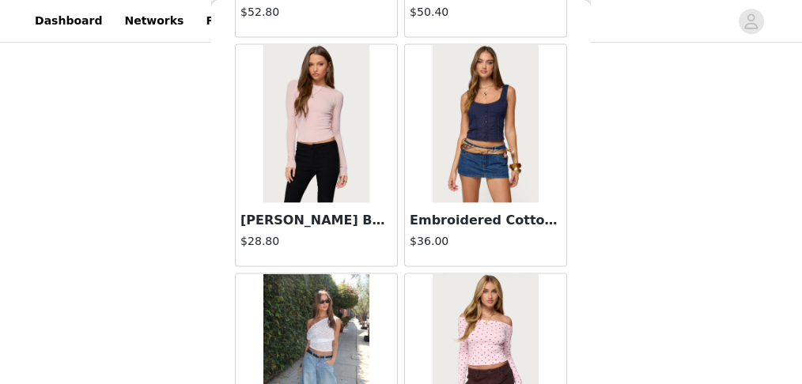
scroll to position [45471, 0]
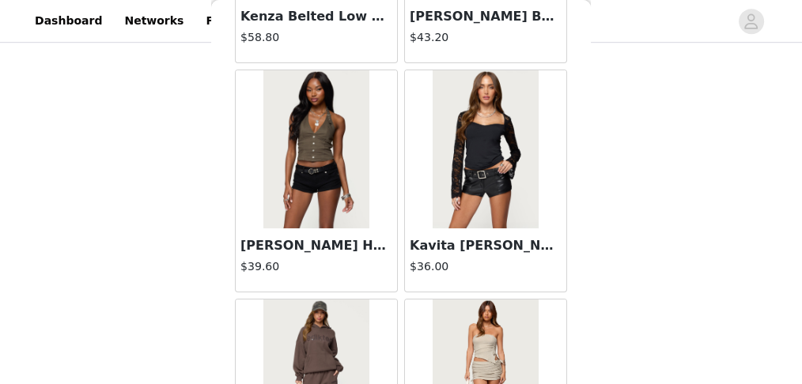
scroll to position [47758, 0]
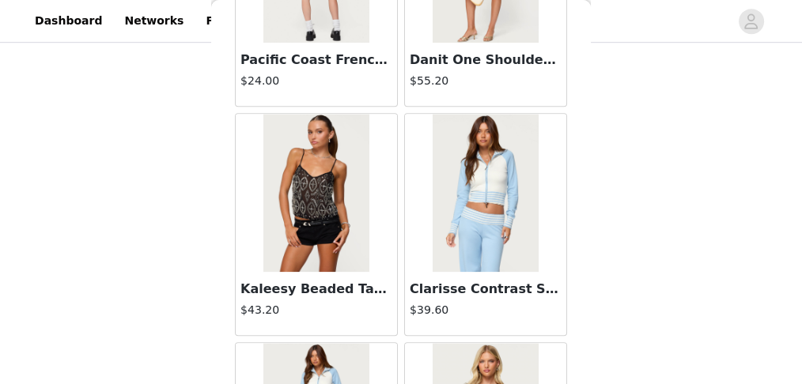
scroll to position [50045, 0]
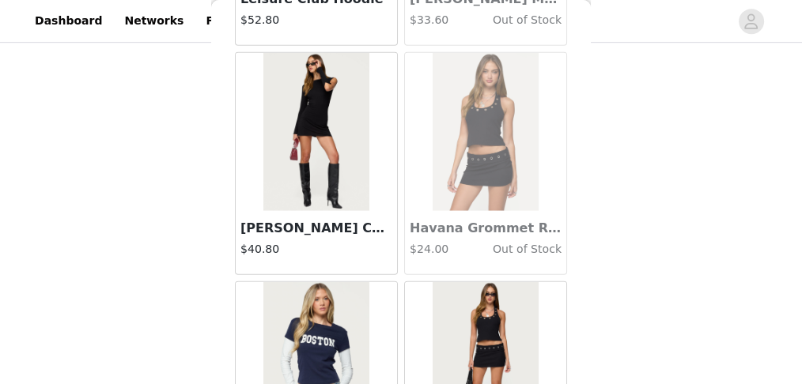
scroll to position [52331, 0]
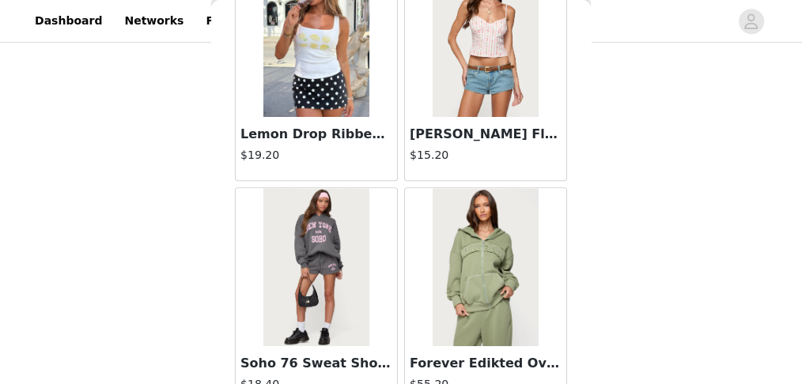
scroll to position [422, 0]
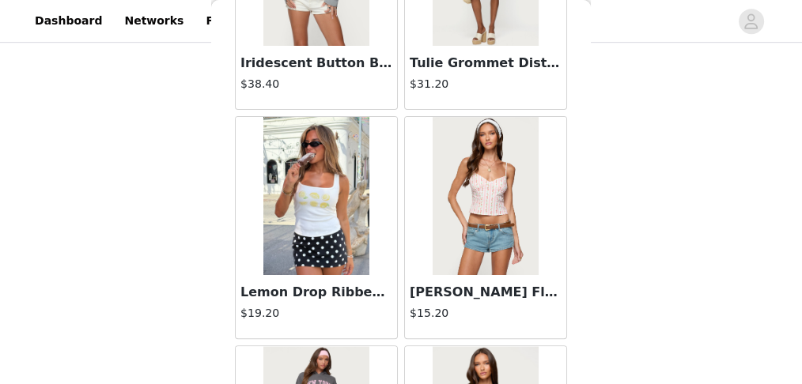
click at [305, 180] on img at bounding box center [315, 196] width 105 height 158
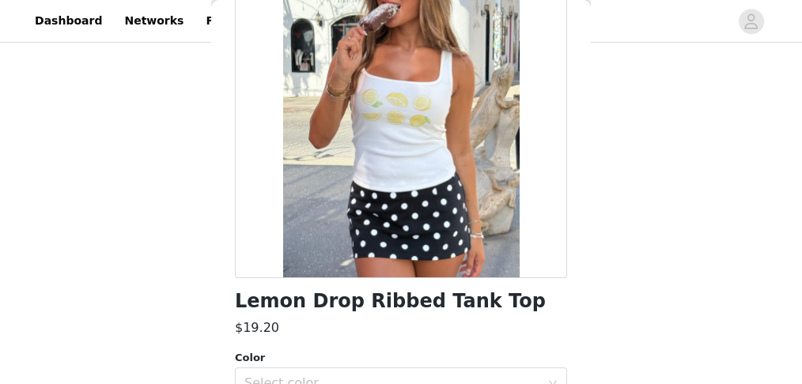
scroll to position [0, 0]
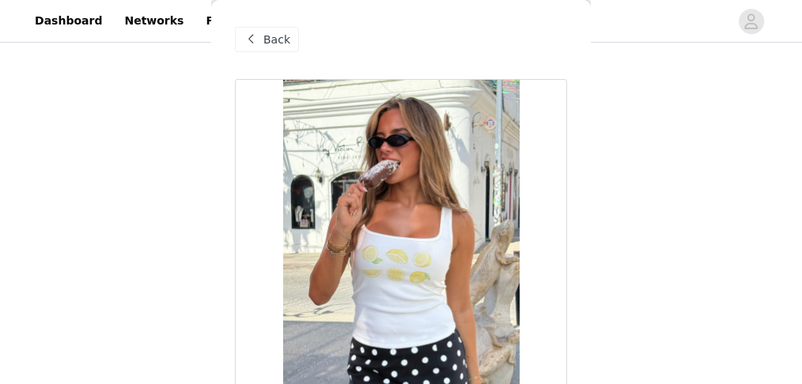
click at [286, 50] on div "Back" at bounding box center [267, 39] width 64 height 25
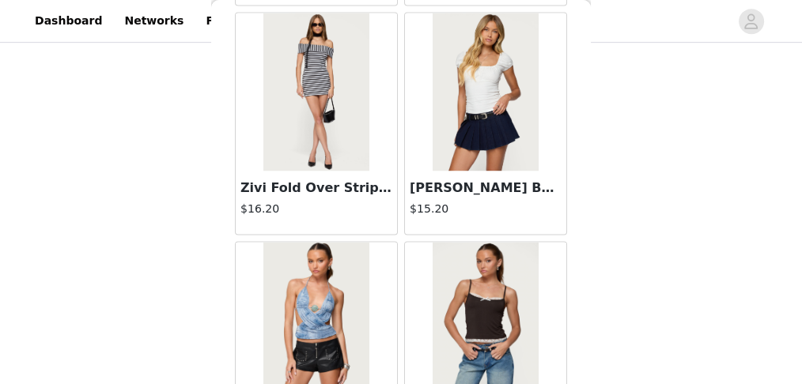
scroll to position [2373, 0]
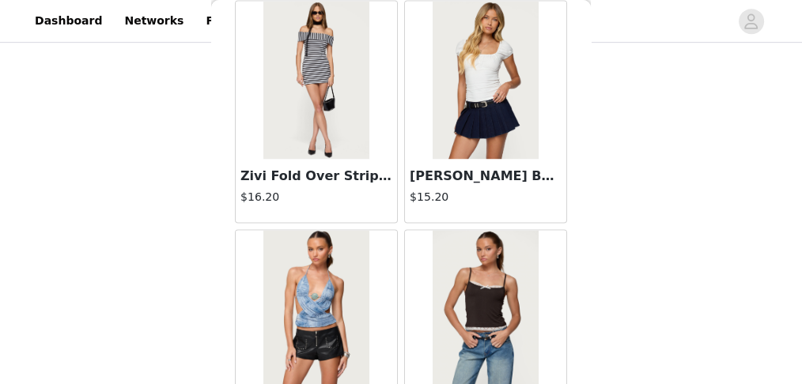
click at [442, 123] on img at bounding box center [485, 80] width 105 height 158
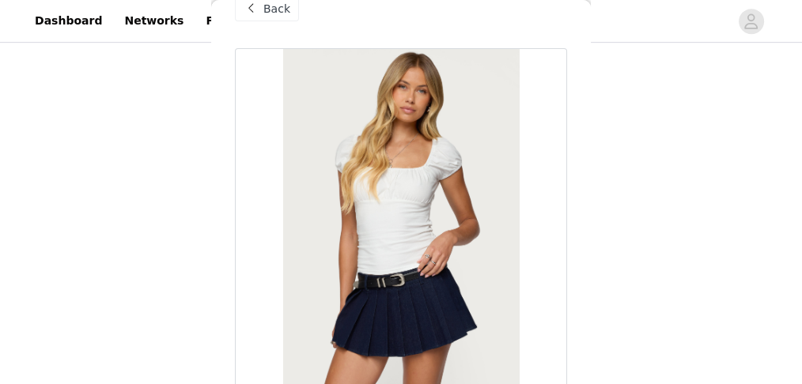
scroll to position [0, 0]
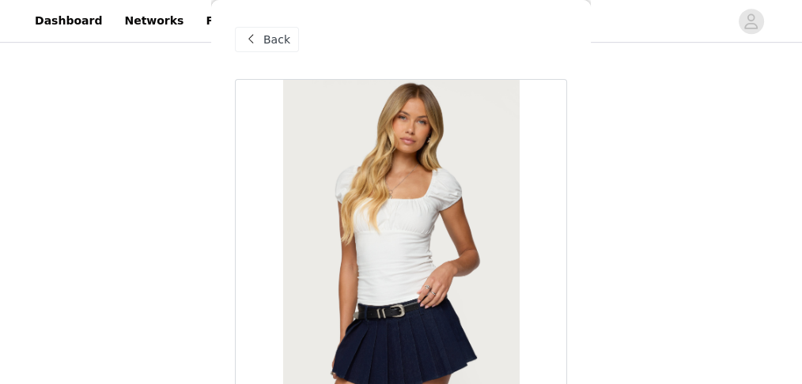
click at [277, 33] on span "Back" at bounding box center [276, 40] width 27 height 17
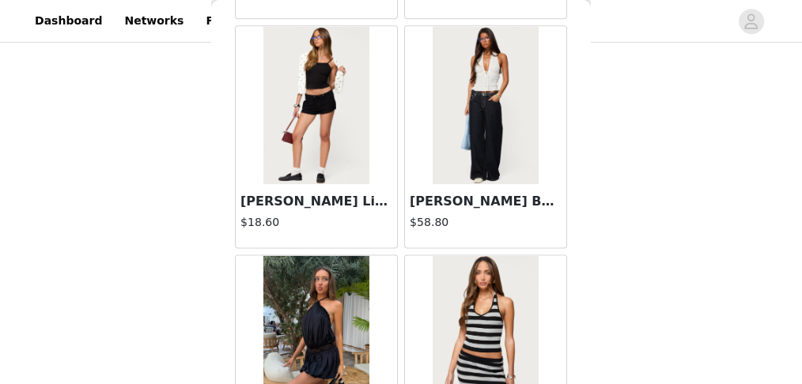
scroll to position [8068, 0]
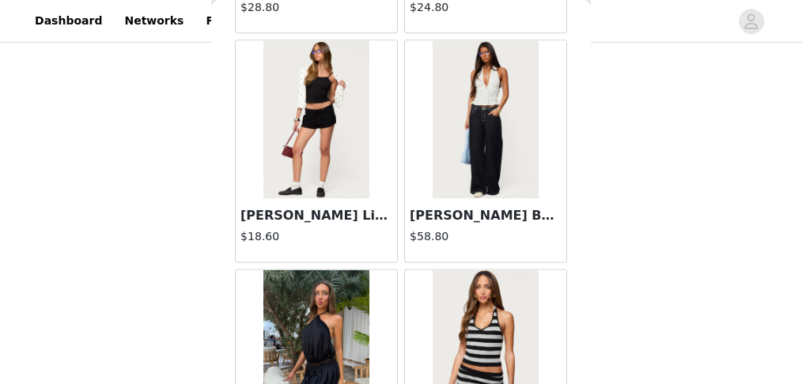
click at [362, 153] on img at bounding box center [315, 119] width 105 height 158
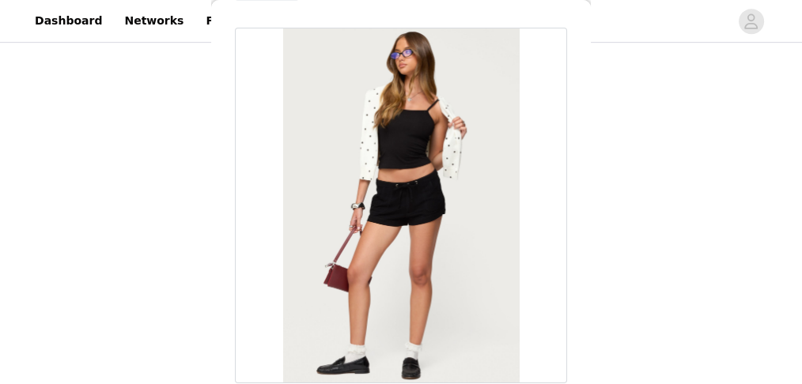
scroll to position [0, 0]
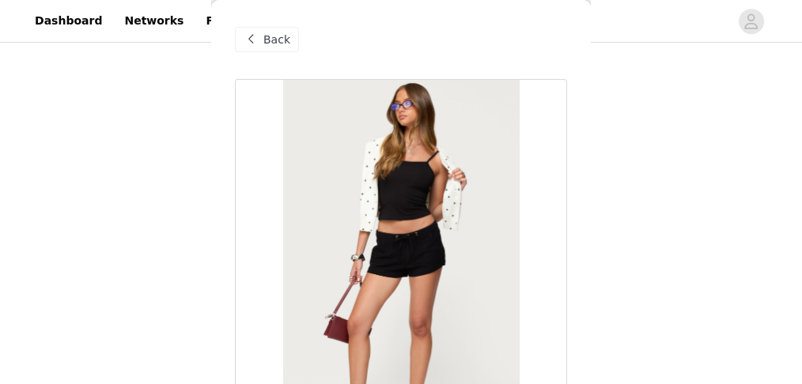
click at [280, 41] on span "Back" at bounding box center [276, 40] width 27 height 17
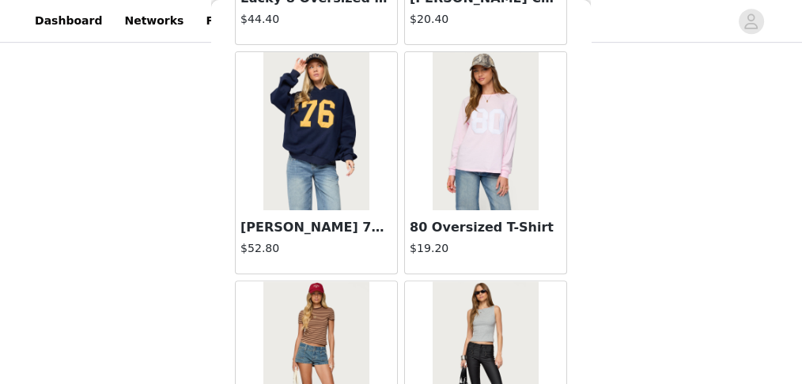
scroll to position [12656, 0]
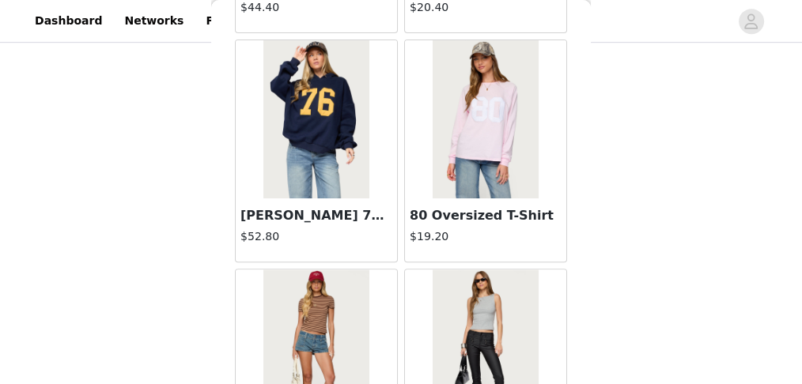
click at [466, 69] on img at bounding box center [485, 119] width 105 height 158
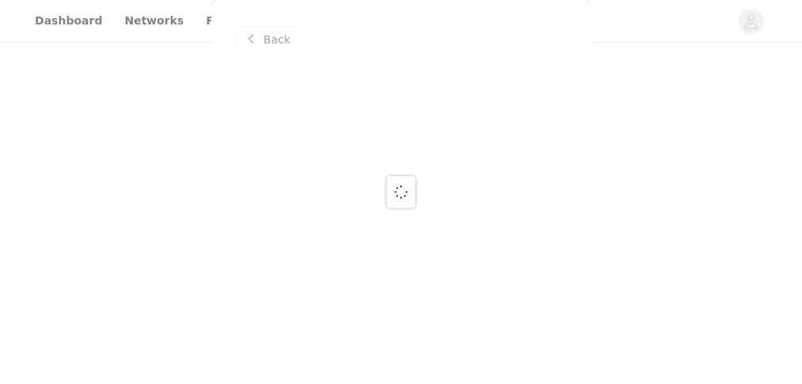
scroll to position [0, 0]
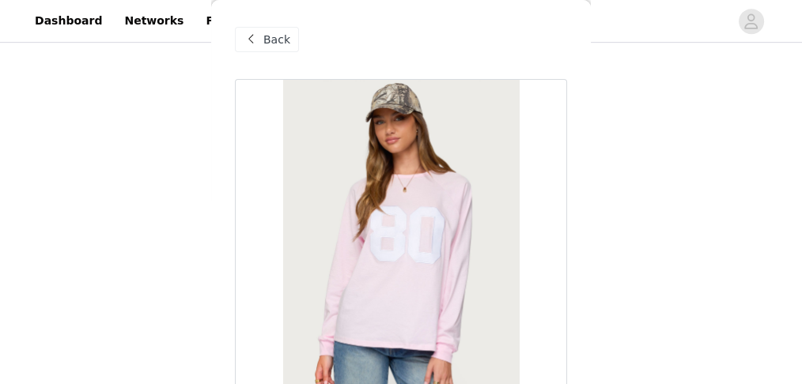
click at [259, 42] on span at bounding box center [250, 39] width 19 height 19
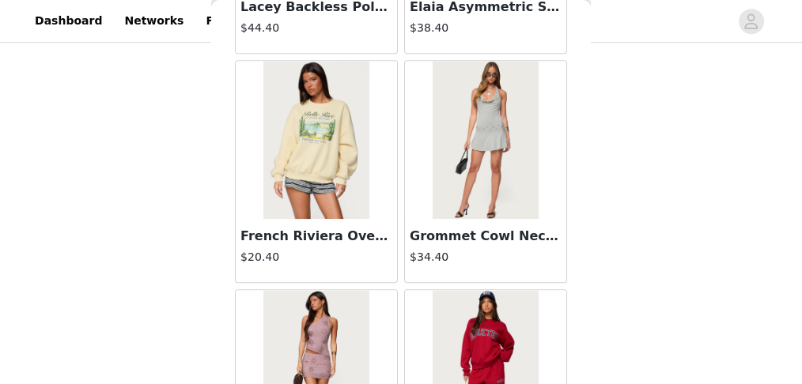
scroll to position [19693, 0]
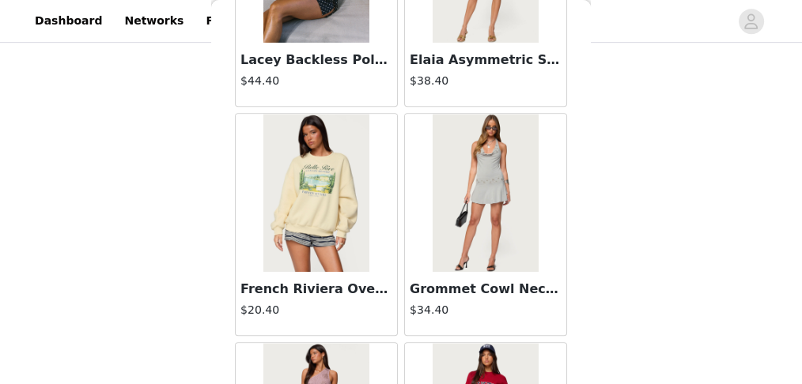
click at [330, 172] on img at bounding box center [315, 193] width 105 height 158
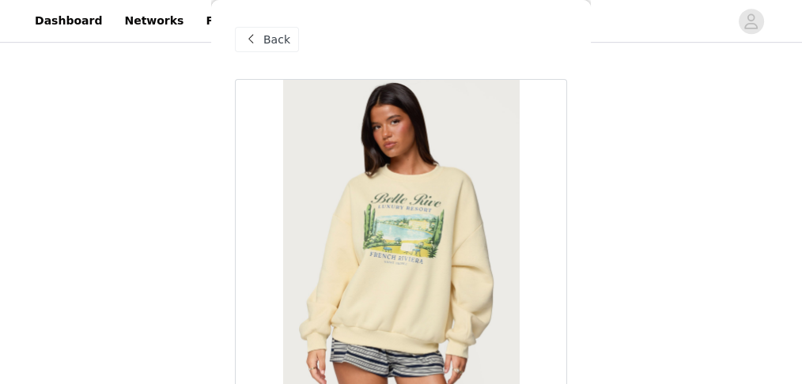
scroll to position [819, 0]
click at [258, 46] on span at bounding box center [250, 39] width 19 height 19
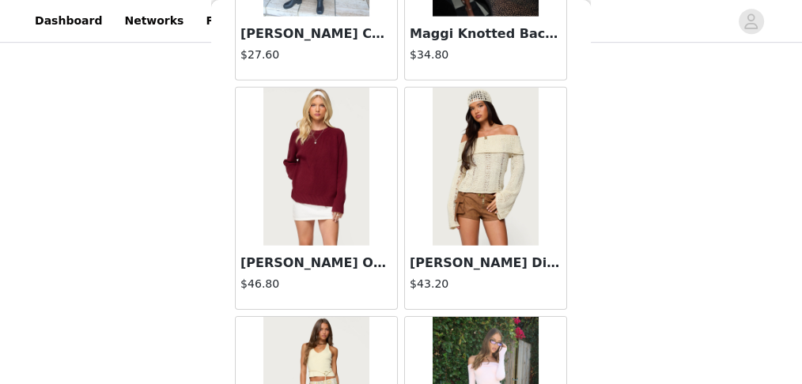
scroll to position [41026, 0]
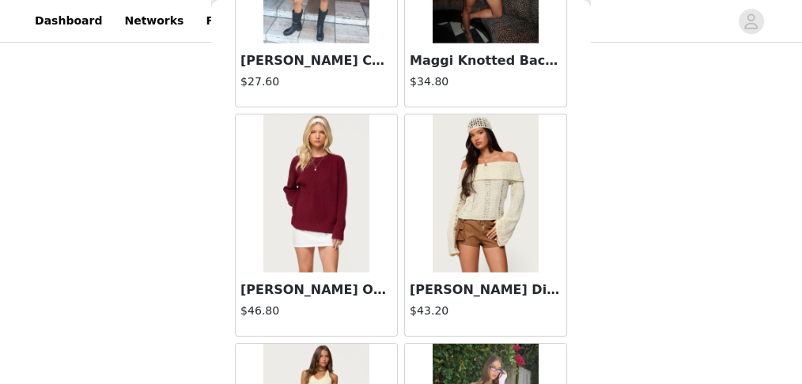
drag, startPoint x: 422, startPoint y: 214, endPoint x: 204, endPoint y: 134, distance: 231.7
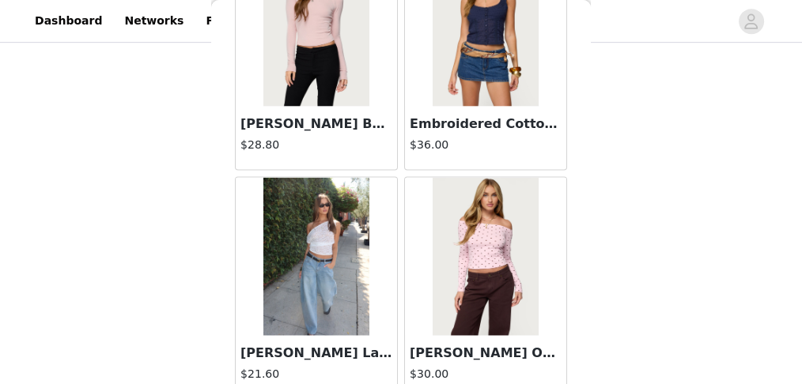
scroll to position [45561, 0]
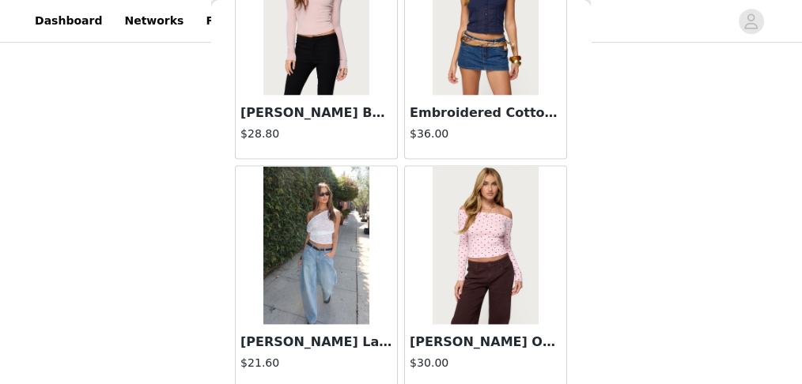
click at [344, 167] on img at bounding box center [315, 246] width 105 height 158
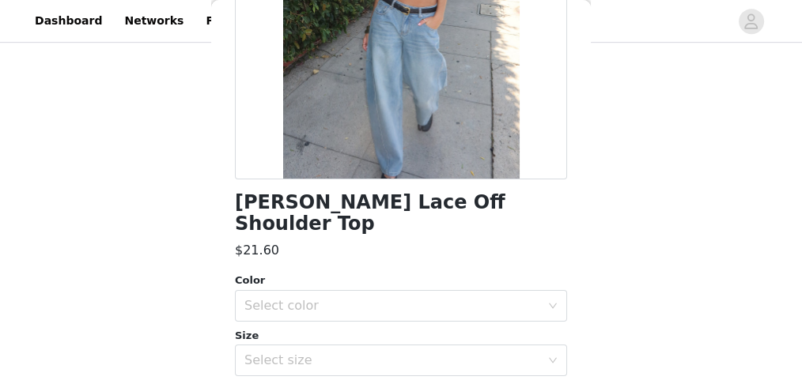
scroll to position [315, 0]
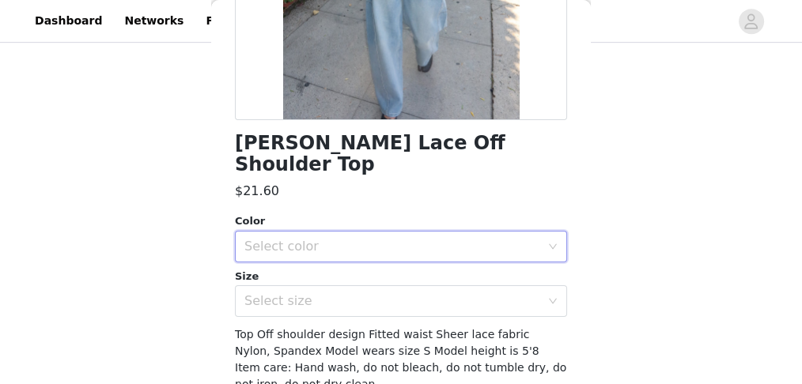
click at [472, 230] on div "Select color" at bounding box center [395, 247] width 303 height 30
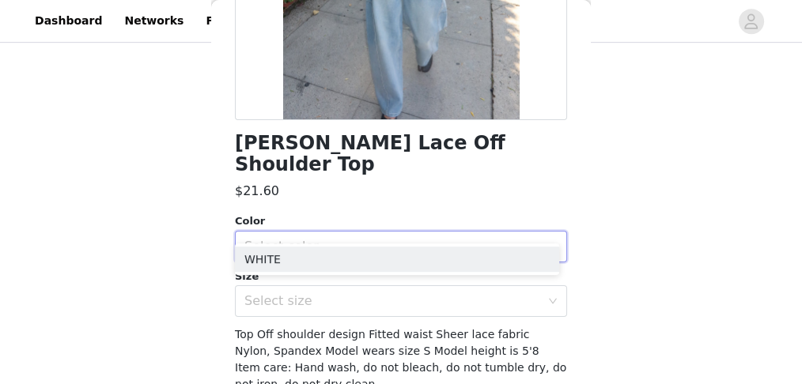
click at [469, 230] on div "Select color" at bounding box center [392, 247] width 296 height 16
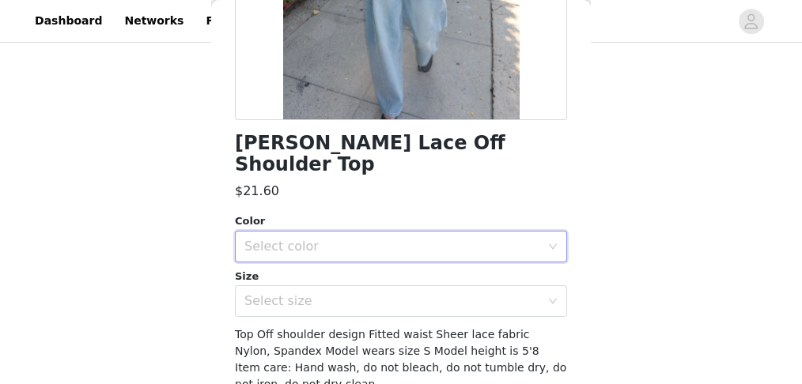
click at [456, 230] on div "Select color" at bounding box center [392, 247] width 296 height 16
click at [439, 230] on li "WHITE" at bounding box center [397, 259] width 324 height 25
click at [452, 230] on div "Select size" at bounding box center [392, 301] width 296 height 16
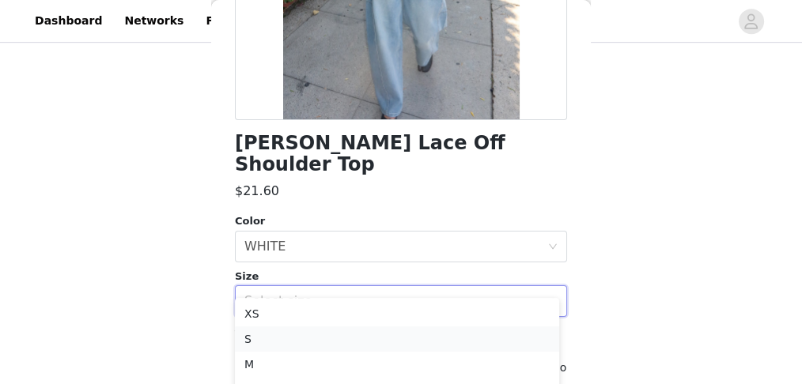
click at [431, 230] on li "S" at bounding box center [397, 339] width 324 height 25
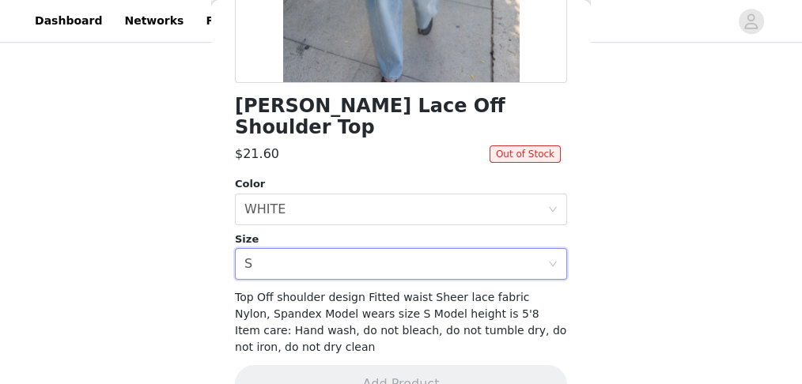
scroll to position [368, 0]
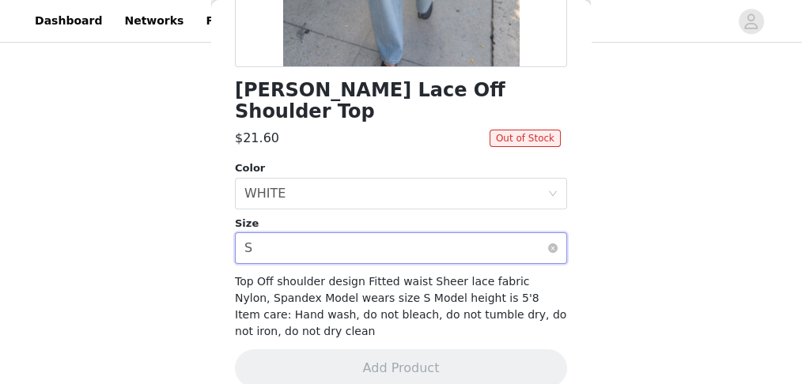
click at [440, 230] on div "Select size S" at bounding box center [395, 248] width 303 height 30
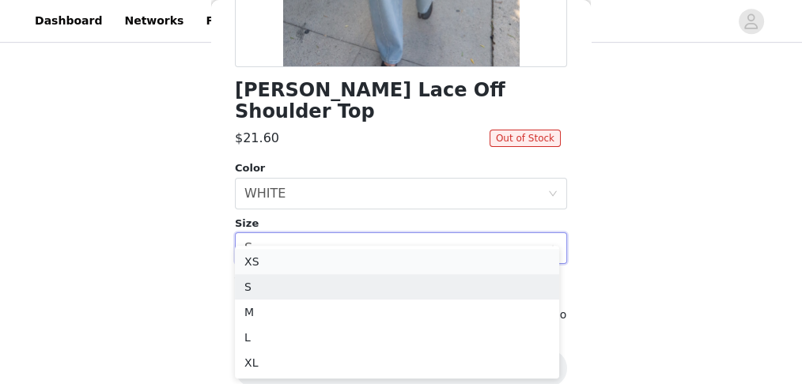
click at [396, 230] on li "XS" at bounding box center [397, 261] width 324 height 25
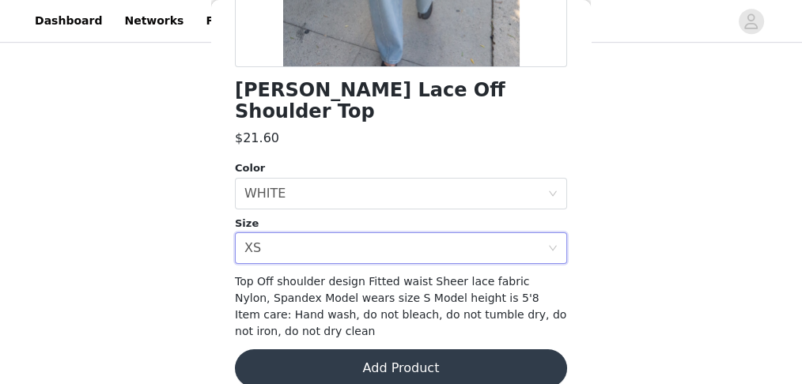
click at [399, 230] on button "Add Product" at bounding box center [401, 369] width 332 height 38
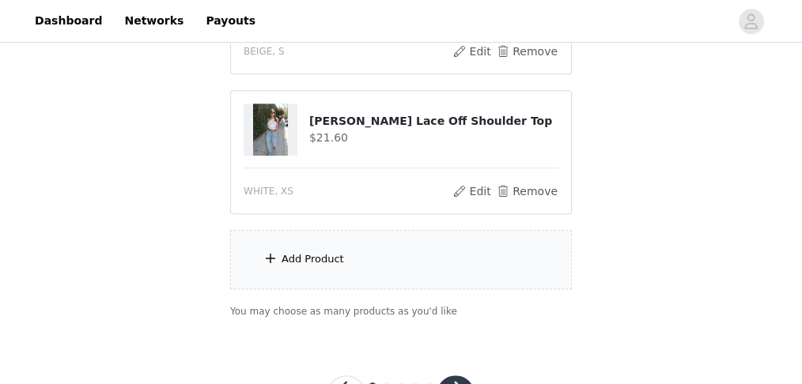
scroll to position [1168, 0]
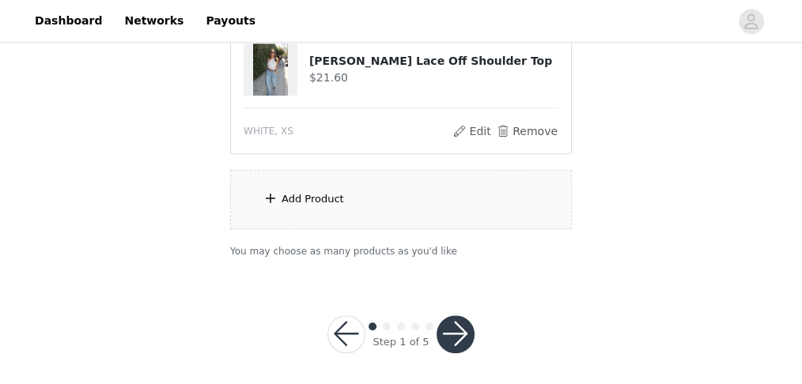
click at [454, 230] on button "button" at bounding box center [456, 335] width 38 height 38
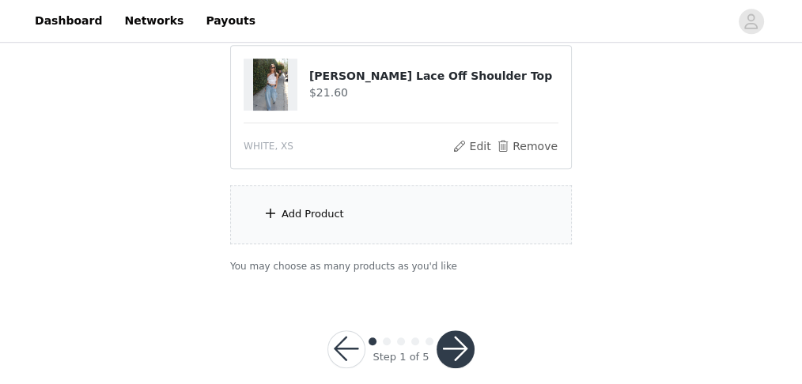
click at [456, 230] on button "button" at bounding box center [456, 350] width 38 height 38
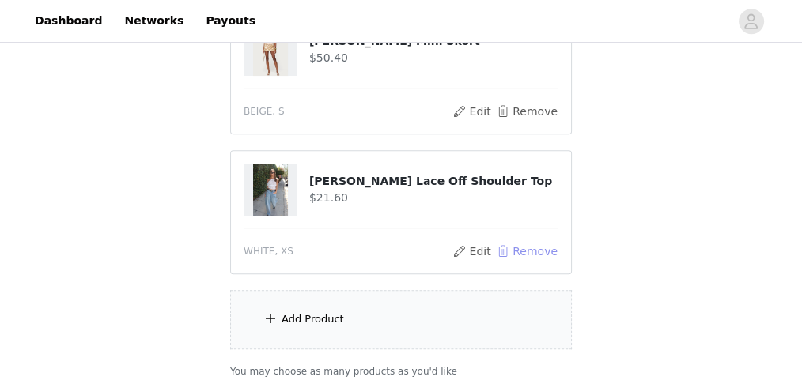
click at [480, 230] on button "Remove" at bounding box center [526, 251] width 63 height 19
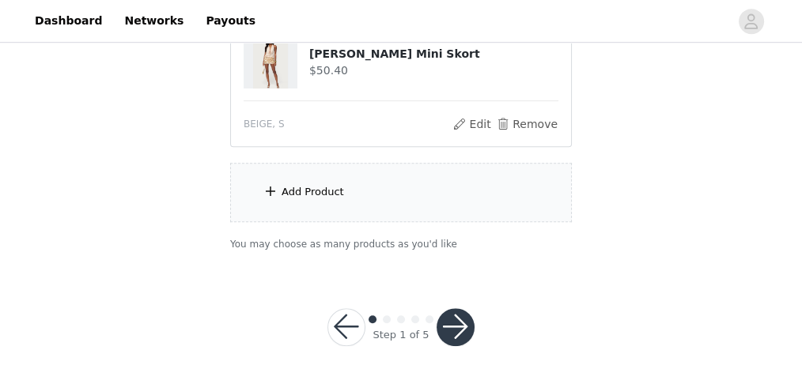
scroll to position [1087, 0]
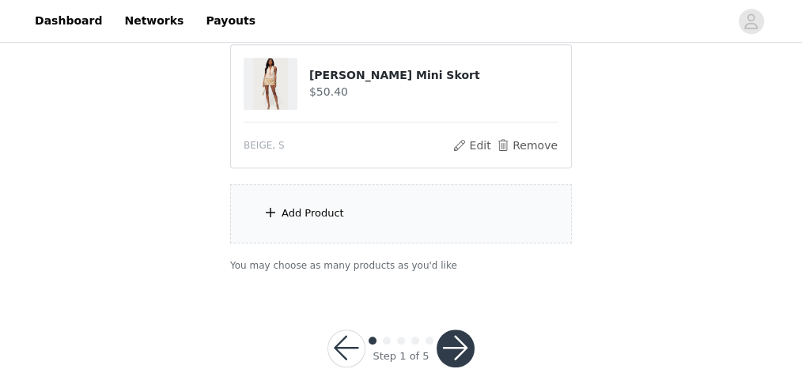
click at [480, 195] on div "Add Product" at bounding box center [401, 213] width 342 height 59
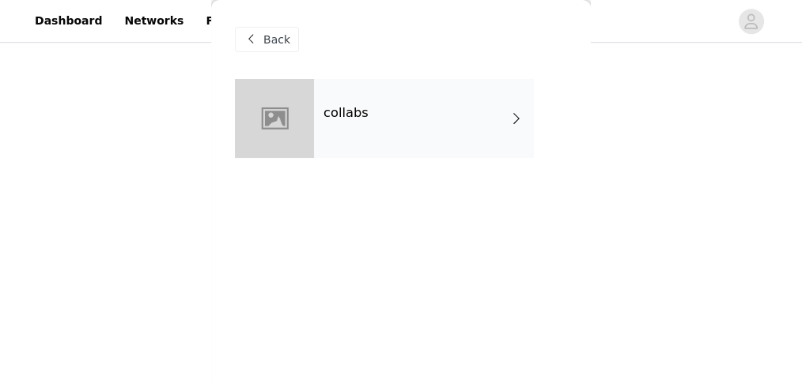
drag, startPoint x: 465, startPoint y: 121, endPoint x: 460, endPoint y: 96, distance: 25.9
click at [462, 104] on div "collabs" at bounding box center [424, 118] width 220 height 79
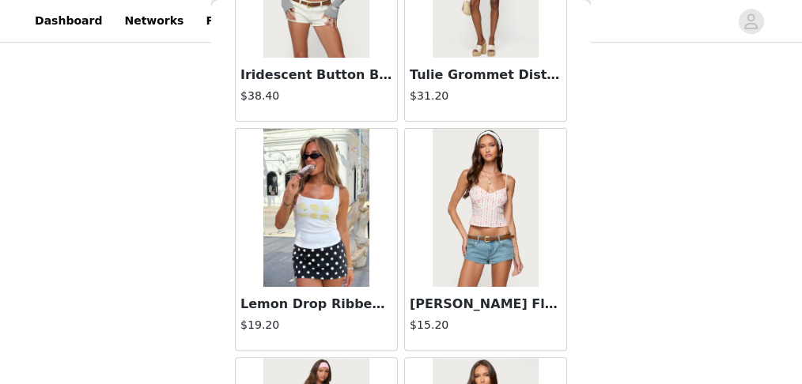
scroll to position [527, 0]
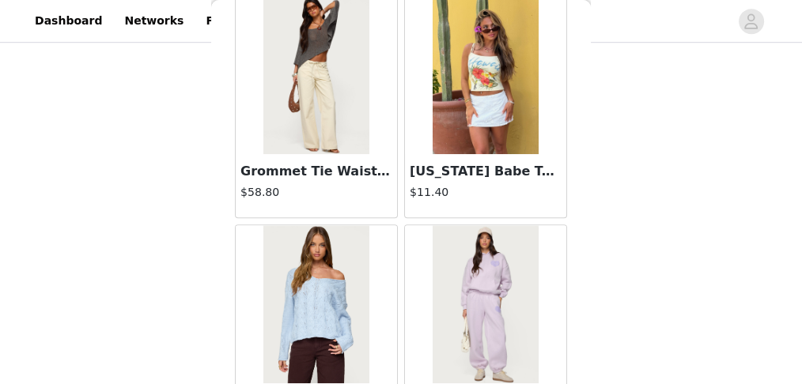
click at [454, 90] on img at bounding box center [485, 75] width 105 height 158
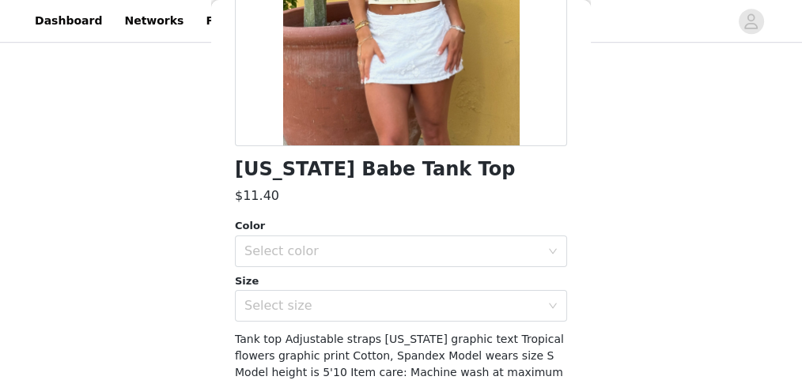
scroll to position [368, 0]
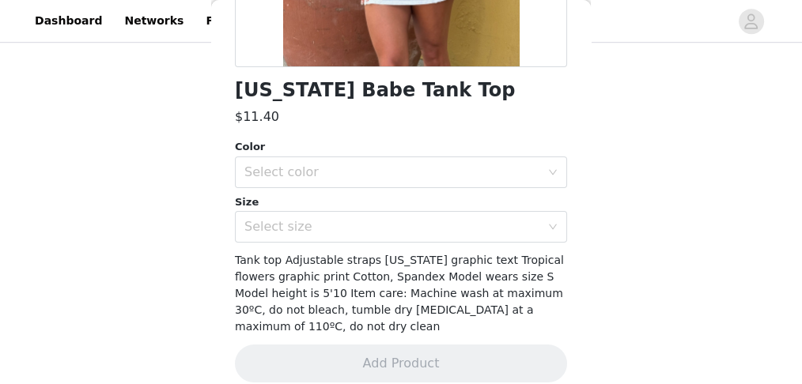
click at [377, 191] on div "Color Select color Size Select size" at bounding box center [401, 191] width 332 height 104
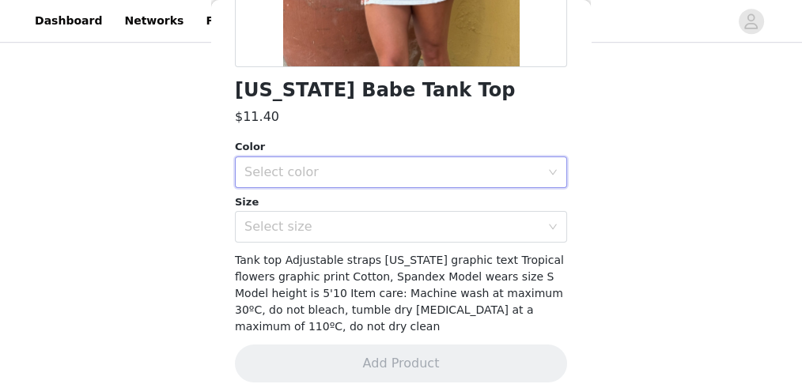
click at [377, 166] on div "Select color" at bounding box center [392, 173] width 296 height 16
click at [348, 201] on li "YELLOW" at bounding box center [397, 207] width 324 height 25
click at [350, 219] on div "Select size" at bounding box center [392, 227] width 296 height 16
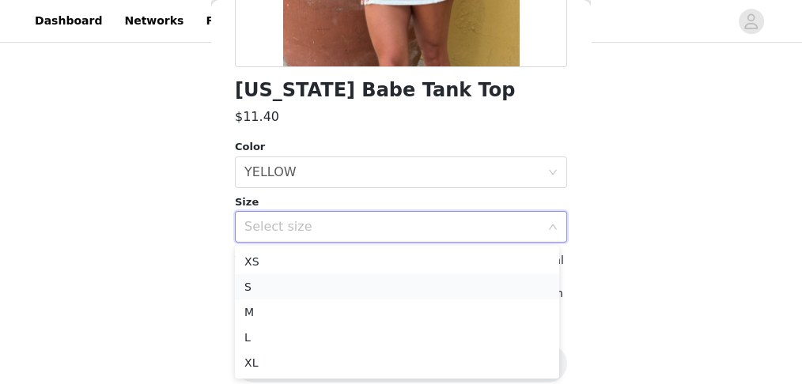
click at [349, 230] on li "S" at bounding box center [397, 286] width 324 height 25
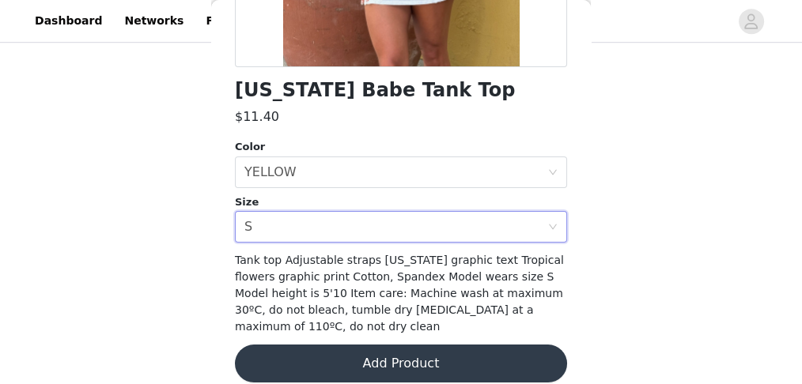
click at [407, 230] on button "Add Product" at bounding box center [401, 364] width 332 height 38
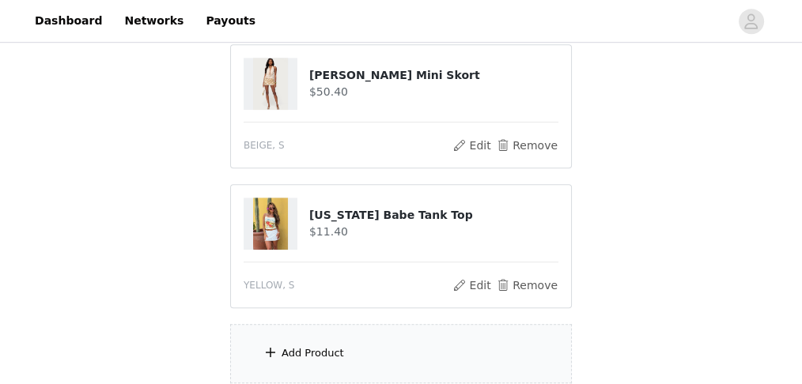
click at [411, 230] on div "Add Product" at bounding box center [401, 353] width 342 height 59
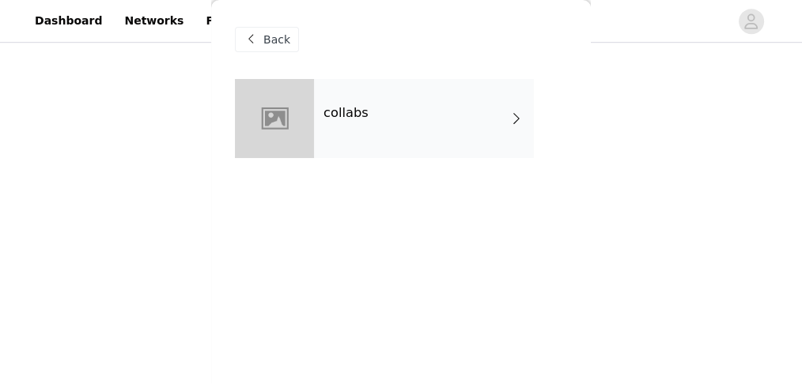
click at [253, 45] on span at bounding box center [250, 39] width 19 height 19
click at [267, 40] on span "Back" at bounding box center [276, 40] width 27 height 17
click at [275, 37] on span "Back" at bounding box center [276, 40] width 27 height 17
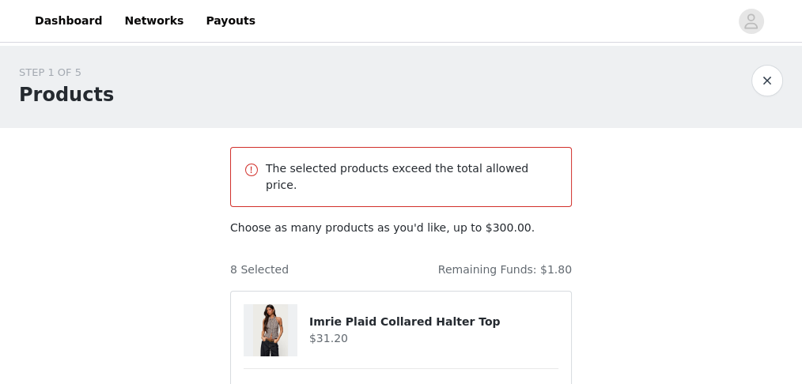
scroll to position [0, 0]
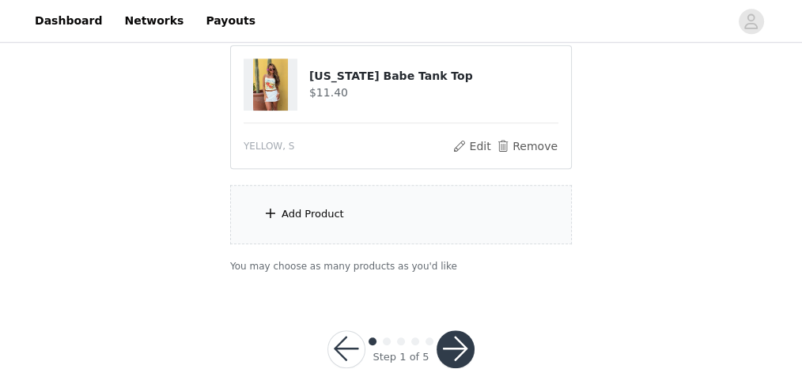
click at [453, 230] on button "button" at bounding box center [456, 350] width 38 height 38
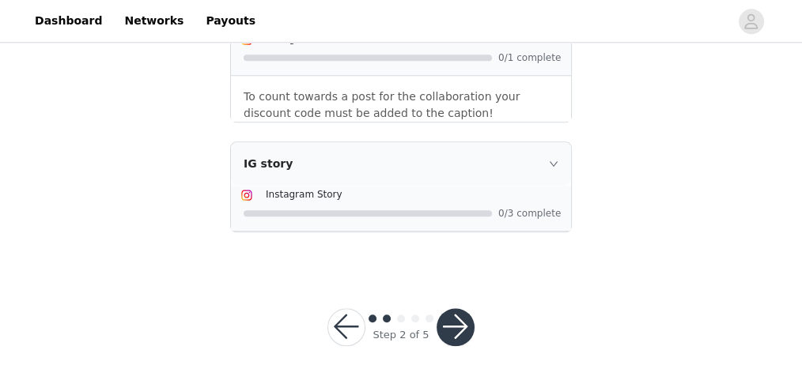
scroll to position [1601, 0]
click at [451, 230] on button "button" at bounding box center [456, 327] width 38 height 38
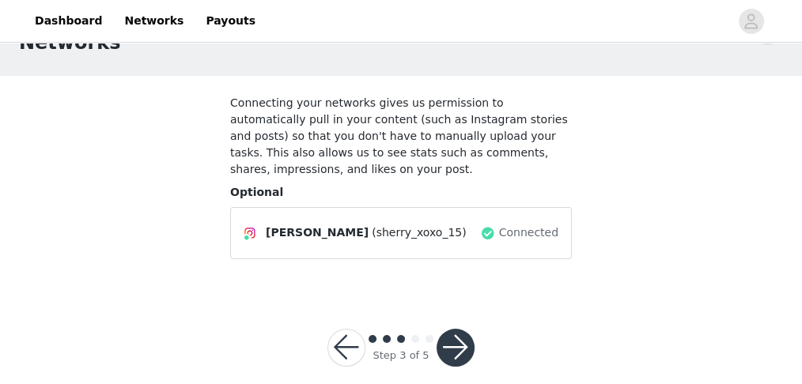
scroll to position [54, 0]
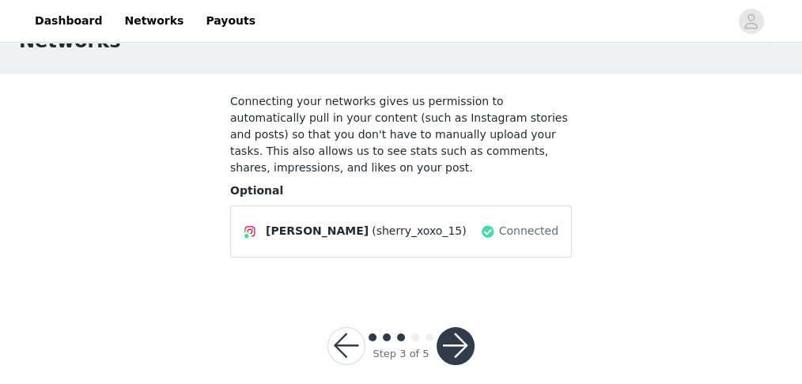
click at [467, 230] on button "button" at bounding box center [456, 346] width 38 height 38
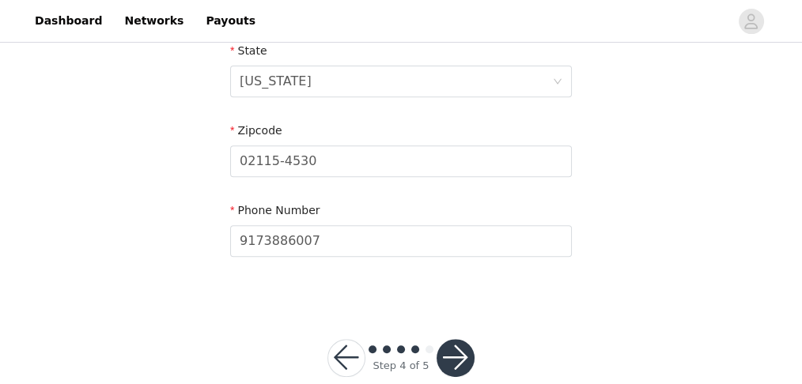
scroll to position [693, 0]
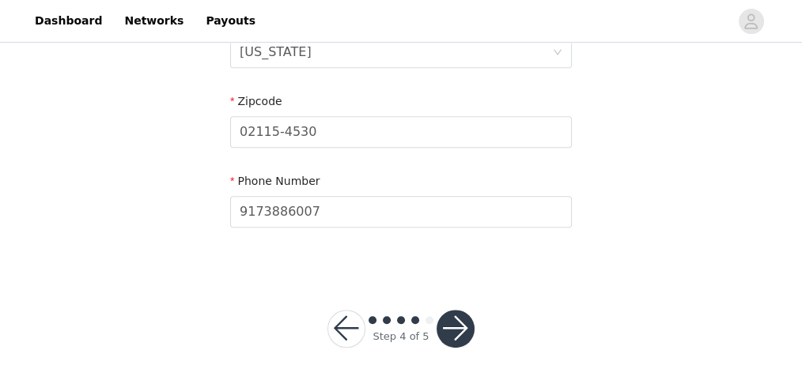
click at [463, 230] on button "button" at bounding box center [456, 329] width 38 height 38
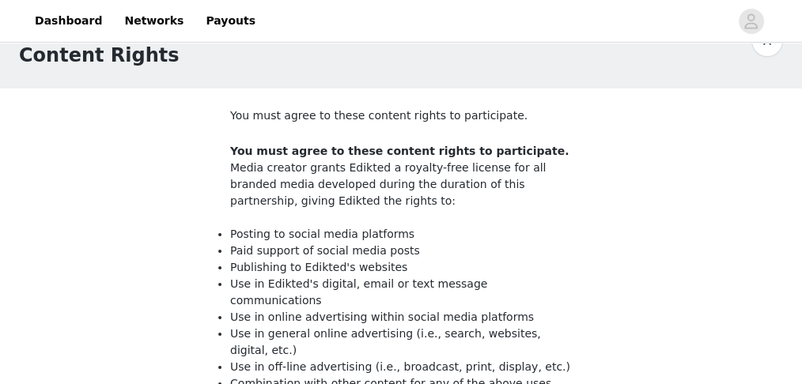
scroll to position [263, 0]
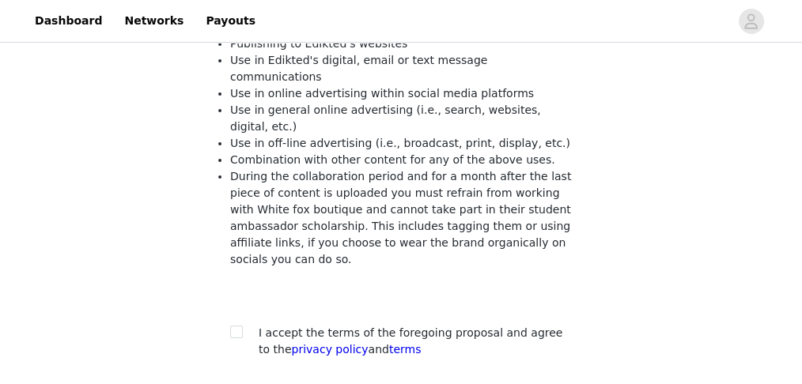
click at [244, 230] on div at bounding box center [241, 333] width 22 height 17
click at [248, 230] on div at bounding box center [241, 333] width 22 height 17
click at [244, 230] on div at bounding box center [241, 333] width 22 height 17
click at [245, 230] on div at bounding box center [241, 333] width 22 height 17
click at [237, 230] on input "checkbox" at bounding box center [235, 331] width 11 height 11
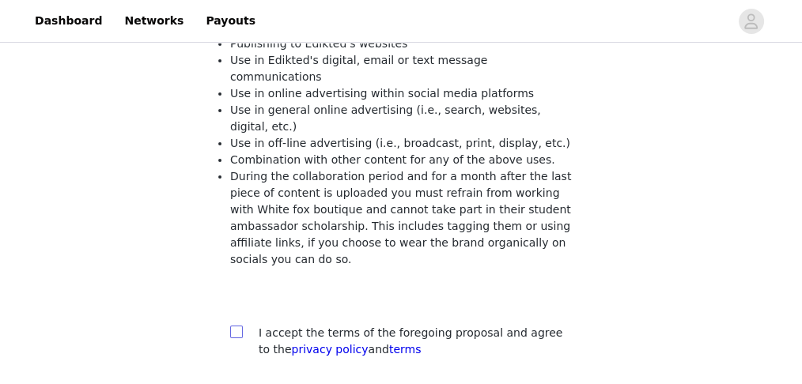
checkbox input "true"
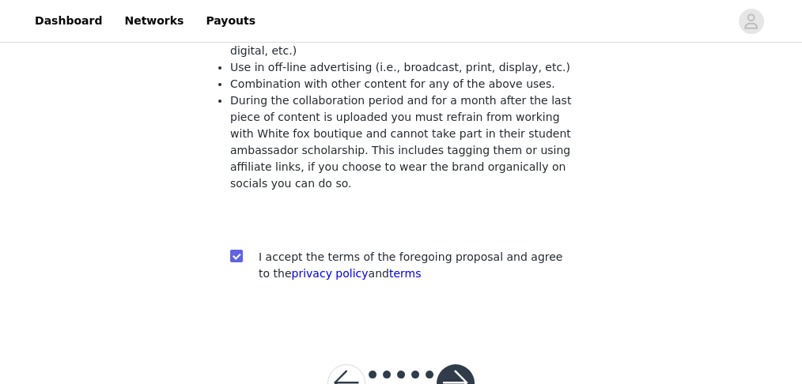
scroll to position [344, 0]
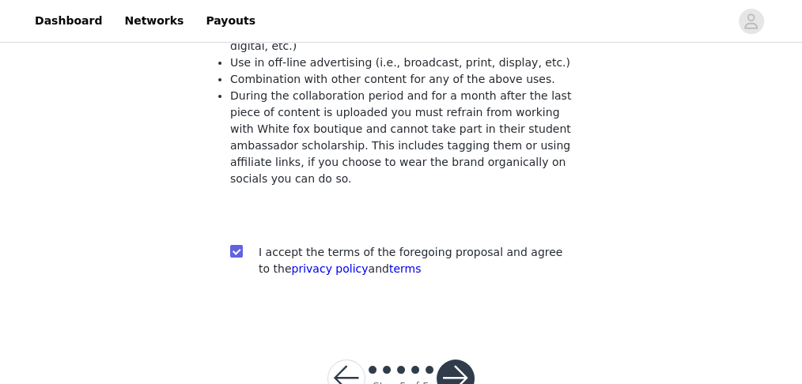
click at [466, 230] on button "button" at bounding box center [456, 379] width 38 height 38
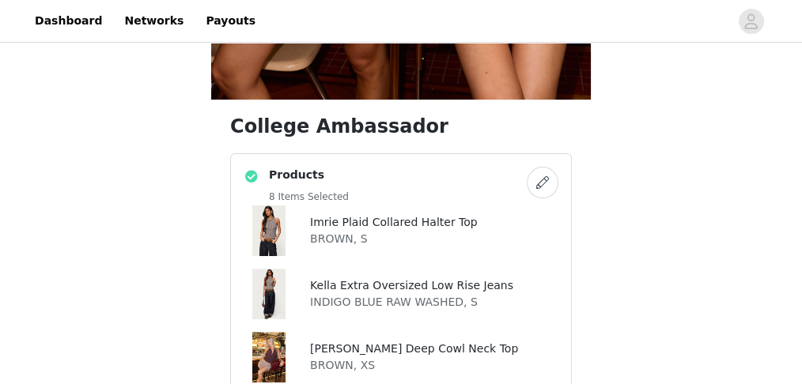
scroll to position [450, 0]
